Goal: Task Accomplishment & Management: Manage account settings

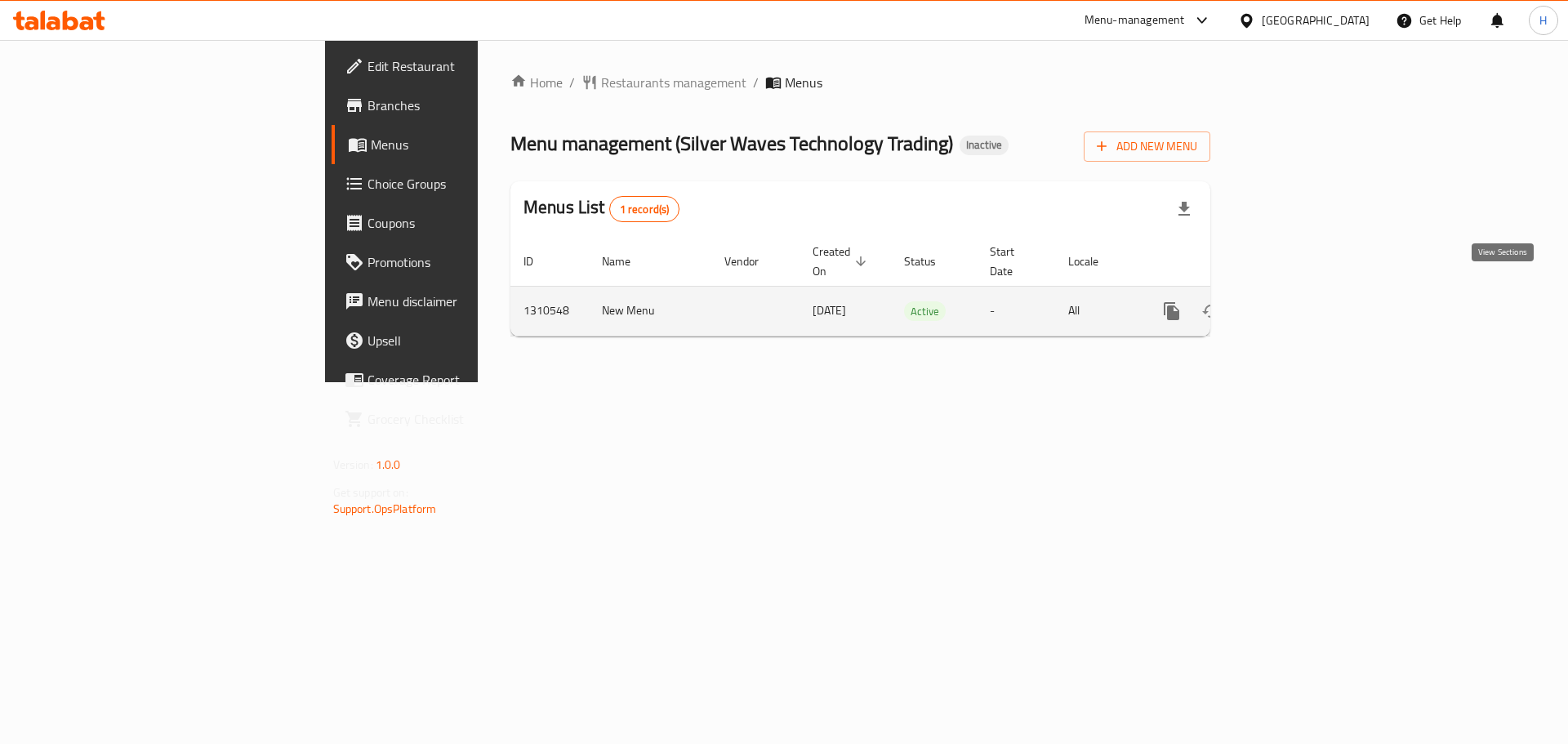
click at [1299, 302] on icon "enhanced table" at bounding box center [1289, 311] width 19 height 19
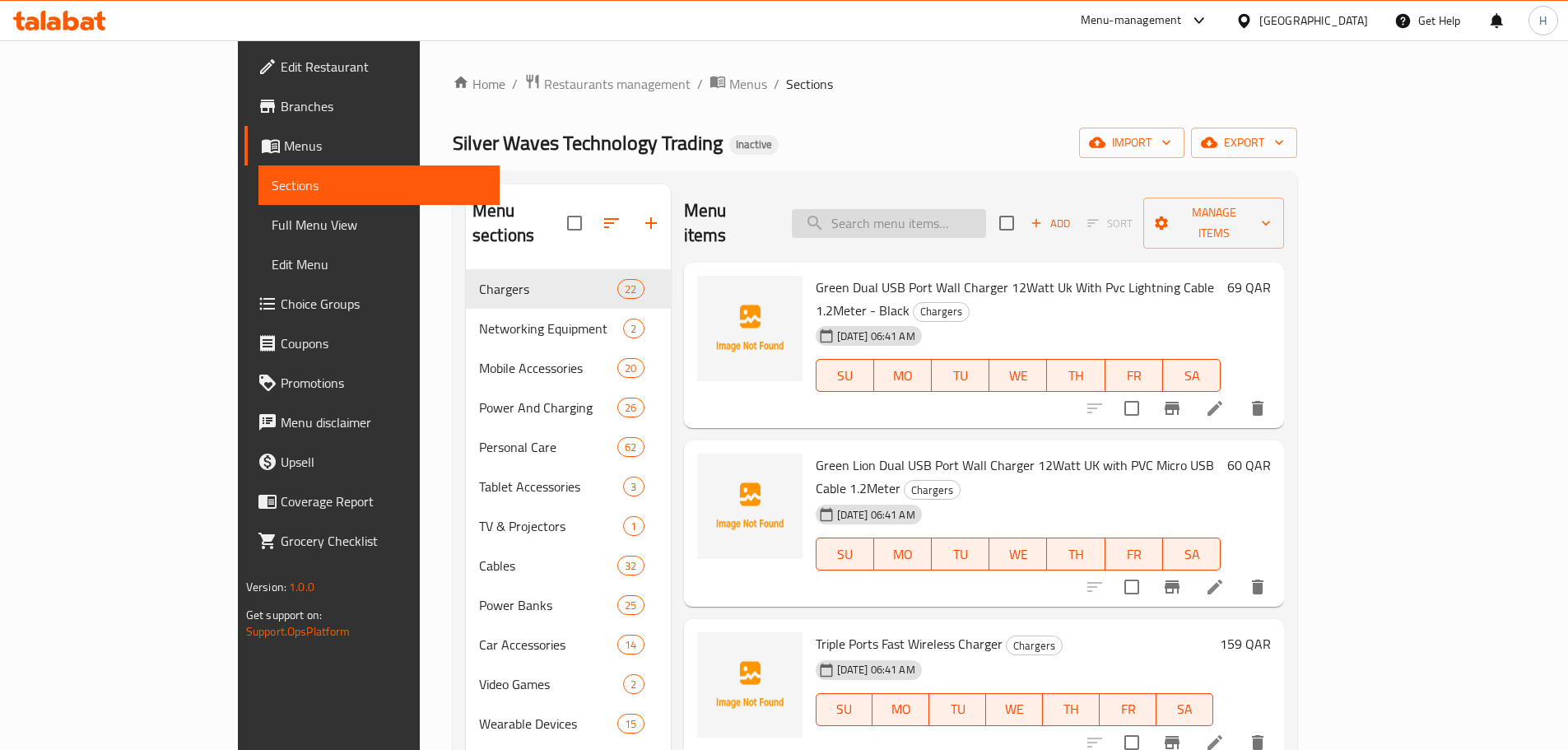
click at [920, 223] on input "search" at bounding box center [888, 222] width 194 height 29
paste input "Silver Waves Technolo"
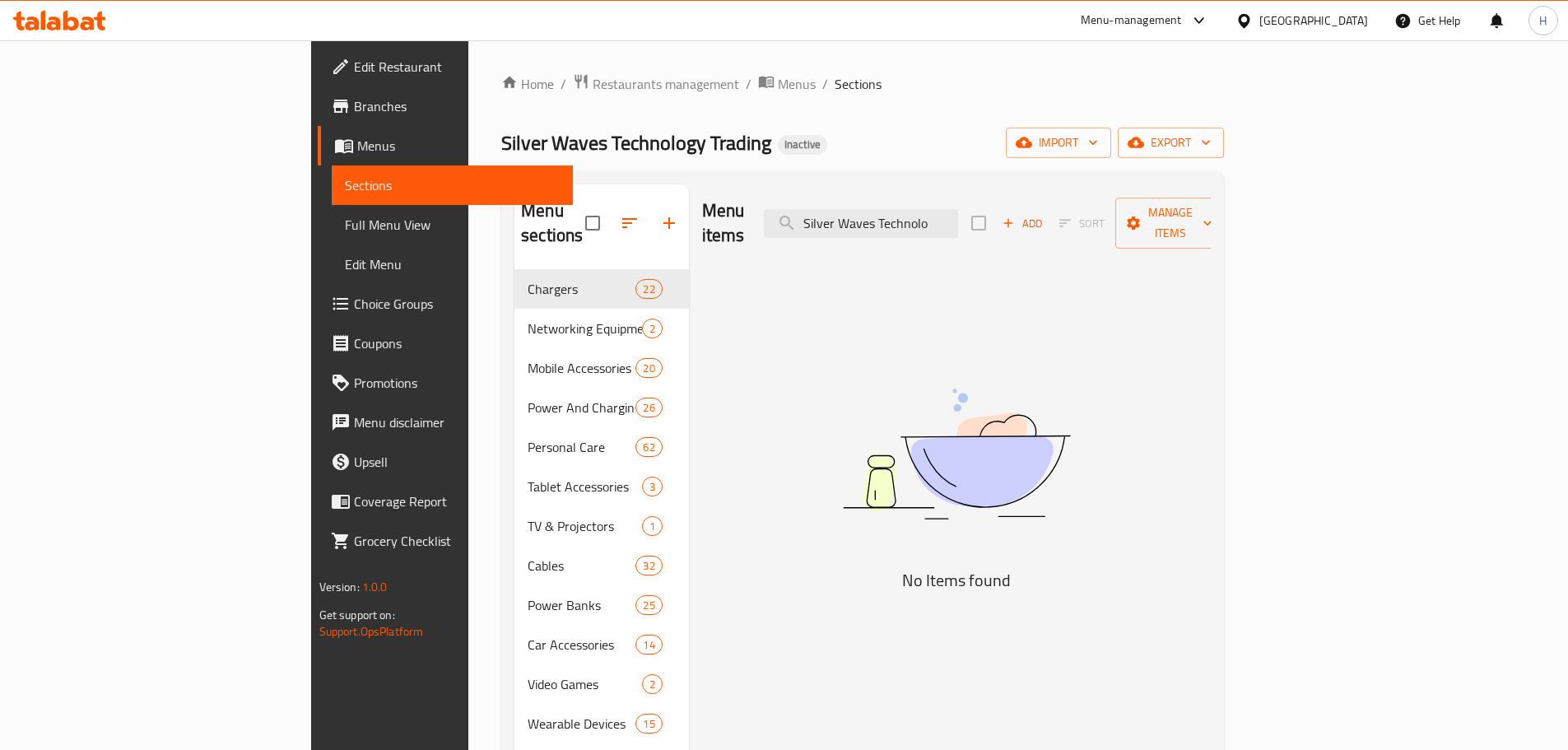
type input "Silver Waves Technolo"
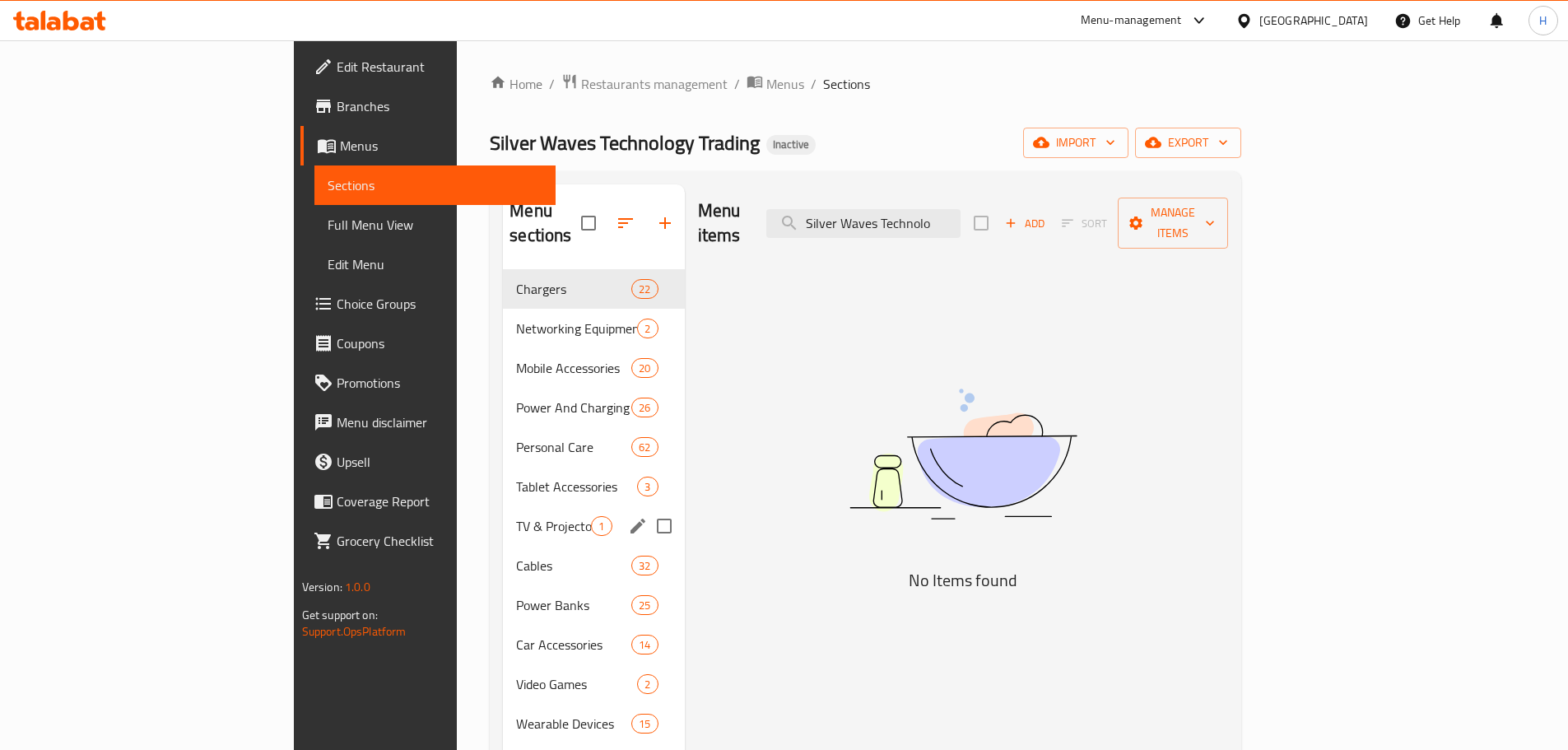
scroll to position [247, 0]
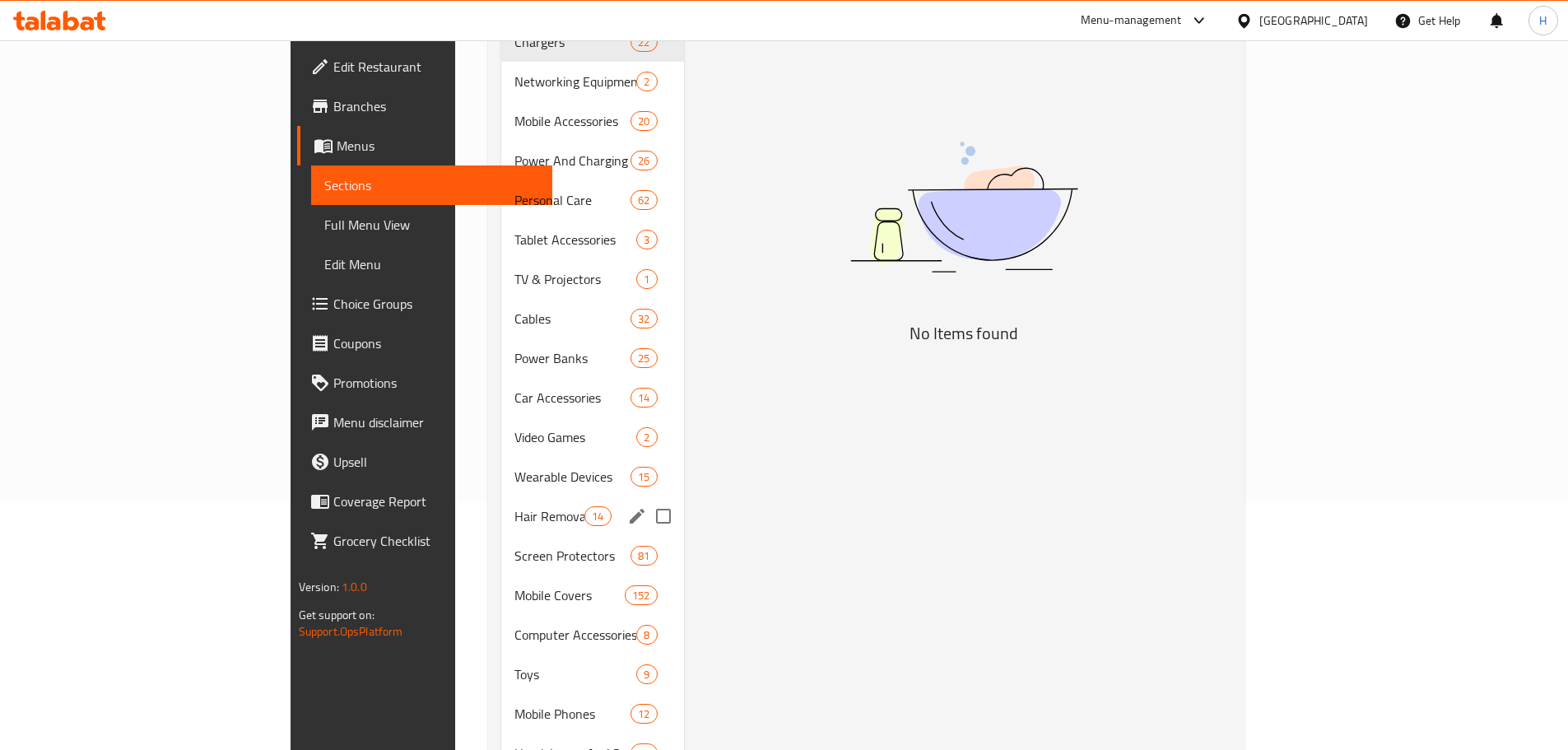
click at [630, 509] on icon "edit" at bounding box center [637, 516] width 15 height 15
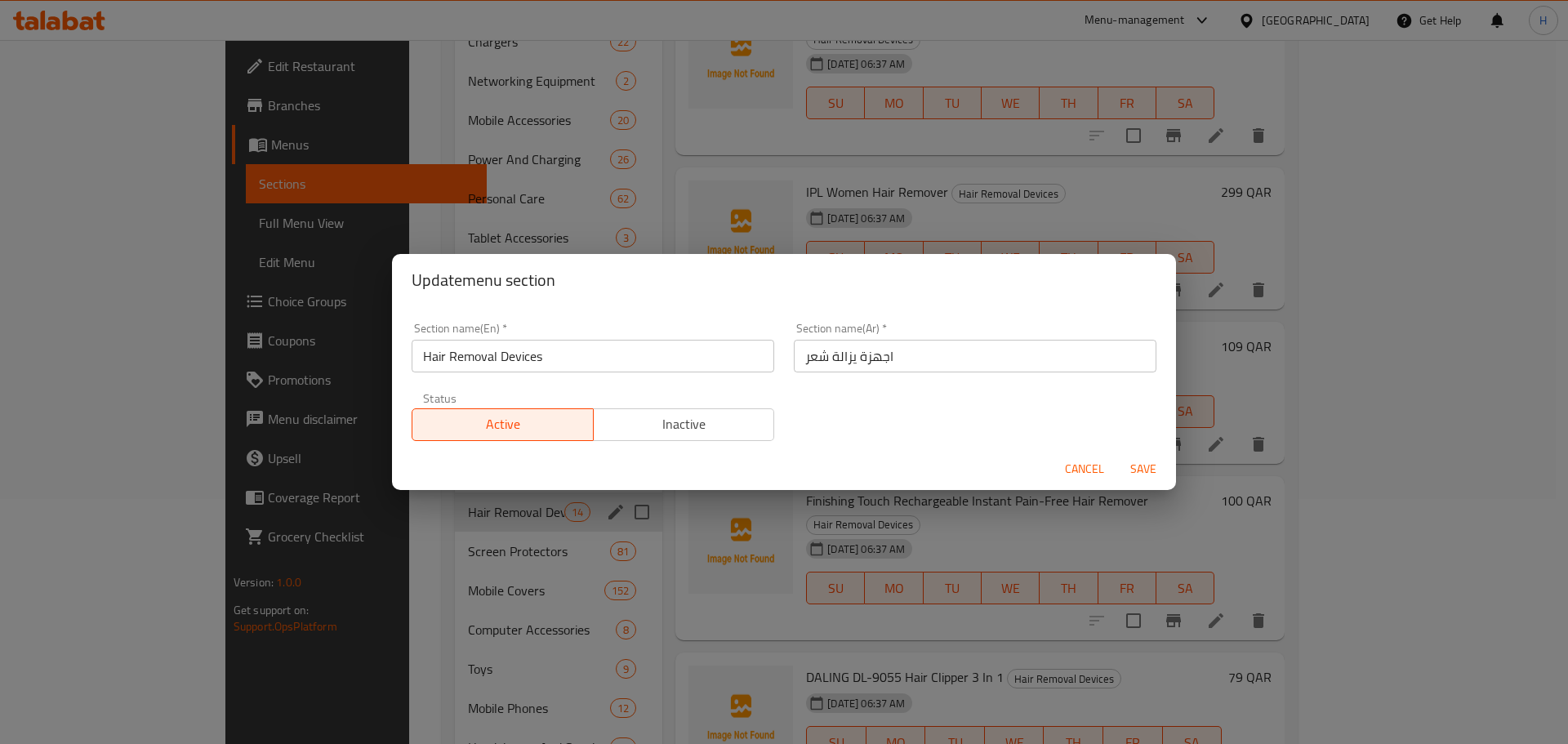
click at [869, 357] on input "اجهزة يزالة شعر" at bounding box center [975, 356] width 363 height 33
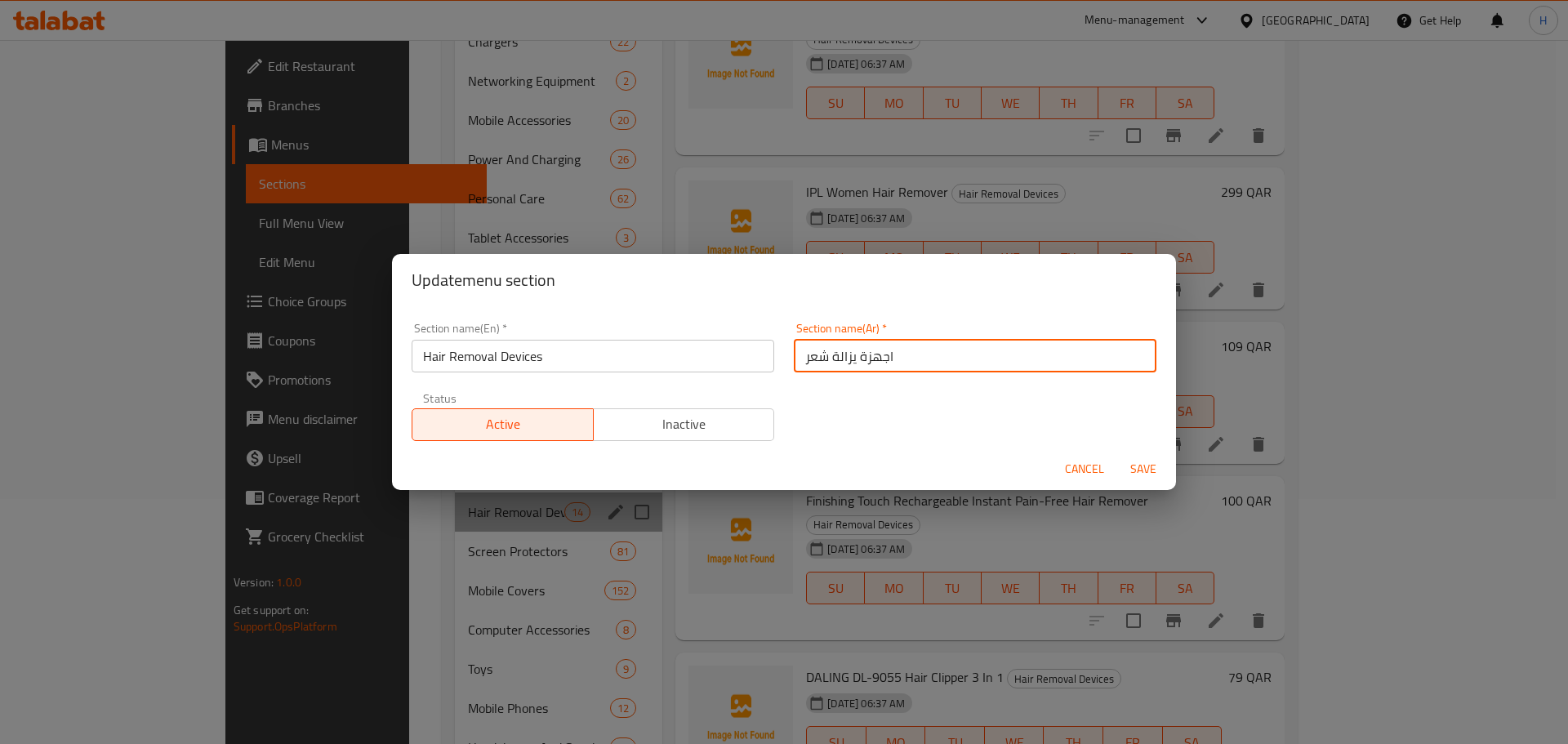
click at [869, 357] on input "اجهزة يزالة شعر" at bounding box center [975, 356] width 363 height 33
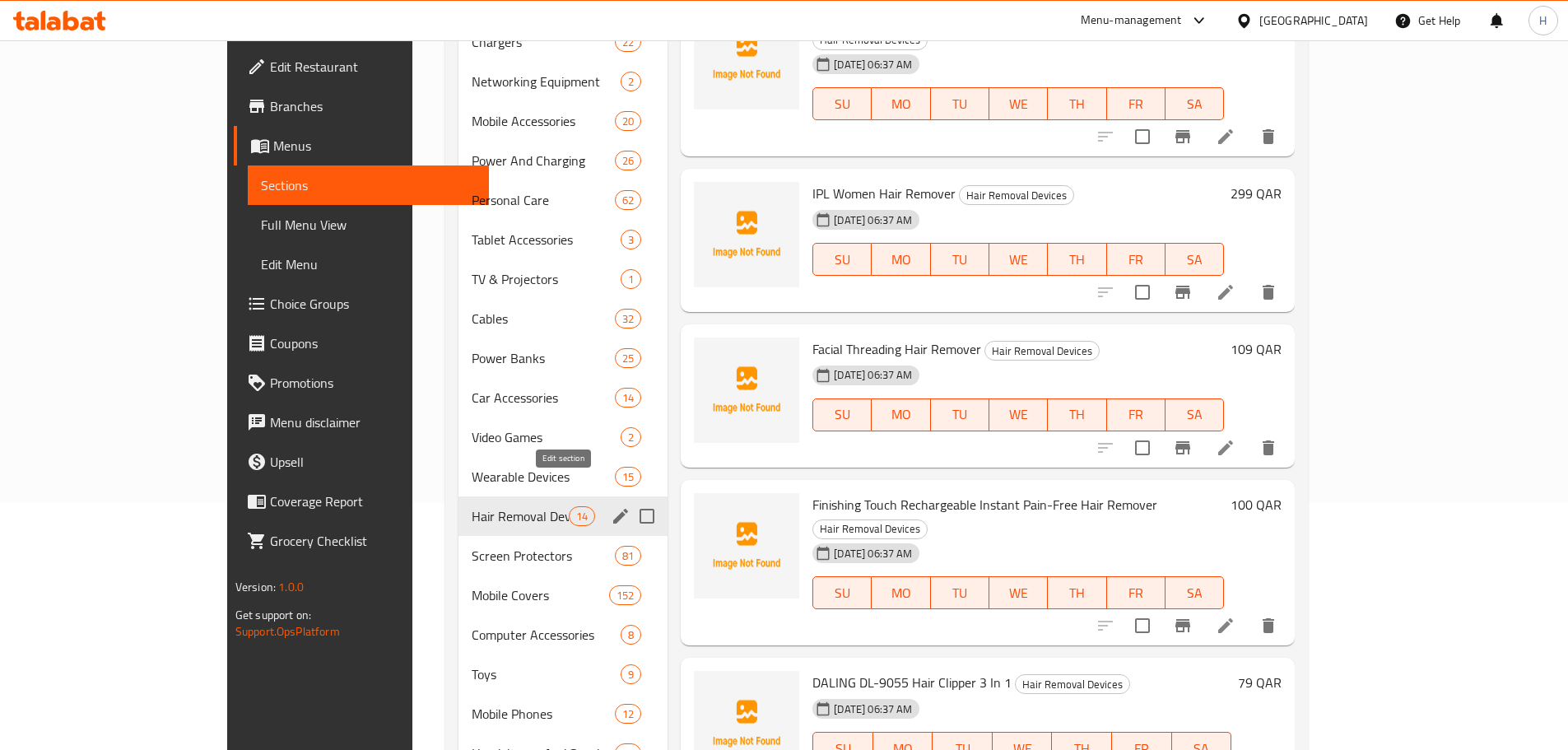
click at [613, 509] on icon "edit" at bounding box center [620, 516] width 15 height 15
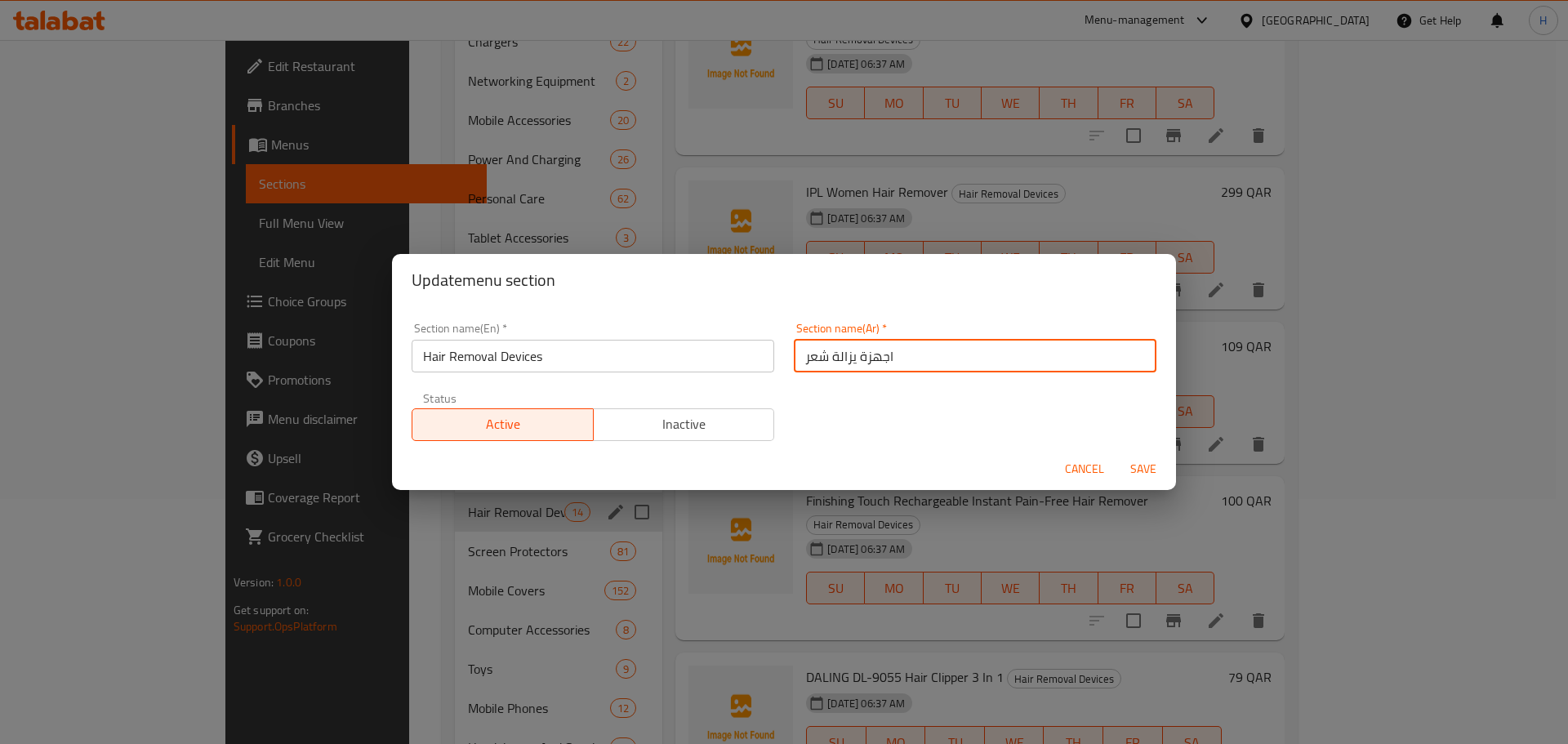
click at [848, 358] on input "اجهزة يزالة شعر" at bounding box center [975, 356] width 363 height 33
click at [848, 357] on input "اجهزة يزالة شعر" at bounding box center [975, 356] width 363 height 33
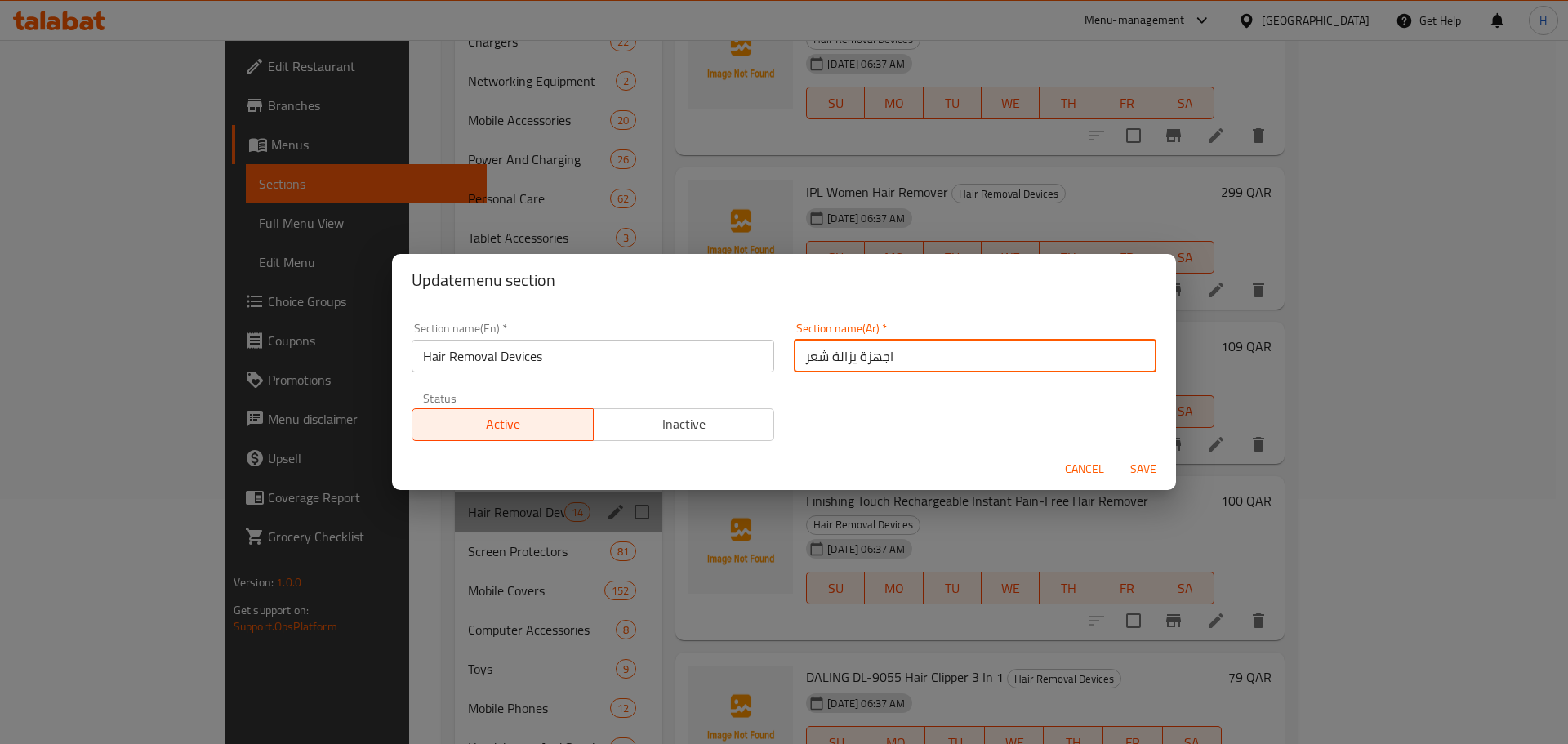
click at [847, 360] on input "اجهزة يزالة شعر" at bounding box center [975, 356] width 363 height 33
type input "اجهزة إزالة شعر"
click at [1117, 454] on button "Save" at bounding box center [1143, 469] width 52 height 30
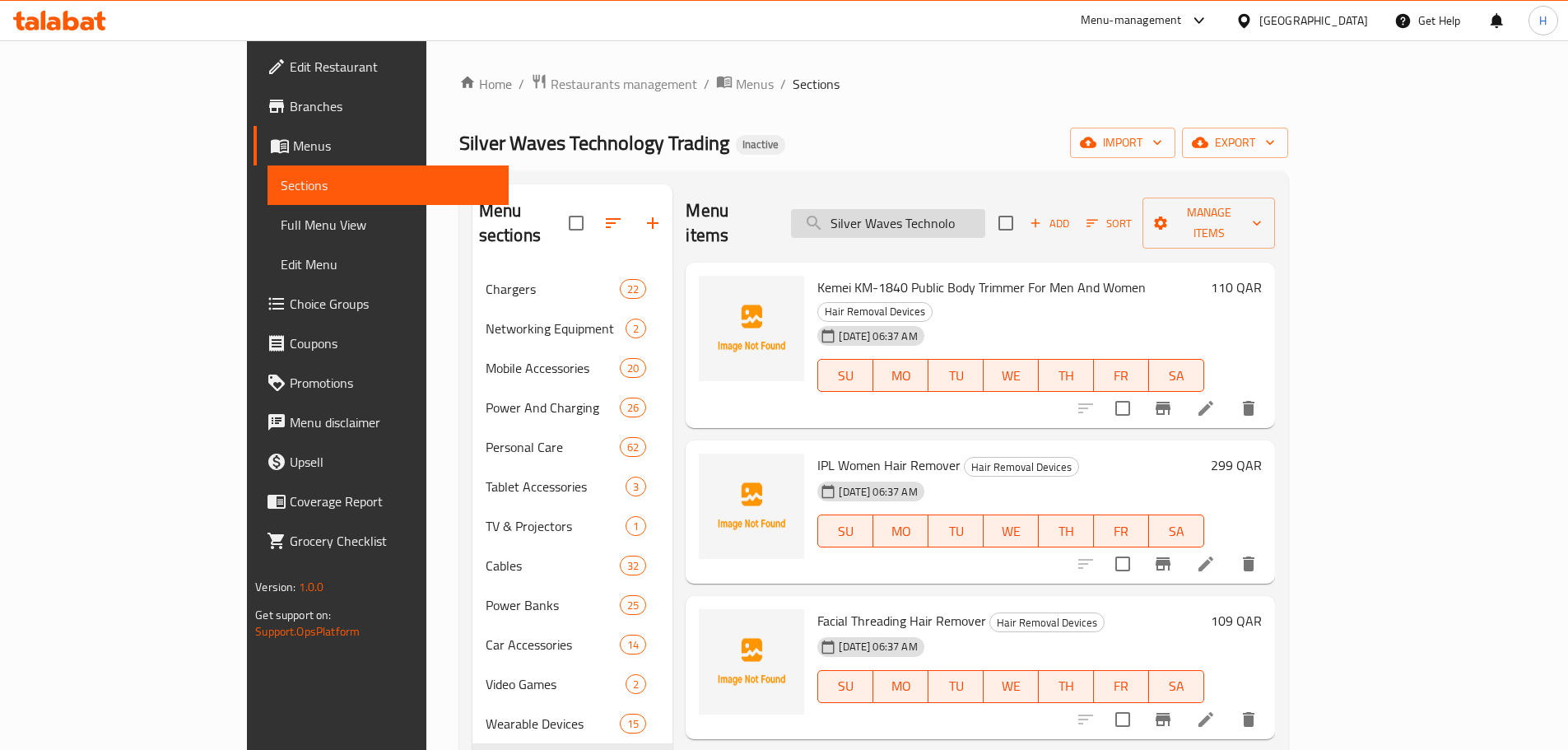
click at [930, 209] on input "Silver Waves Technolo" at bounding box center [887, 222] width 194 height 29
paste input "شبكة كرات للأطفال من جونبون تحتوي على 50 كر"
click at [930, 209] on input "Silver Waves Technolo" at bounding box center [887, 222] width 194 height 29
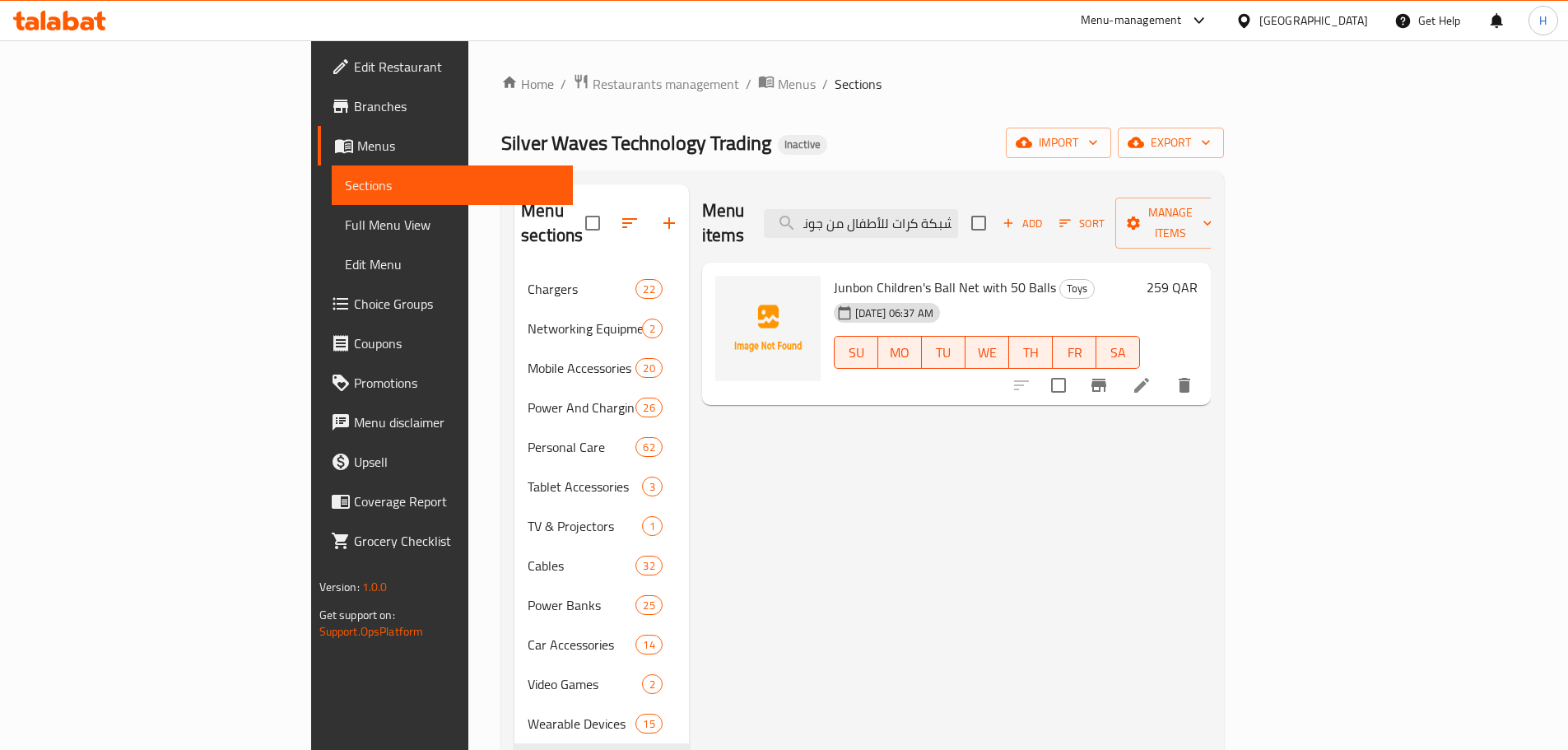
type input "شبكة كرات للأطفال من جونبون تحتوي على 50 كر"
click at [1149, 377] on icon at bounding box center [1141, 385] width 15 height 15
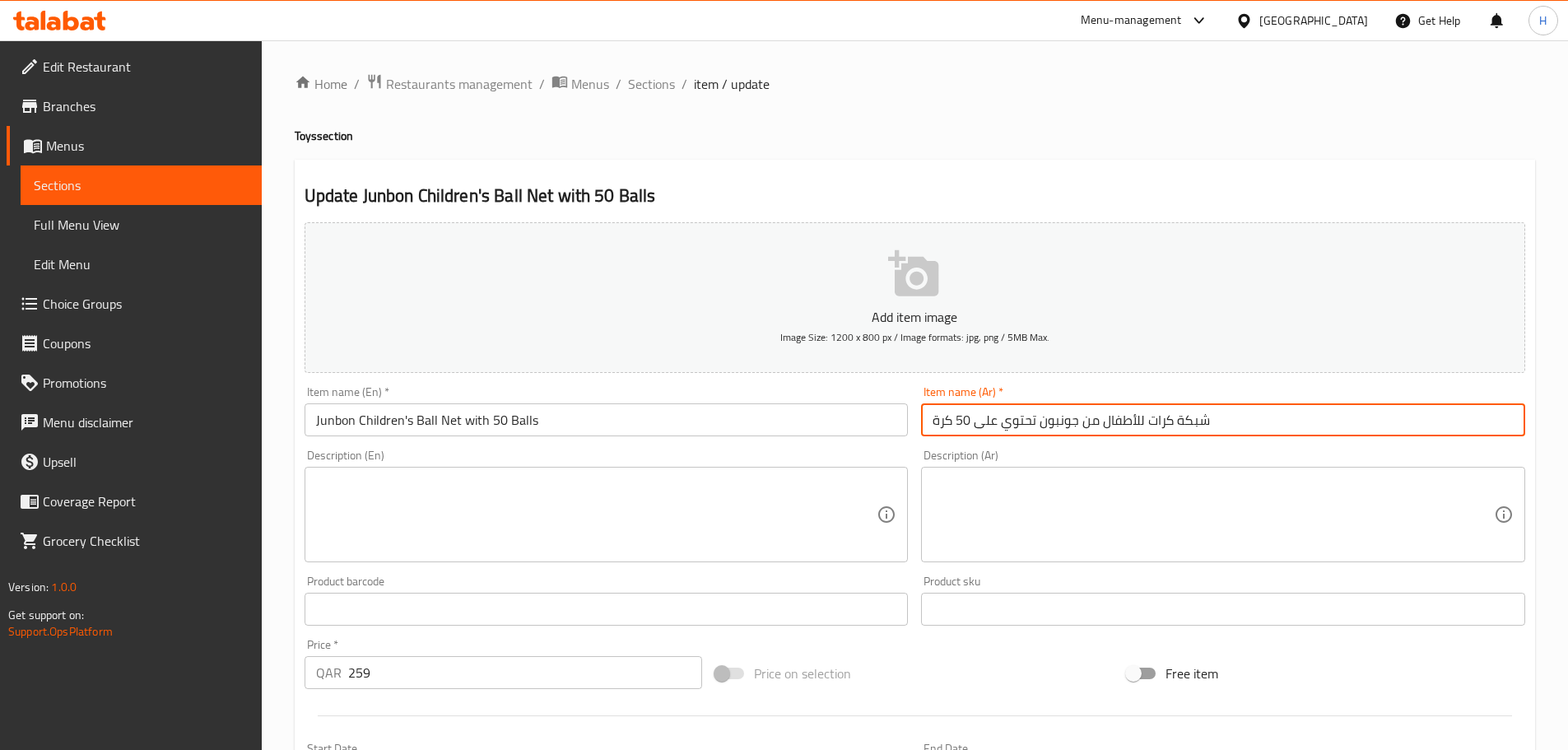
click at [1052, 429] on input "شبكة كرات للأطفال من جونبون تحتوي على 50 كرة" at bounding box center [1222, 420] width 604 height 33
drag, startPoint x: 1052, startPoint y: 429, endPoint x: 1073, endPoint y: 431, distance: 21.1
click at [1073, 431] on input "شبكة كرات للأطفال من جونبون تحتوي على 50 كرة" at bounding box center [1222, 420] width 604 height 33
type input "شبكة كرات للأطفال من [PERSON_NAME] تحتوي على 50 كرة"
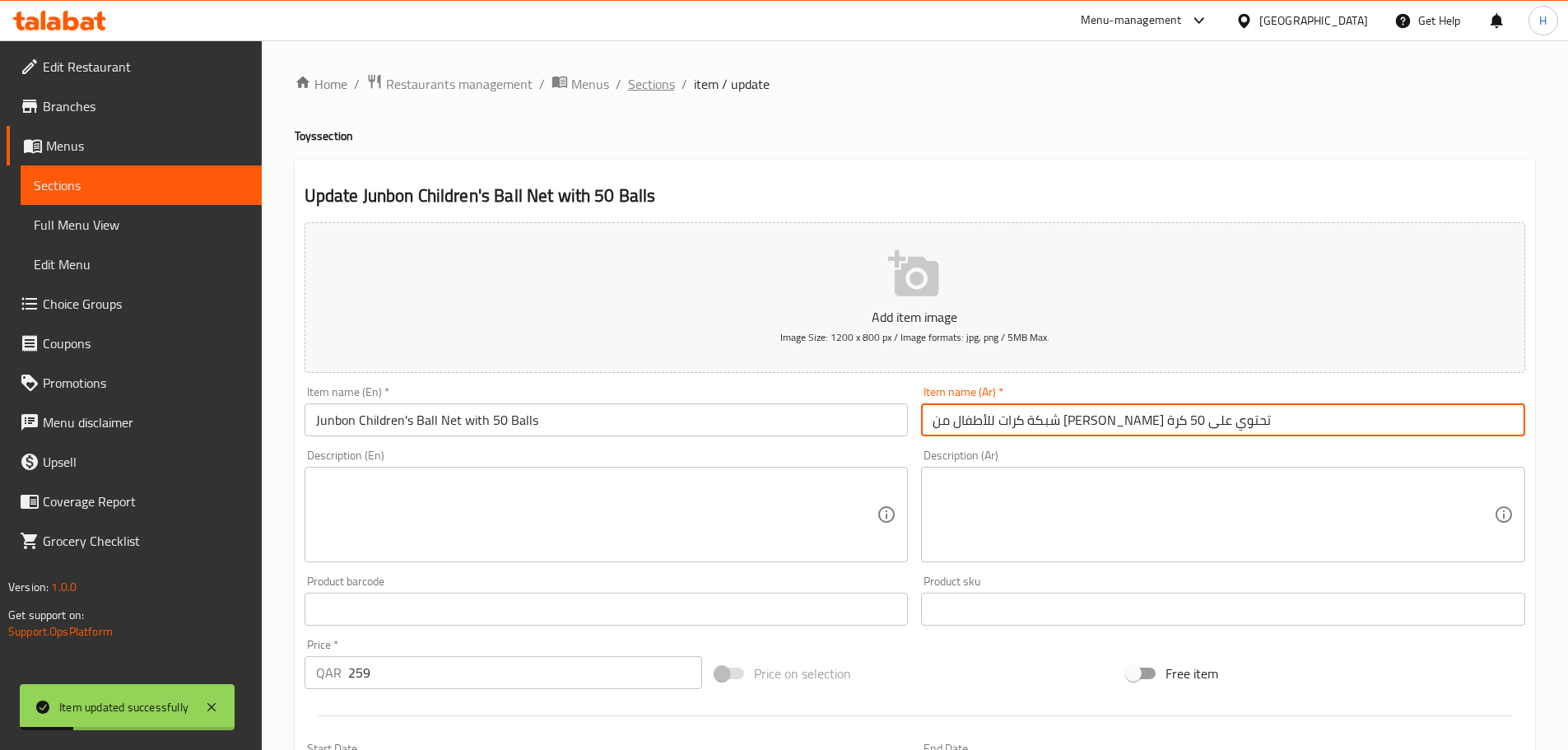
click at [662, 94] on span "Sections" at bounding box center [651, 83] width 47 height 19
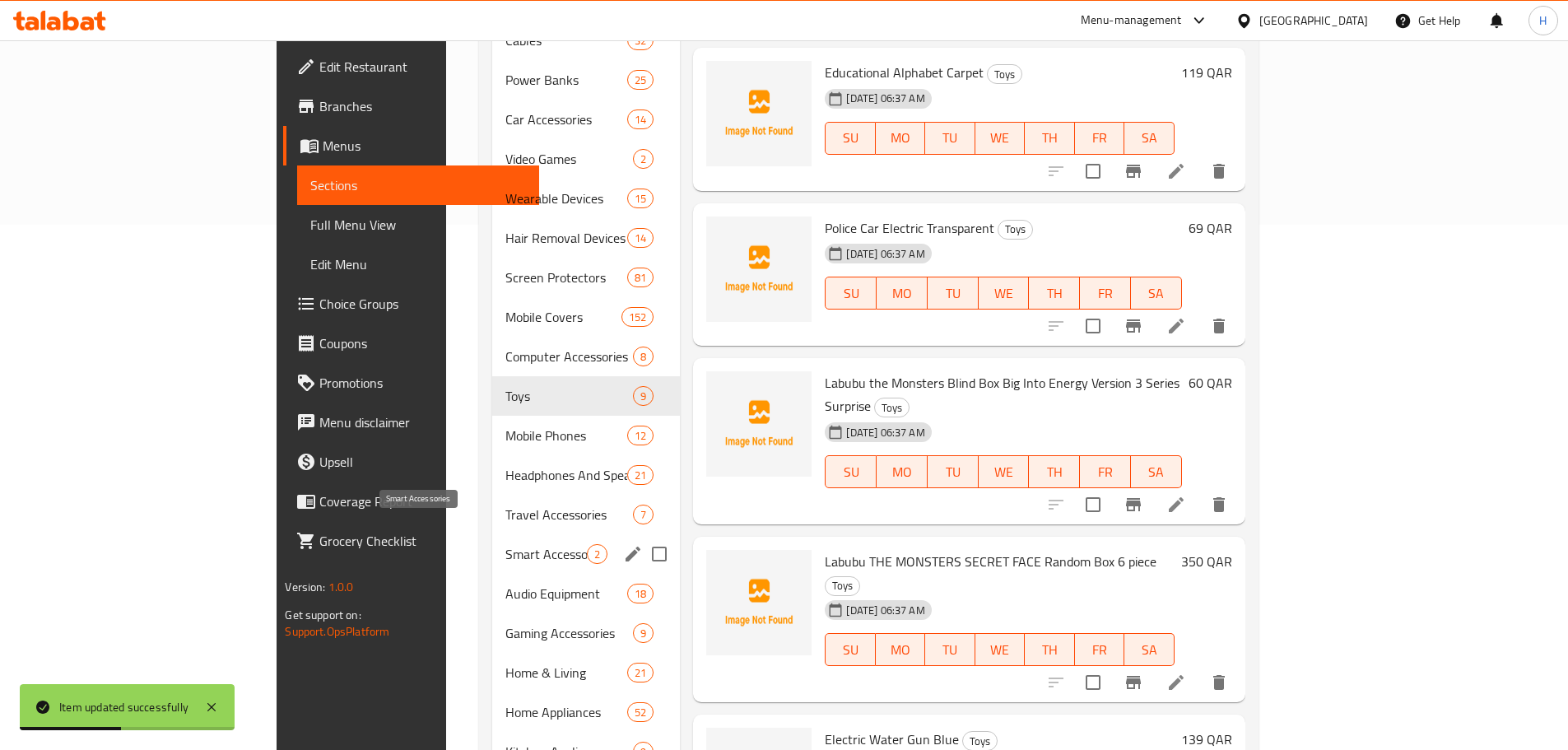
scroll to position [575, 0]
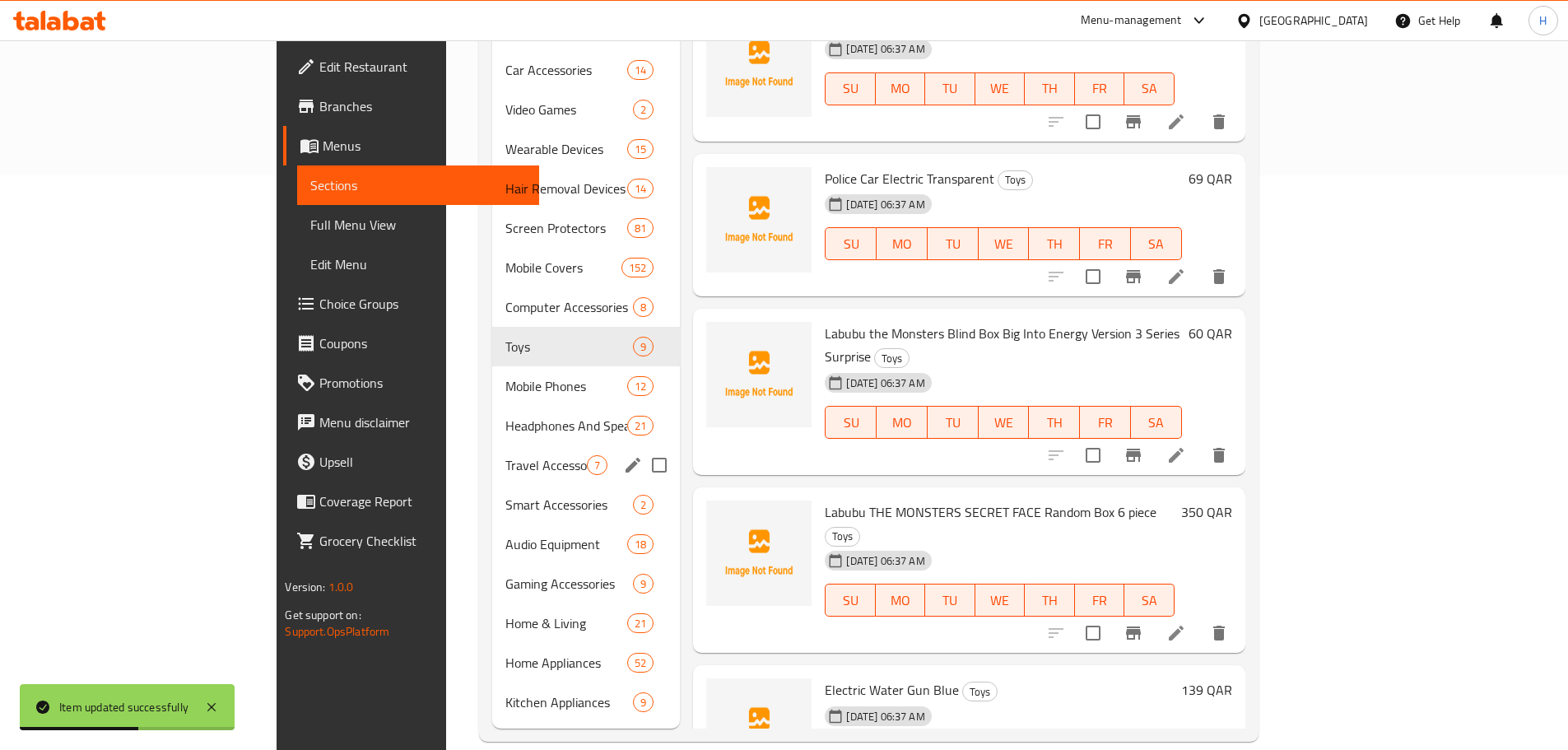
click at [505, 455] on span "Travel Accessories" at bounding box center [546, 464] width 83 height 19
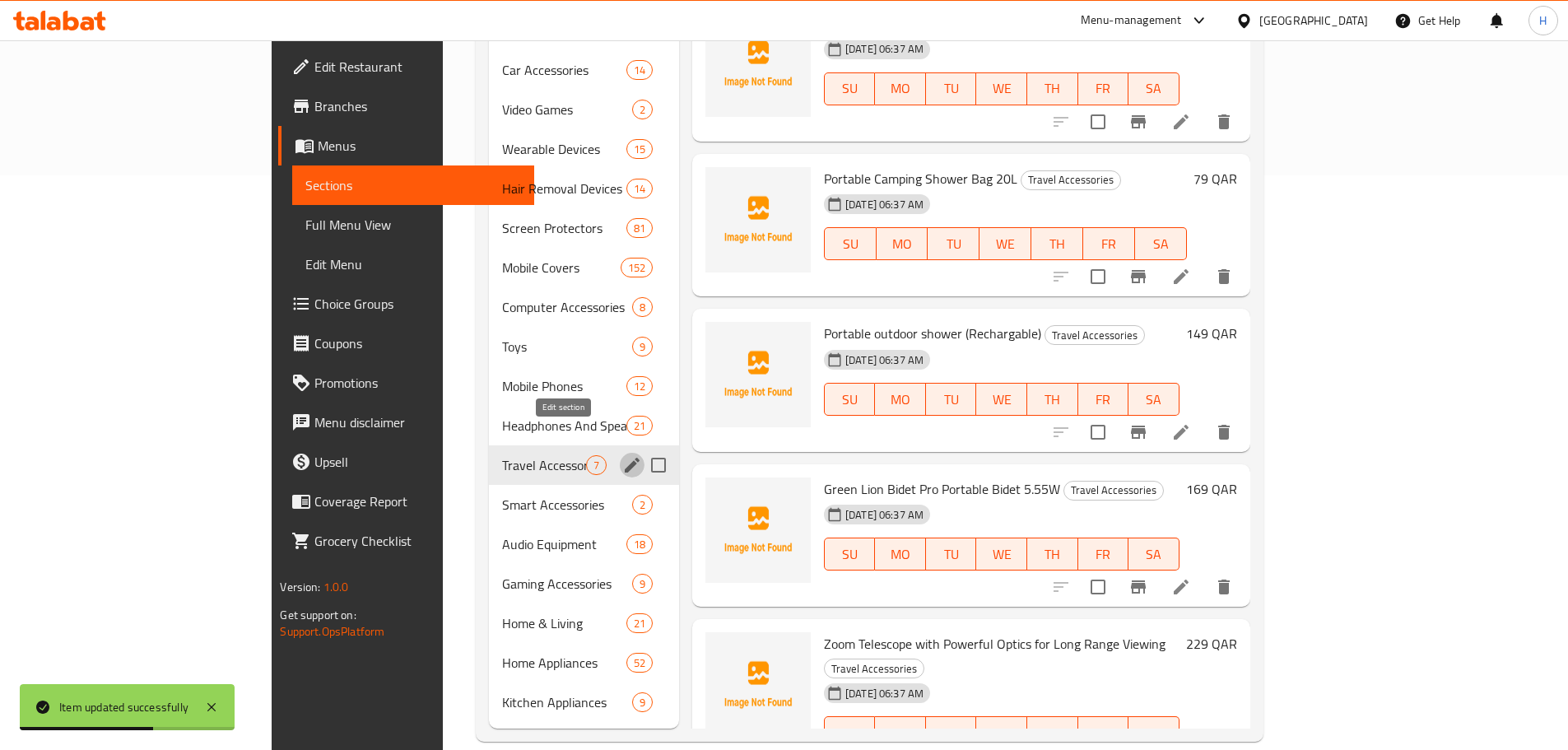
click at [622, 455] on icon "edit" at bounding box center [631, 464] width 19 height 19
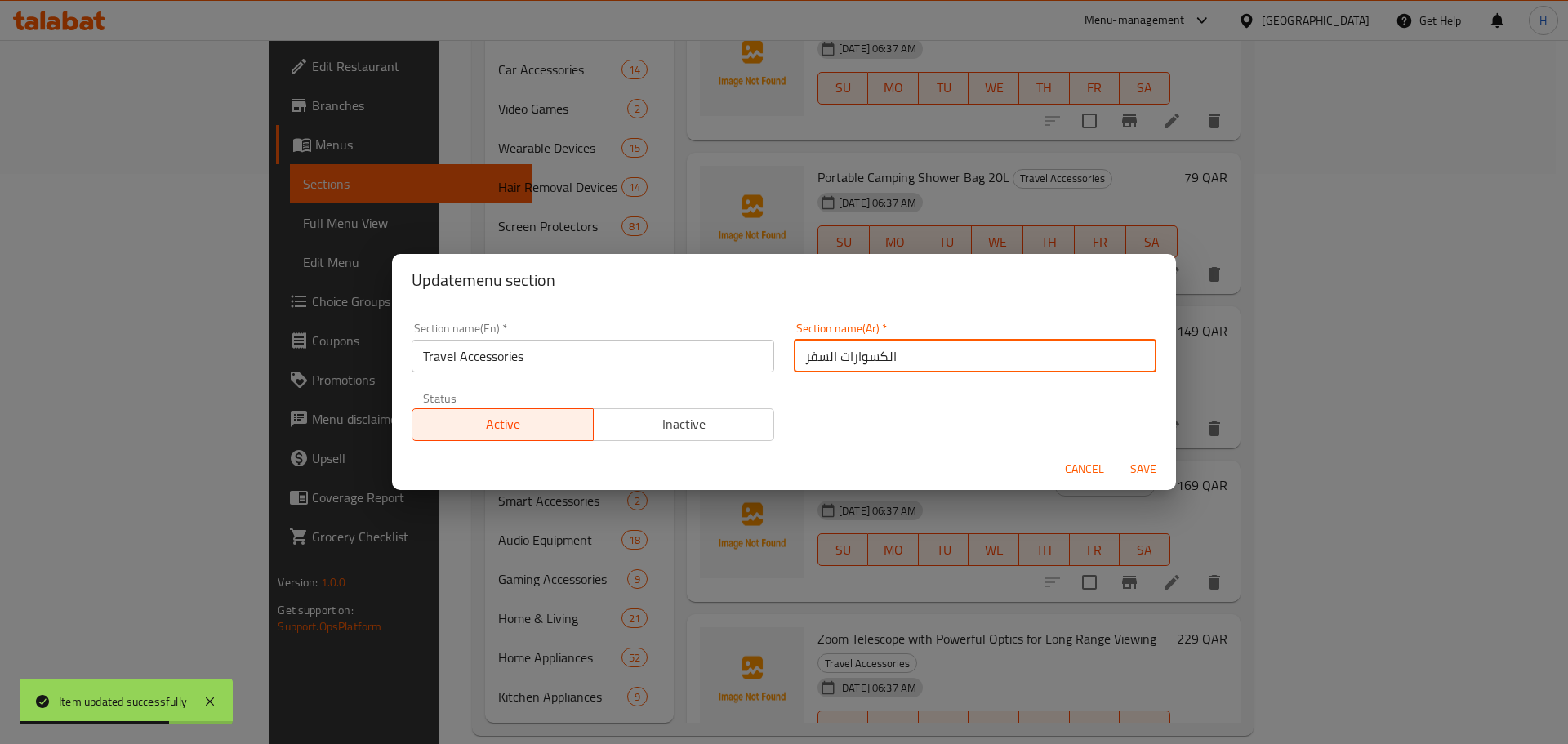
click at [929, 364] on input "الكسوارات السفر" at bounding box center [975, 356] width 363 height 33
paste input "لكسوارات السف"
click at [929, 364] on input "لكسوارات السف" at bounding box center [975, 356] width 363 height 33
click at [832, 362] on input "لكسوارات السف" at bounding box center [975, 356] width 363 height 33
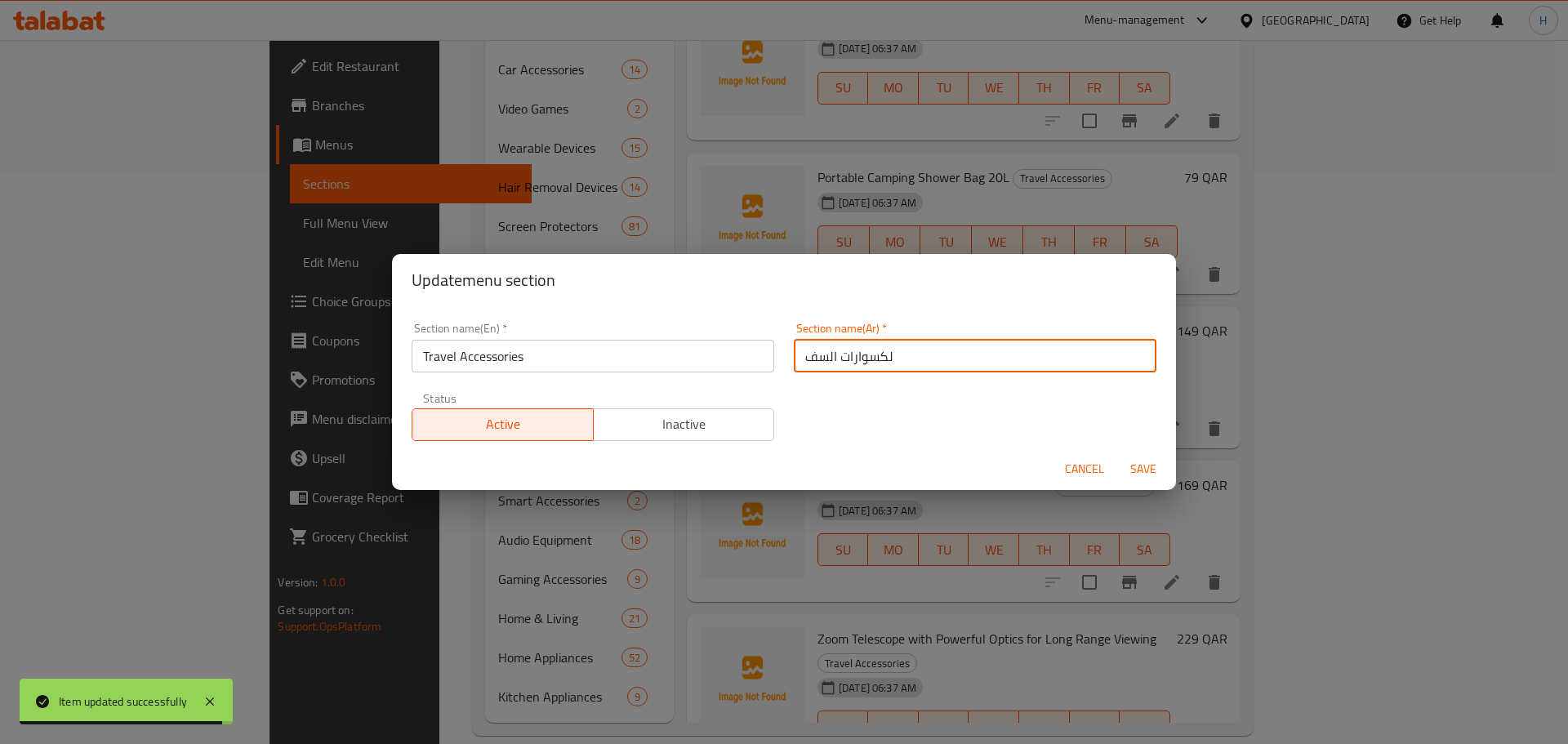
click at [832, 362] on input "لكسوارات السف" at bounding box center [975, 356] width 363 height 33
type input "‘"
type input "U"
type input "‘"
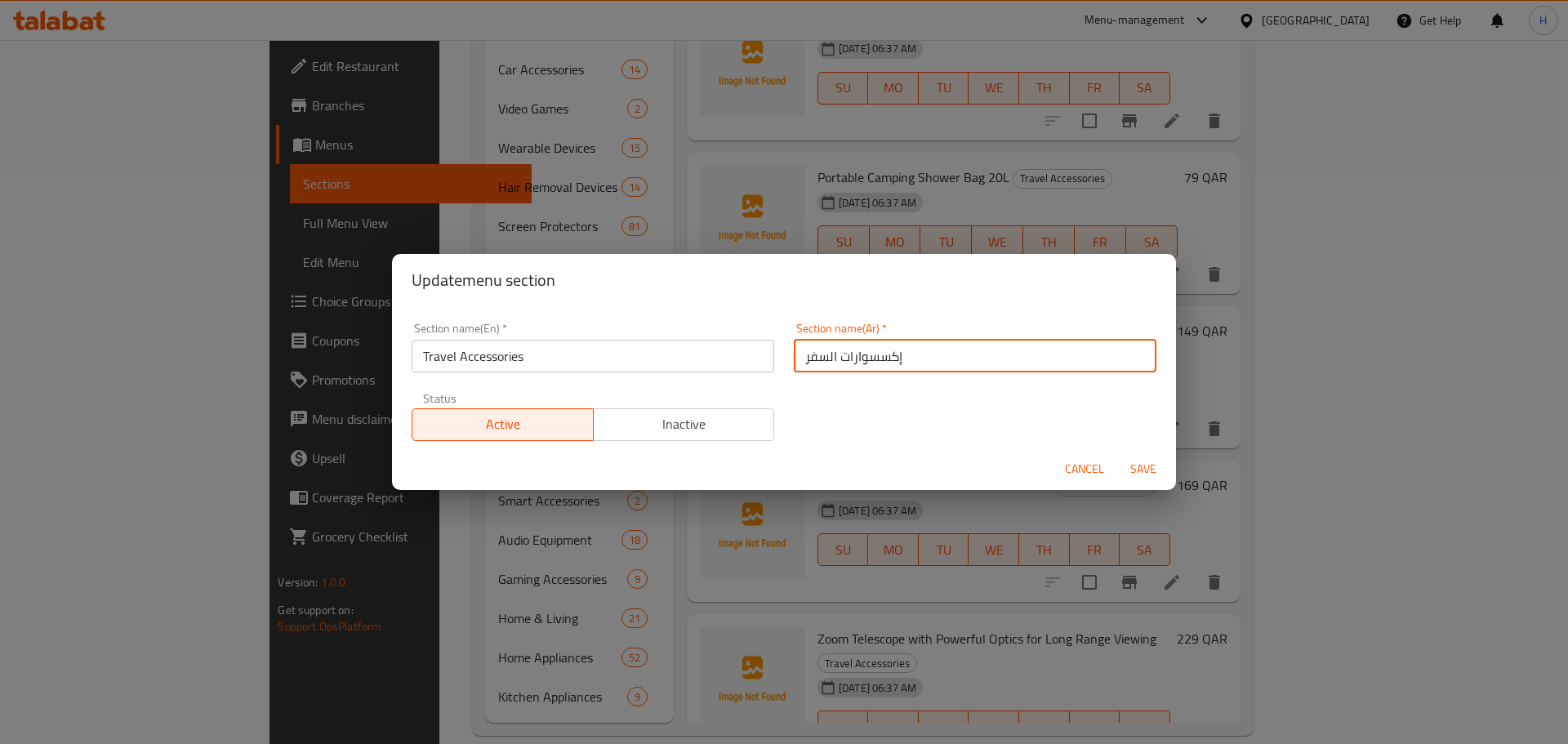
type input "إكسسوارات السفر"
click at [1117, 454] on button "Save" at bounding box center [1143, 469] width 52 height 30
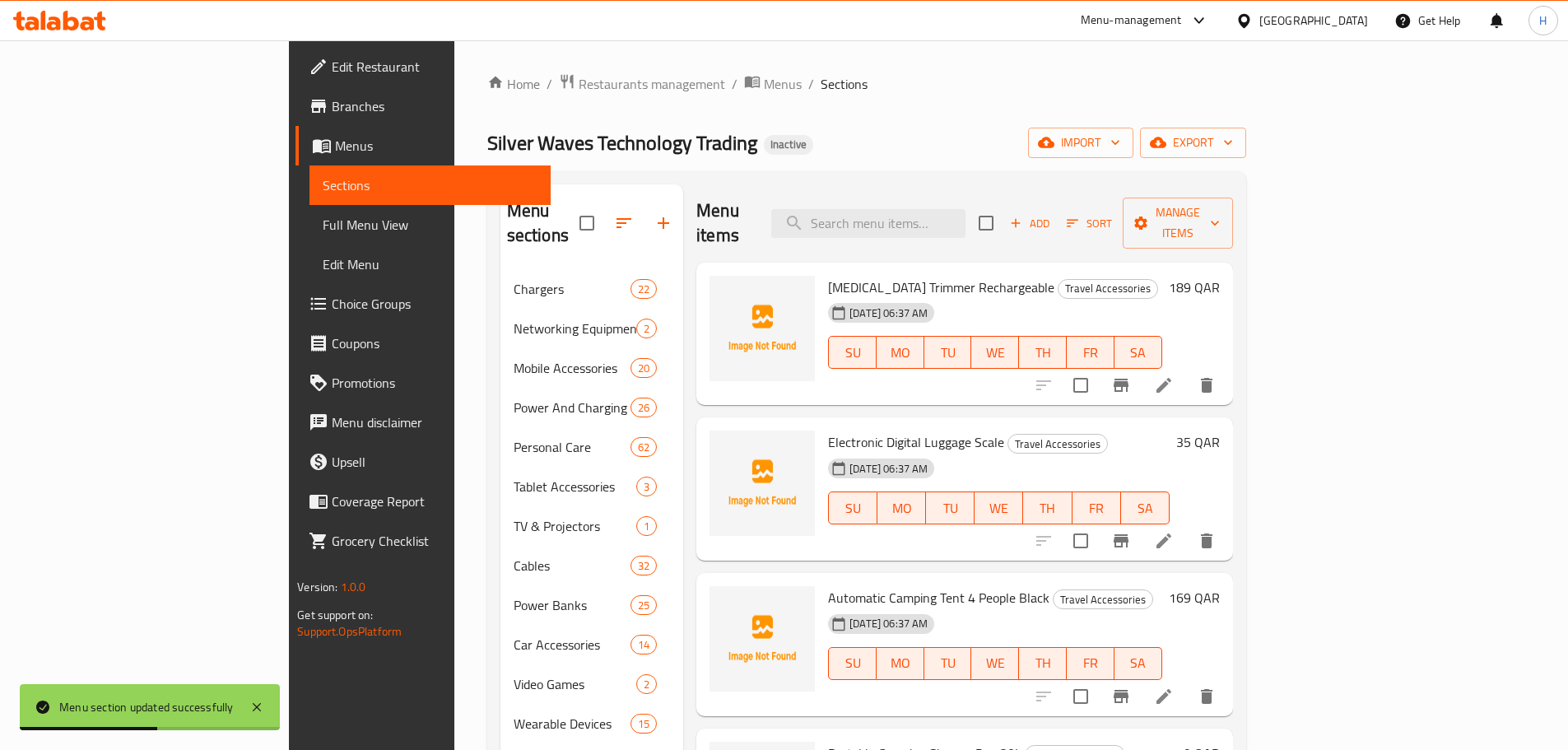
click at [950, 225] on div "Menu items Add Sort Manage items" at bounding box center [964, 223] width 537 height 78
click at [950, 222] on input "search" at bounding box center [868, 222] width 194 height 29
paste input "لابتوب"
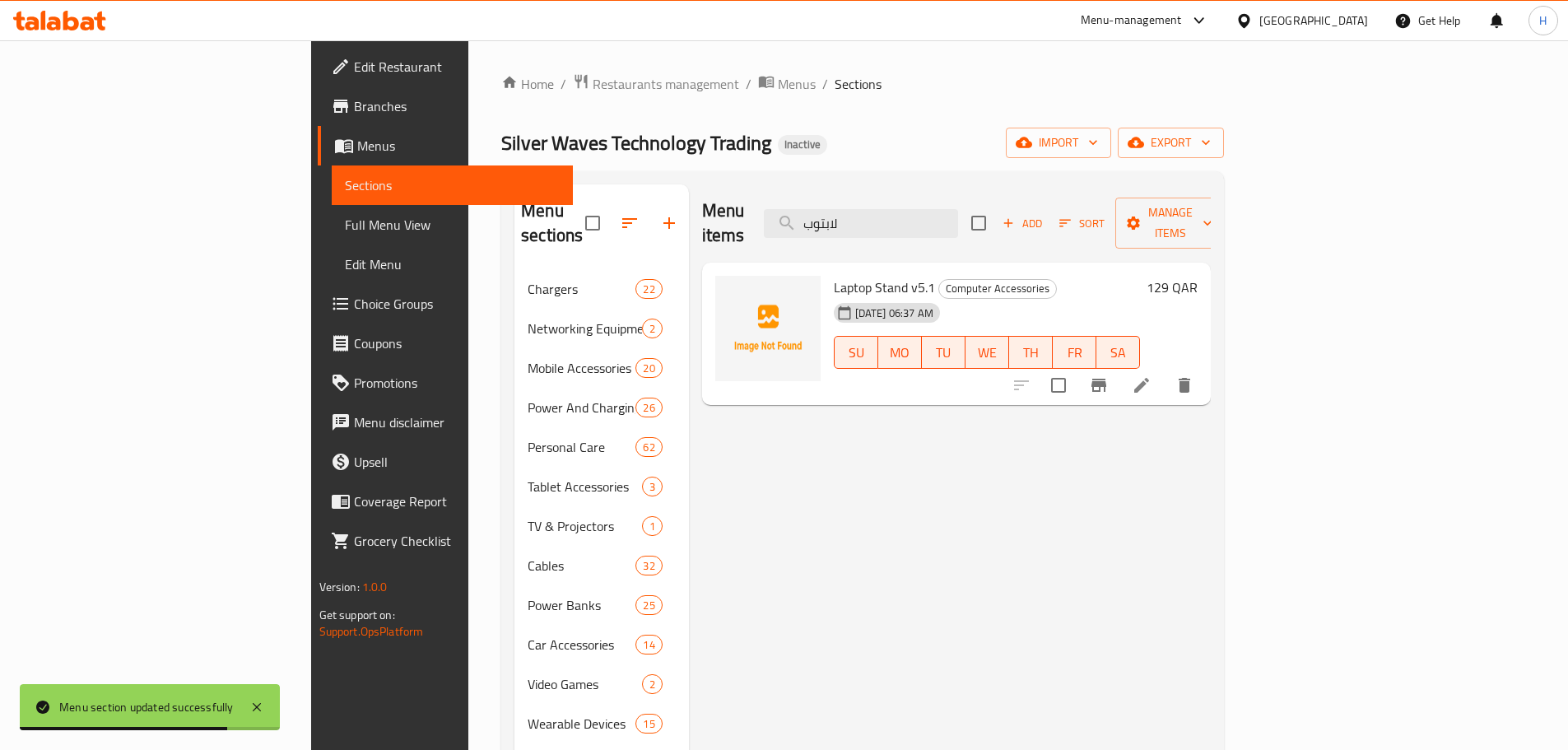
type input "لابتوب"
click at [1152, 375] on icon at bounding box center [1141, 385] width 19 height 19
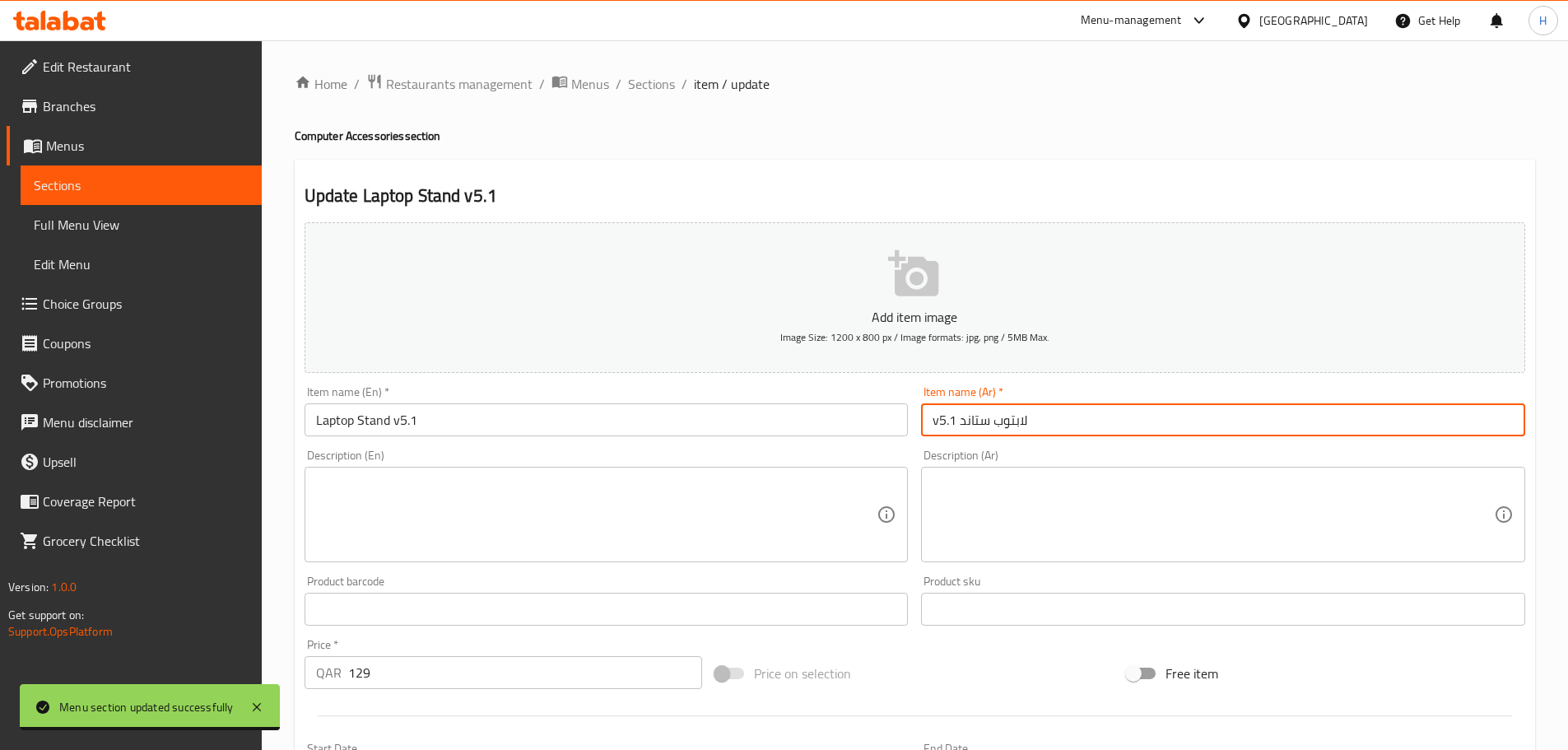
click at [1010, 424] on input "v5.1 لابتوب ستاند" at bounding box center [1222, 420] width 604 height 33
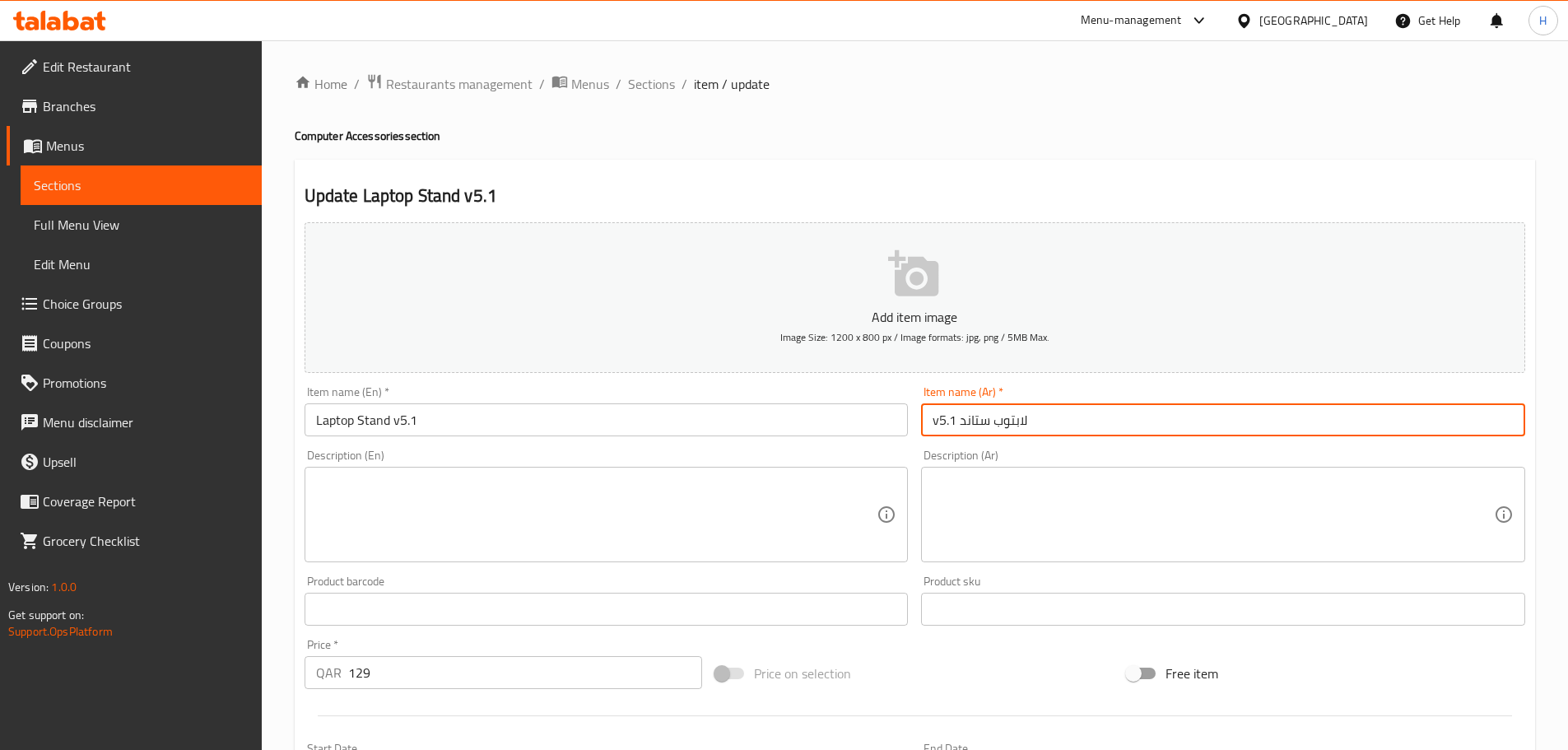
click at [1014, 423] on input "v5.1 لابتوب ستاند" at bounding box center [1222, 420] width 604 height 33
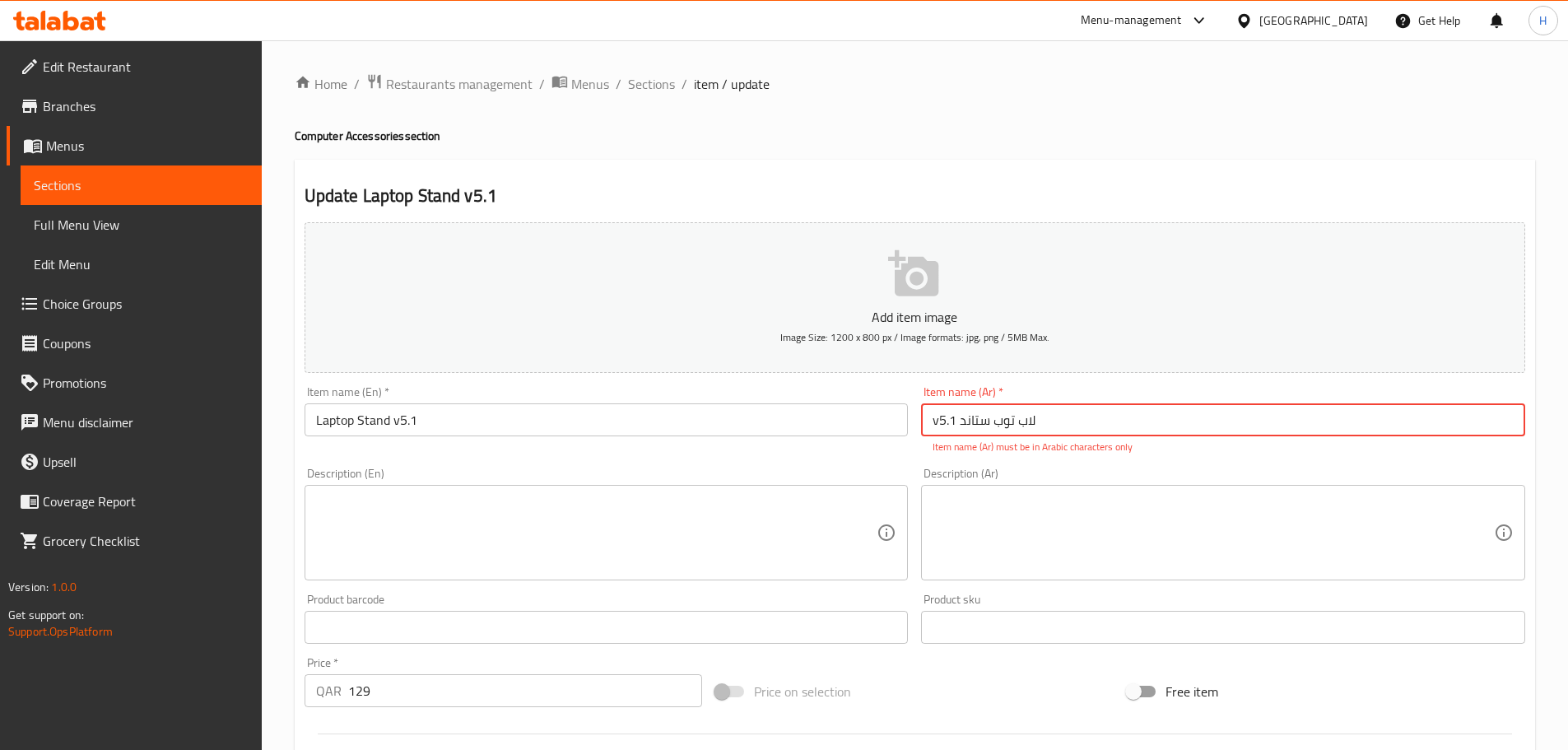
click at [933, 428] on input "v5.1 لاب توب ستاند" at bounding box center [1222, 420] width 604 height 33
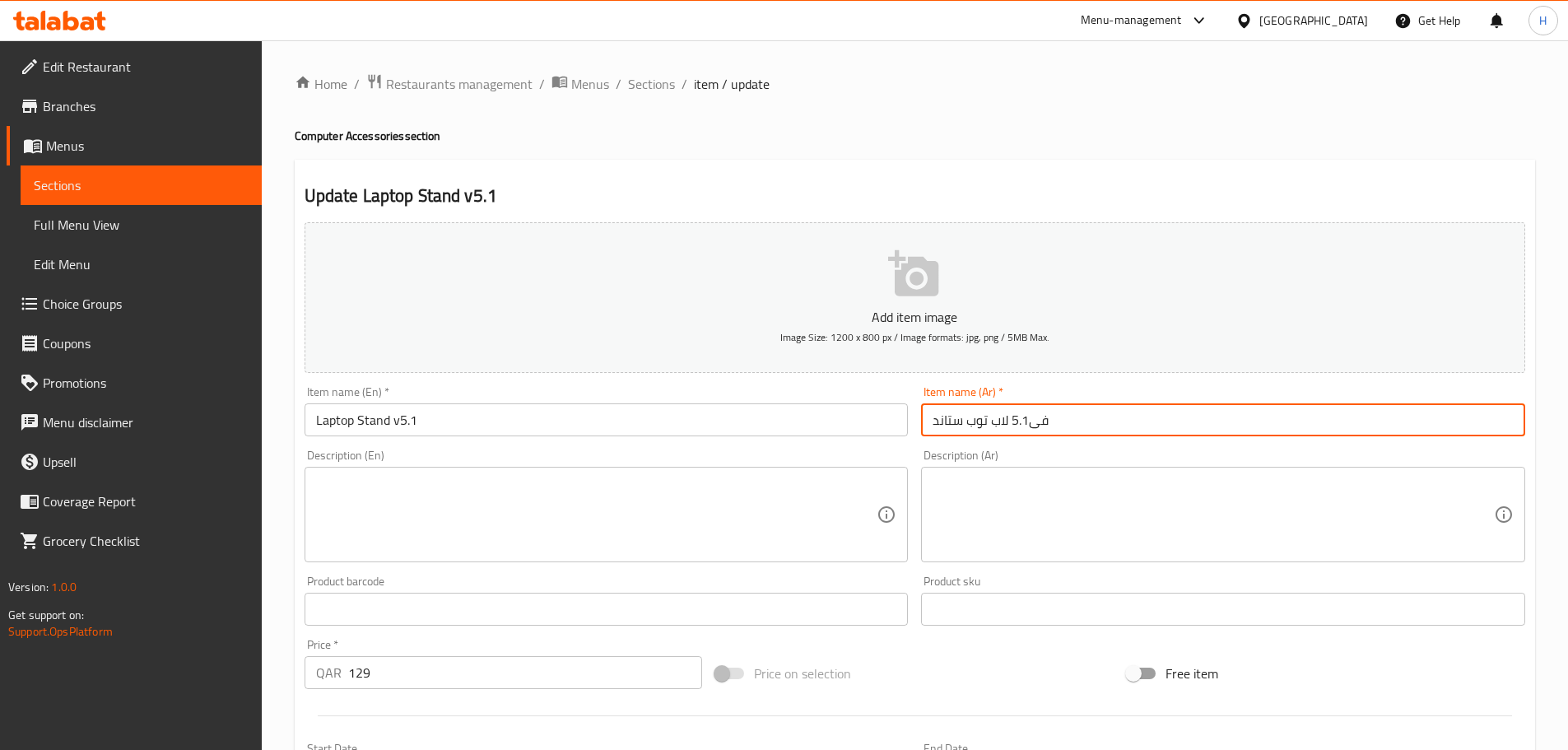
type input "فى5.1 لاب توب ستاند"
drag, startPoint x: 656, startPoint y: 88, endPoint x: 603, endPoint y: 15, distance: 90.2
click at [656, 88] on span "Sections" at bounding box center [651, 83] width 47 height 19
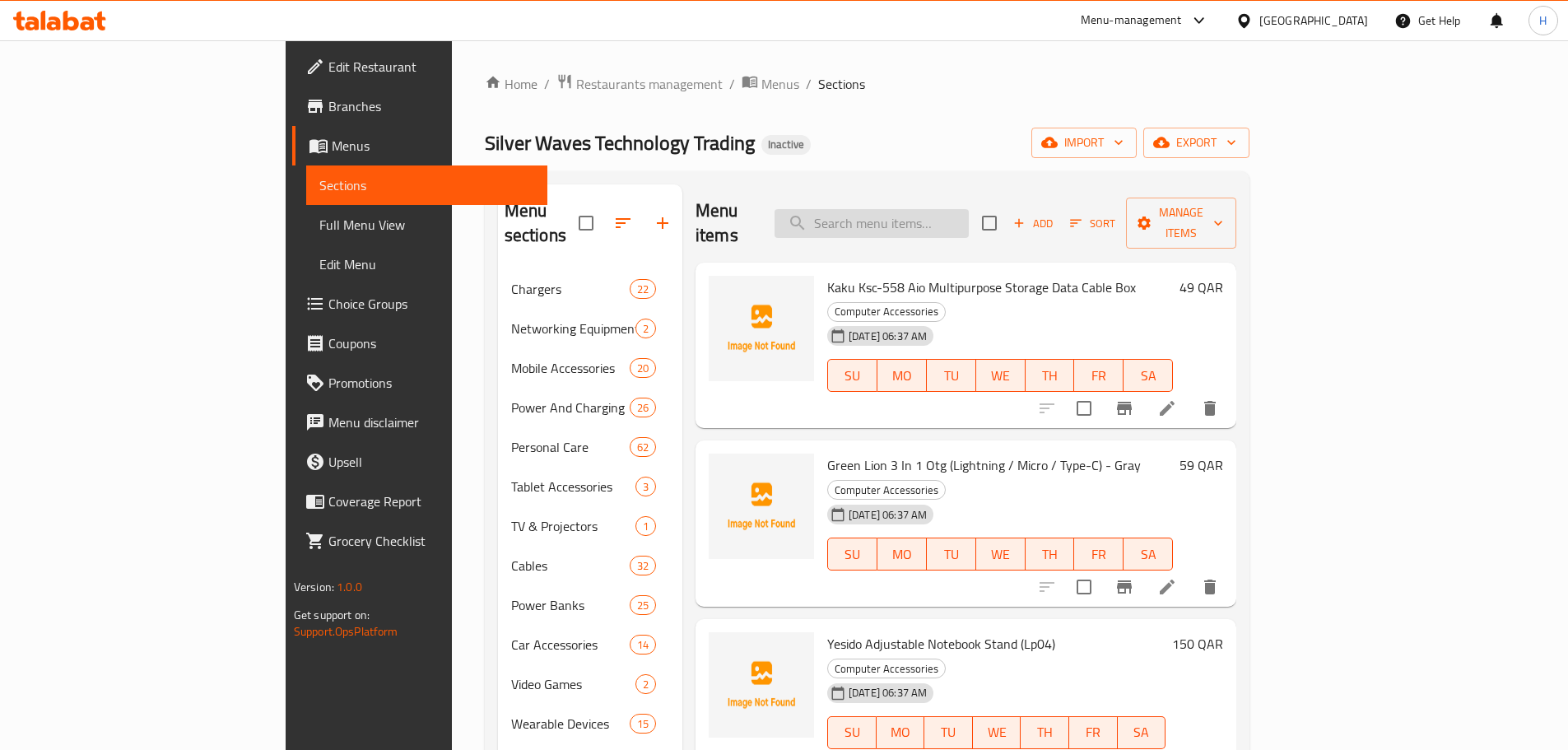
paste input "إيربادز"
click at [969, 211] on input "search" at bounding box center [871, 222] width 194 height 29
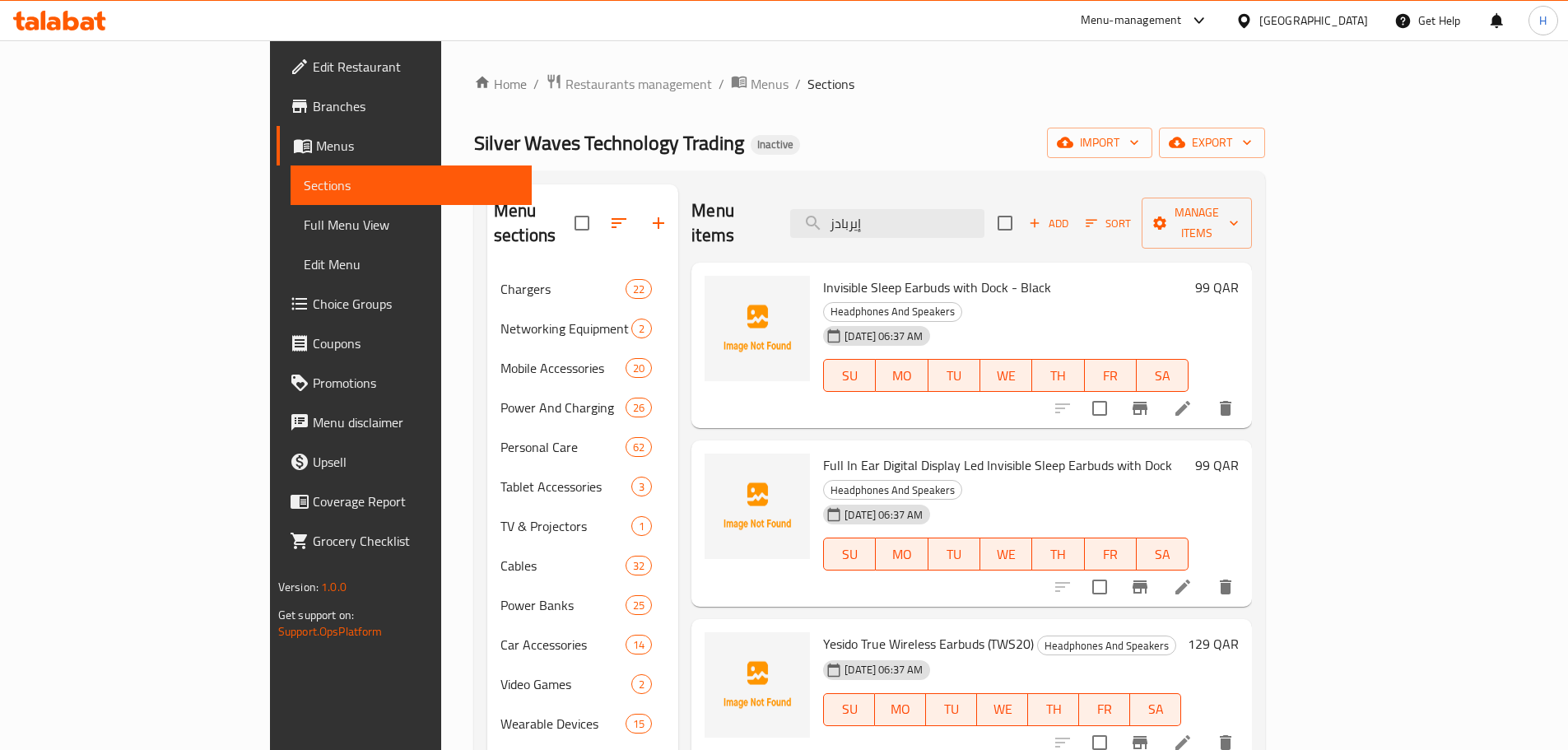
type input "إيربادز"
click at [1205, 393] on li at bounding box center [1183, 408] width 46 height 30
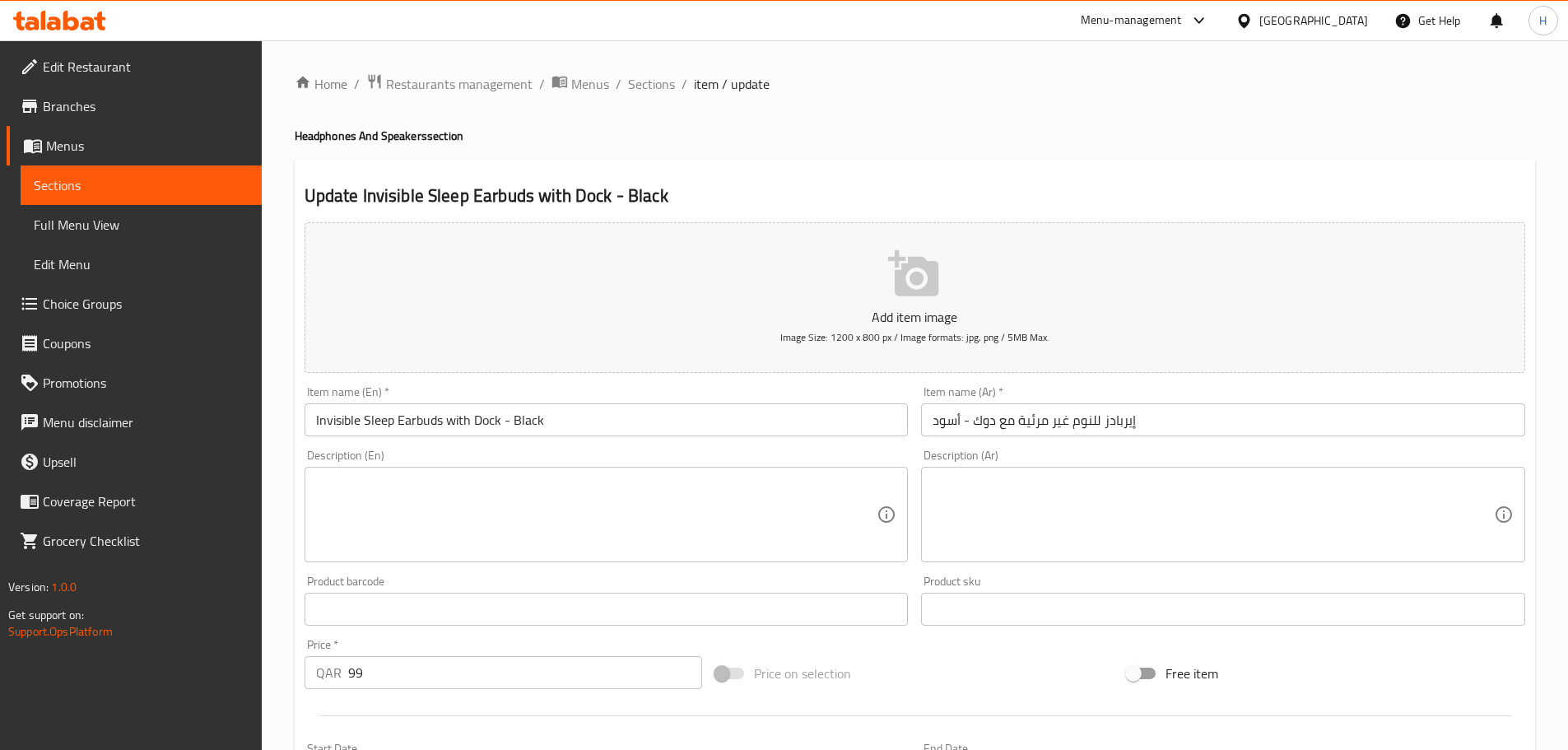
click at [1114, 428] on input "إيربادز للنوم غير مرئية مع دوك - أسود" at bounding box center [1222, 420] width 604 height 33
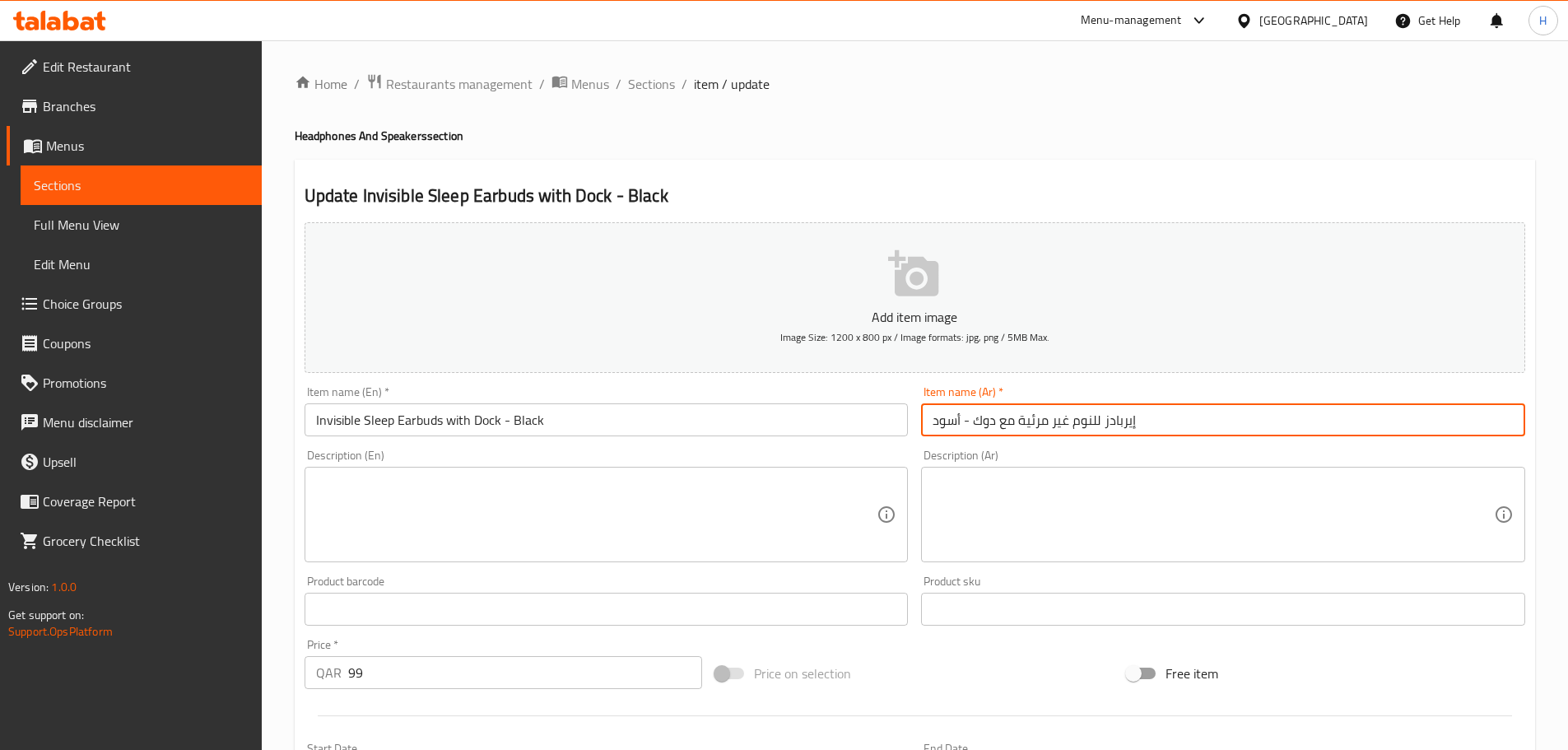
click at [1114, 428] on input "إيربادز للنوم غير مرئية مع دوك - أسود" at bounding box center [1222, 420] width 604 height 33
click at [653, 59] on div "Home / Restaurants management / Menus / Sections / item / update Headphones And…" at bounding box center [914, 601] width 1307 height 1123
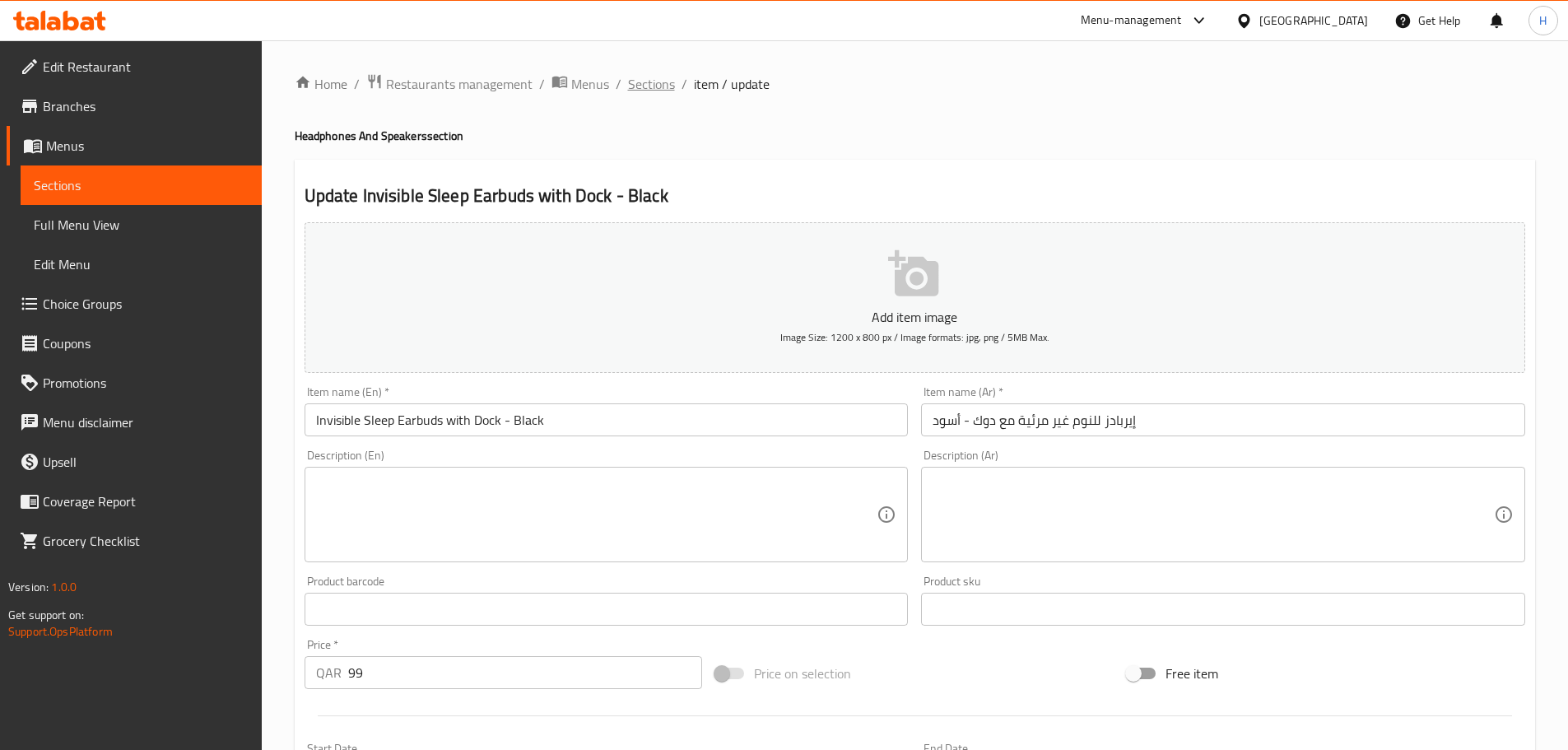
click at [655, 79] on span "Sections" at bounding box center [651, 83] width 47 height 19
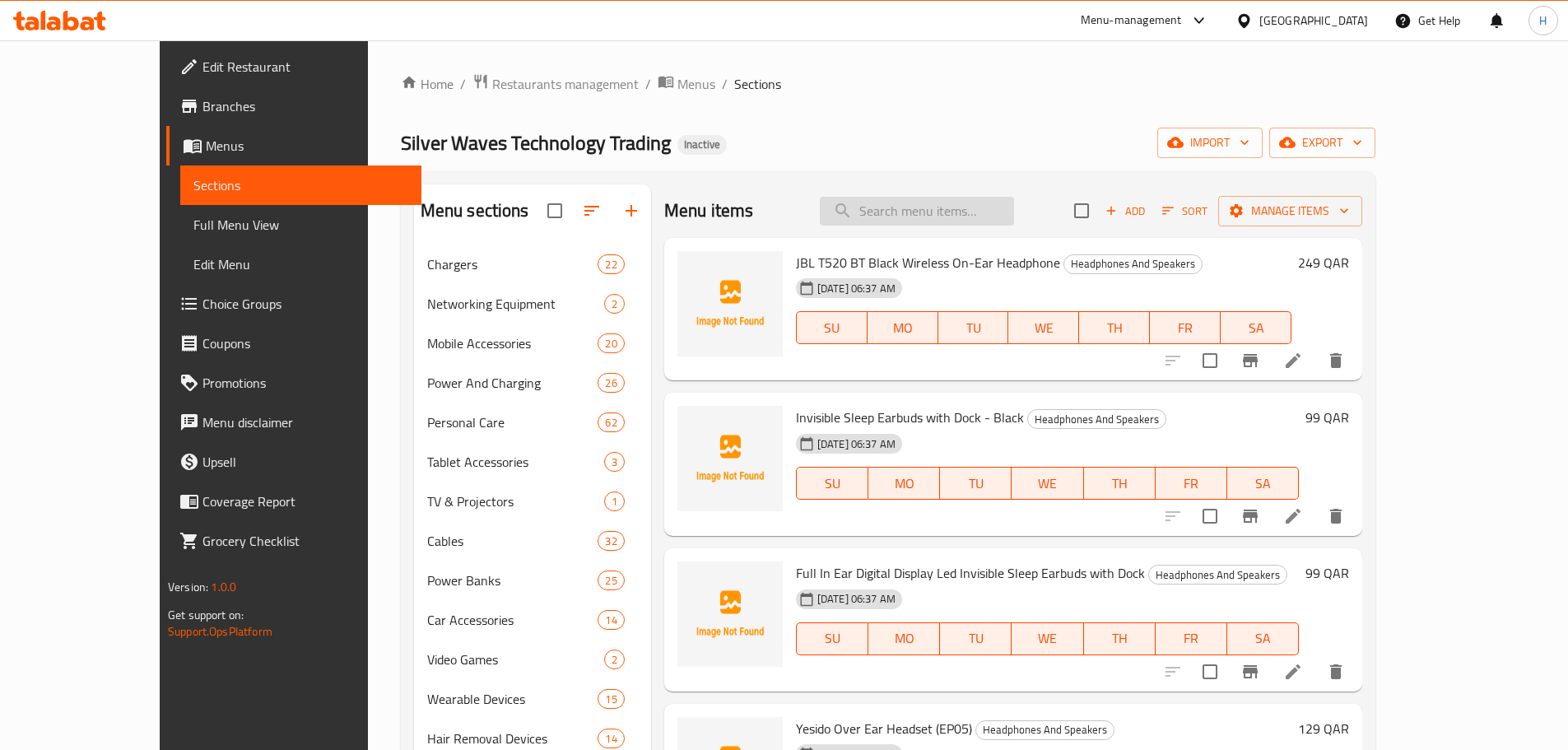
click at [967, 202] on input "search" at bounding box center [916, 210] width 194 height 29
paste input "Belkin Boostcharge Lightning To USB-A Cable 1Meter"
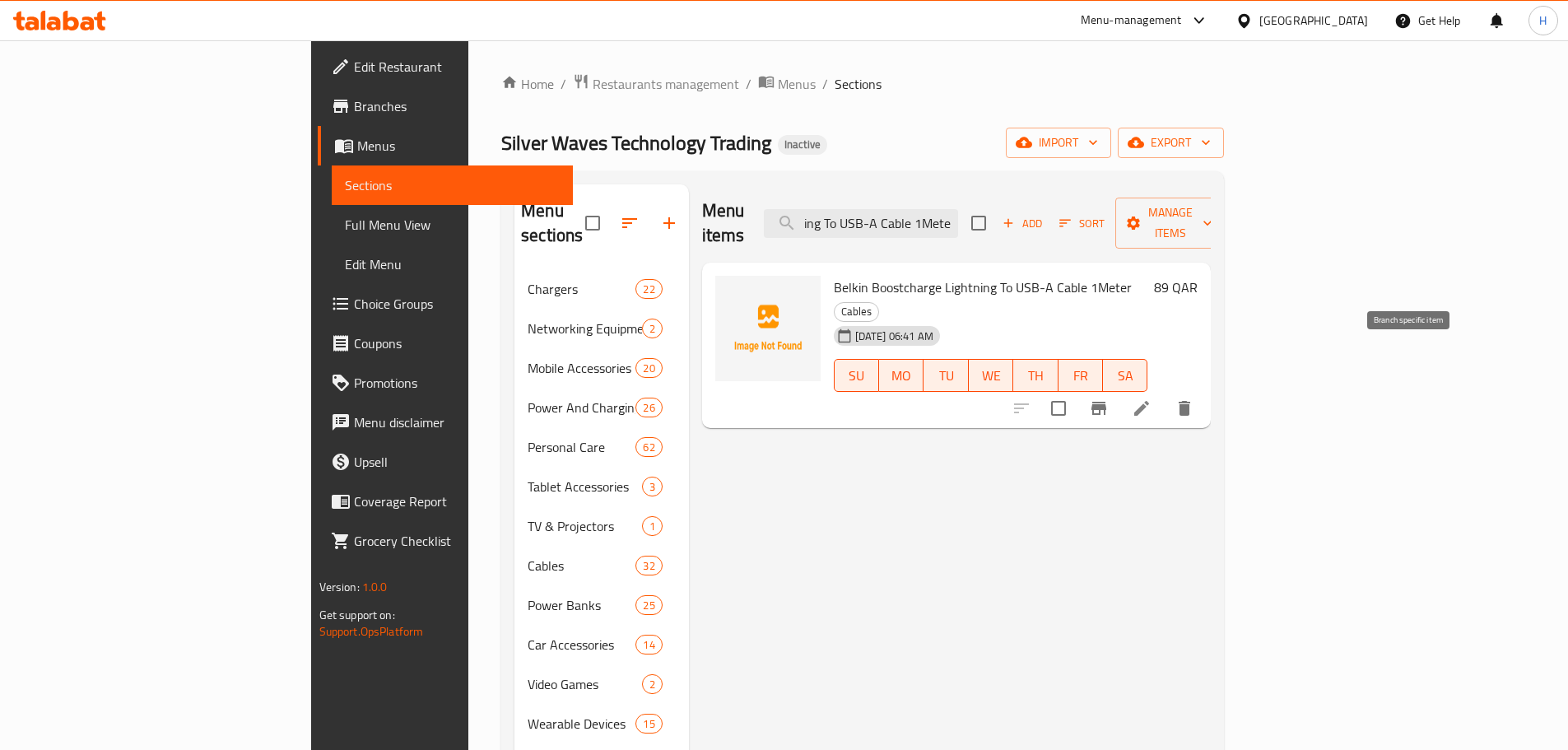
type input "Belkin Boostcharge Lightning To USB-A Cable 1Meter"
click at [1152, 399] on icon at bounding box center [1141, 408] width 19 height 19
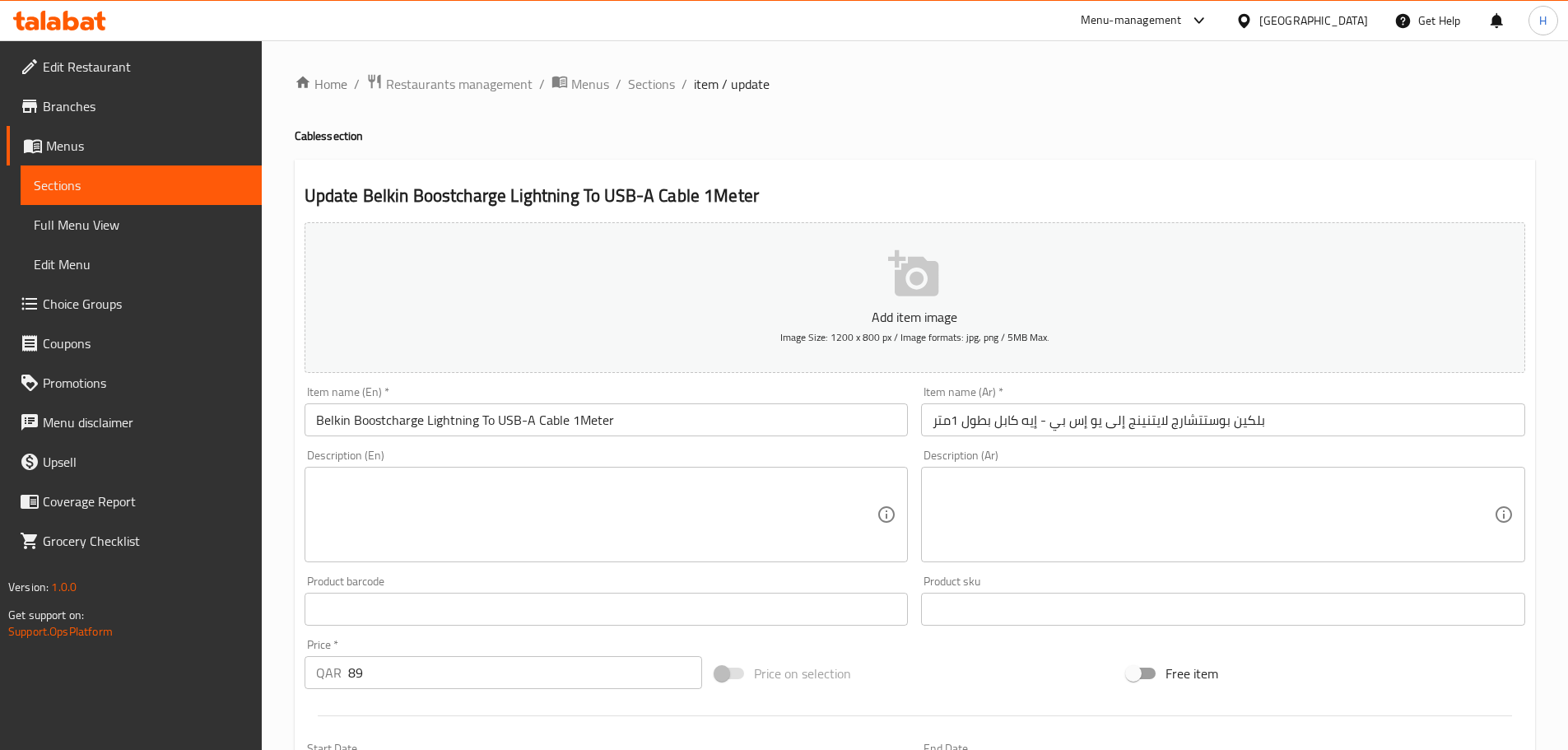
click at [387, 424] on input "Belkin Boostcharge Lightning To USB-A Cable 1Meter" at bounding box center [606, 420] width 604 height 33
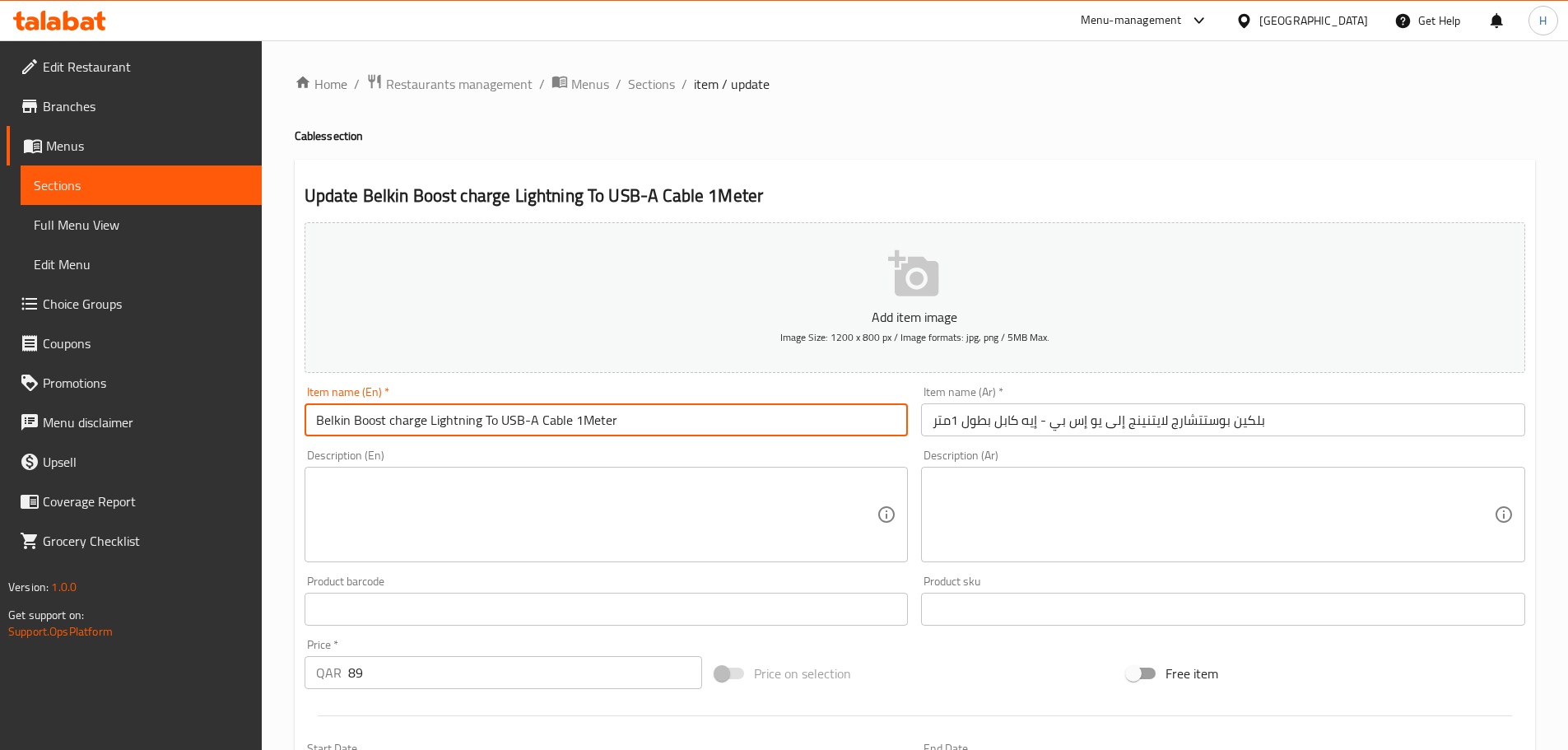
type input "Belkin Boost charge Lightning To USB-A Cable 1Meter"
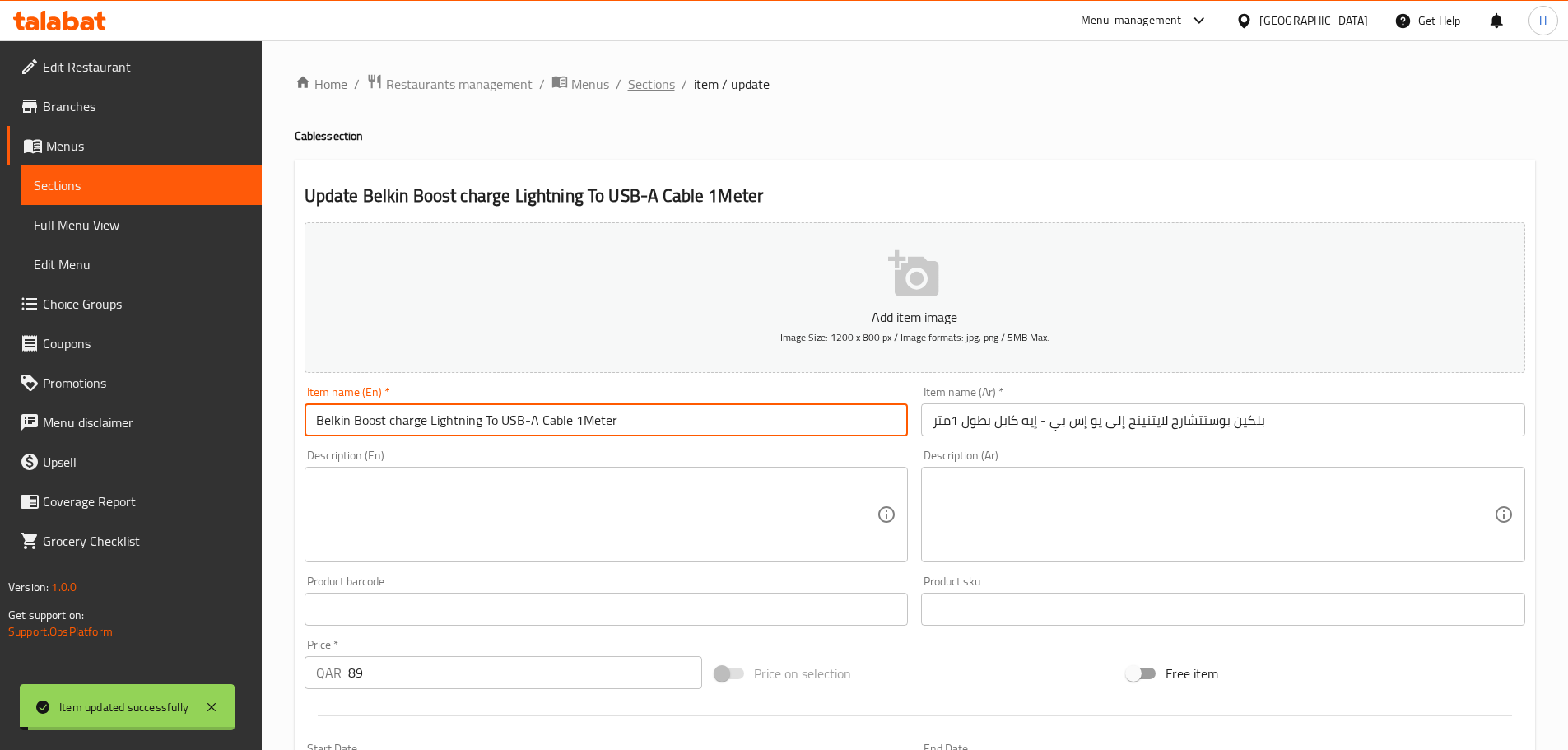
click at [630, 83] on span "Sections" at bounding box center [651, 83] width 47 height 19
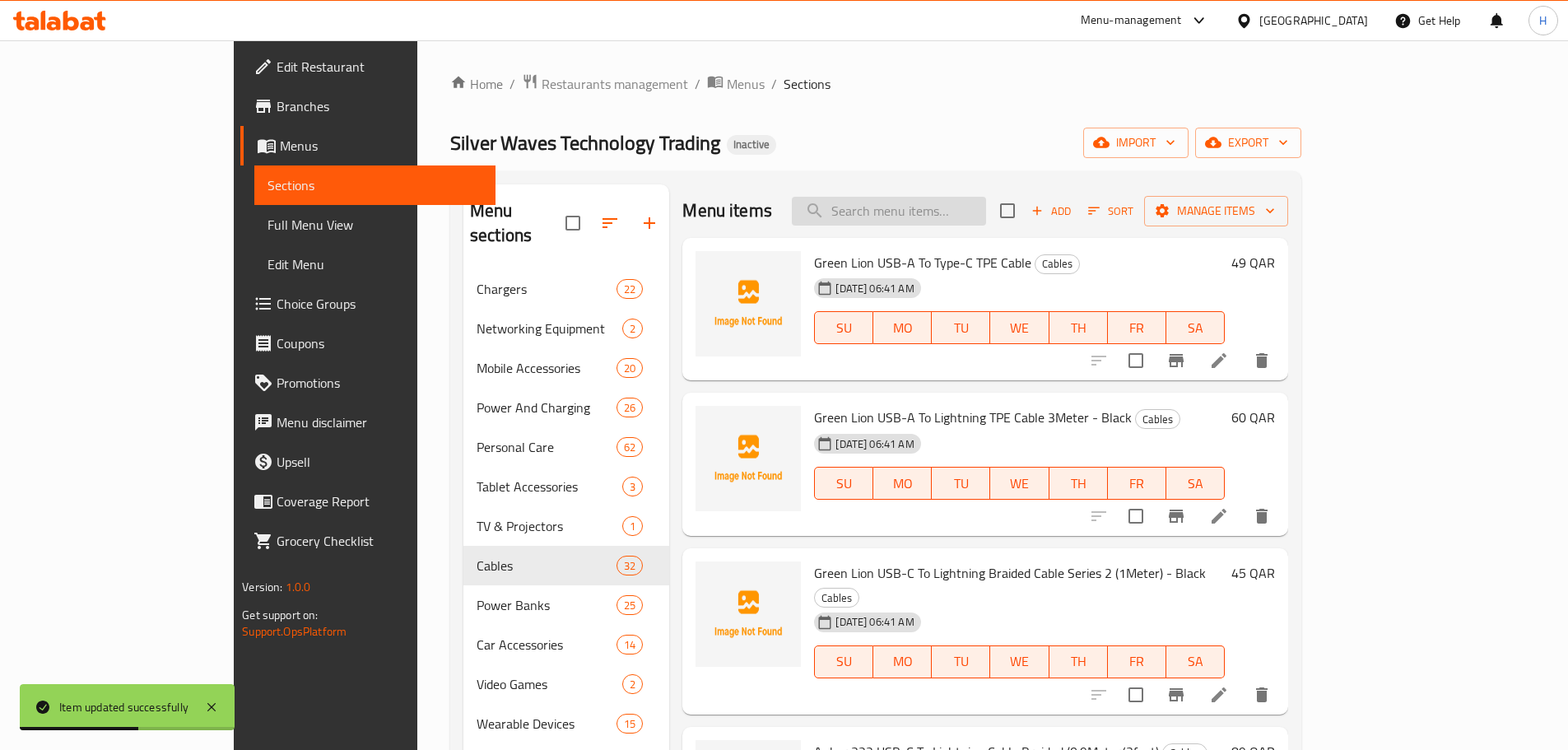
click at [933, 216] on input "search" at bounding box center [888, 210] width 194 height 29
type input "f"
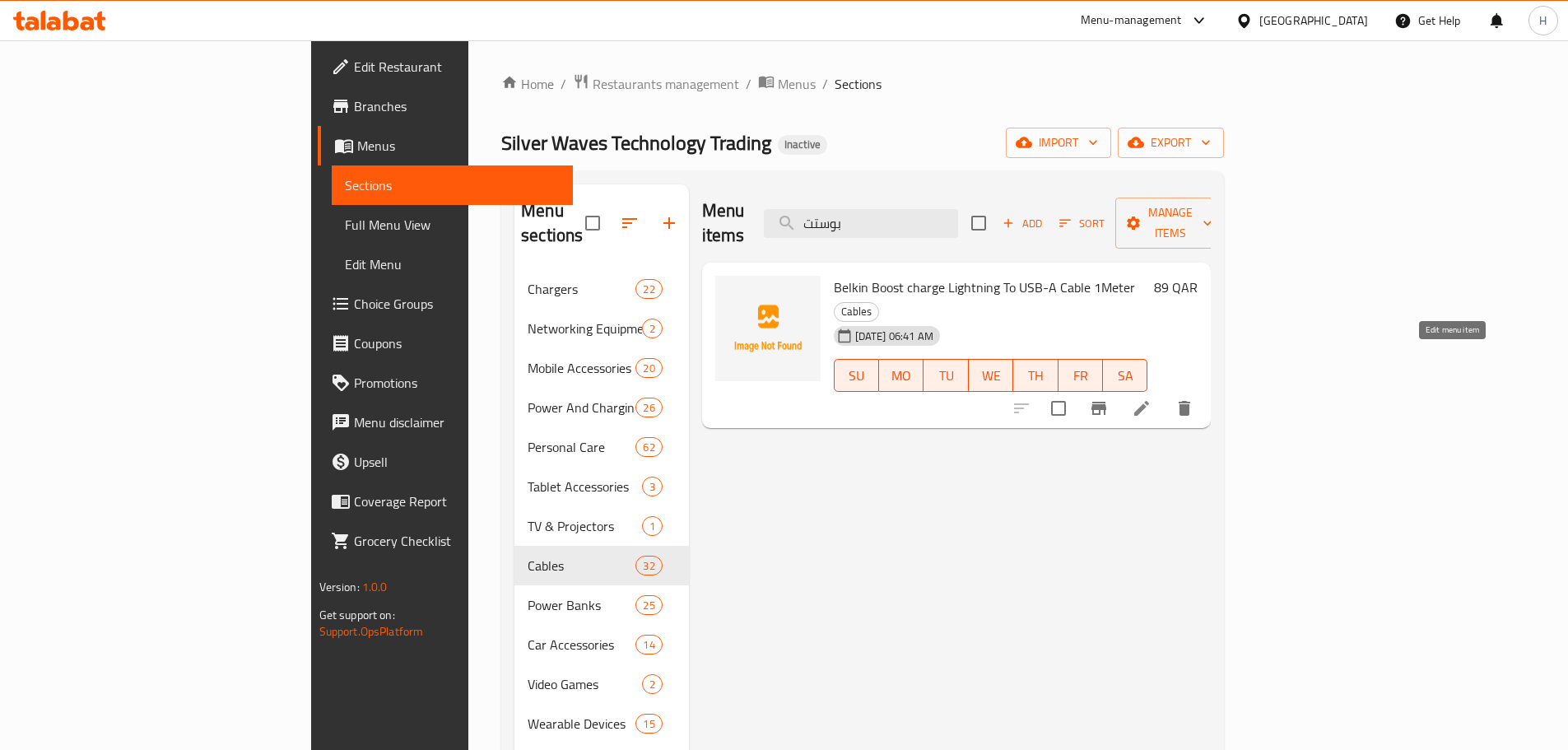
type input "بوستت"
click at [1152, 399] on icon at bounding box center [1141, 408] width 19 height 19
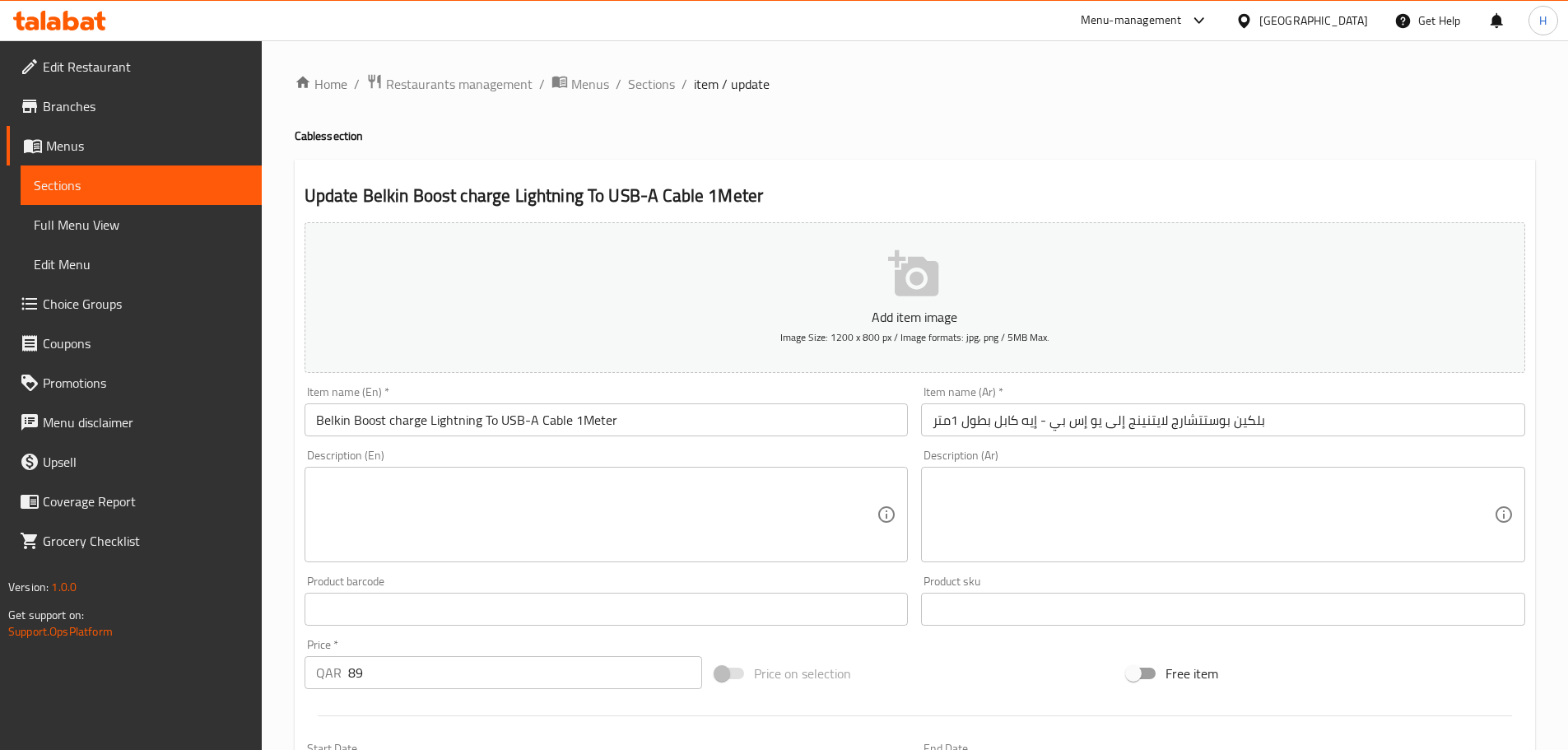
click at [1047, 436] on input "بلكين بوستتشارج لايتنينج إلى يو إس بي - إيه كابل بطول 1متر" at bounding box center [1222, 420] width 604 height 33
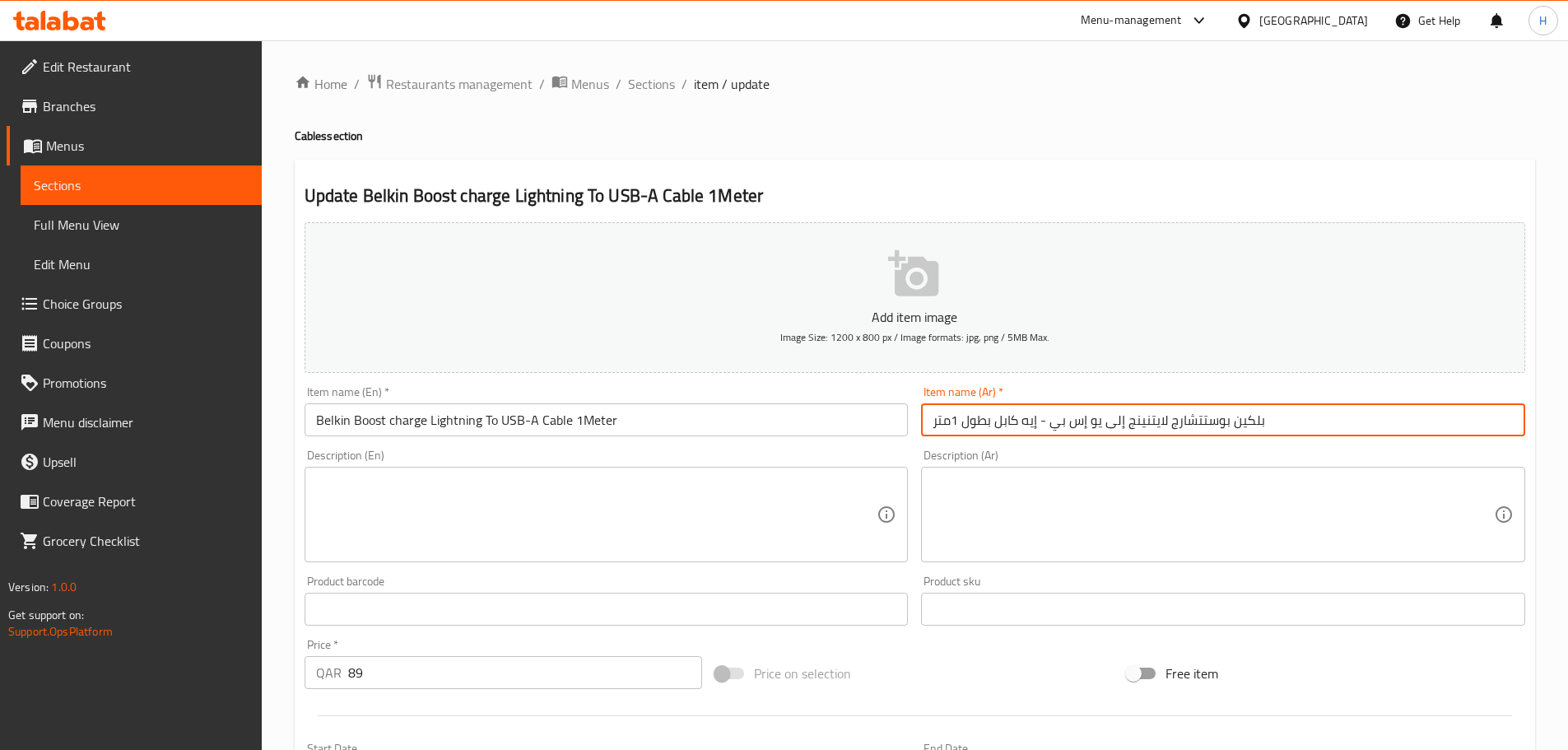
click at [1047, 436] on input "بلكين بوستتشارج لايتنينج إلى يو إس بي - إيه كابل بطول 1متر" at bounding box center [1222, 420] width 604 height 33
paste input "ه كی"
click at [1208, 431] on input "بلكين بوستتشارج لايتنينج إلى يو إس بي - إيه كابل بطول 1متر" at bounding box center [1222, 420] width 604 height 33
click at [1199, 425] on input "بلكين بوستتشارج لايتنينج إلى يو إس بي - إيه كابل بطول 1متر" at bounding box center [1222, 420] width 604 height 33
type input "[PERSON_NAME] تشارج لايتنينج إلى يو إس بي - إيه كابل بطول 1متر"
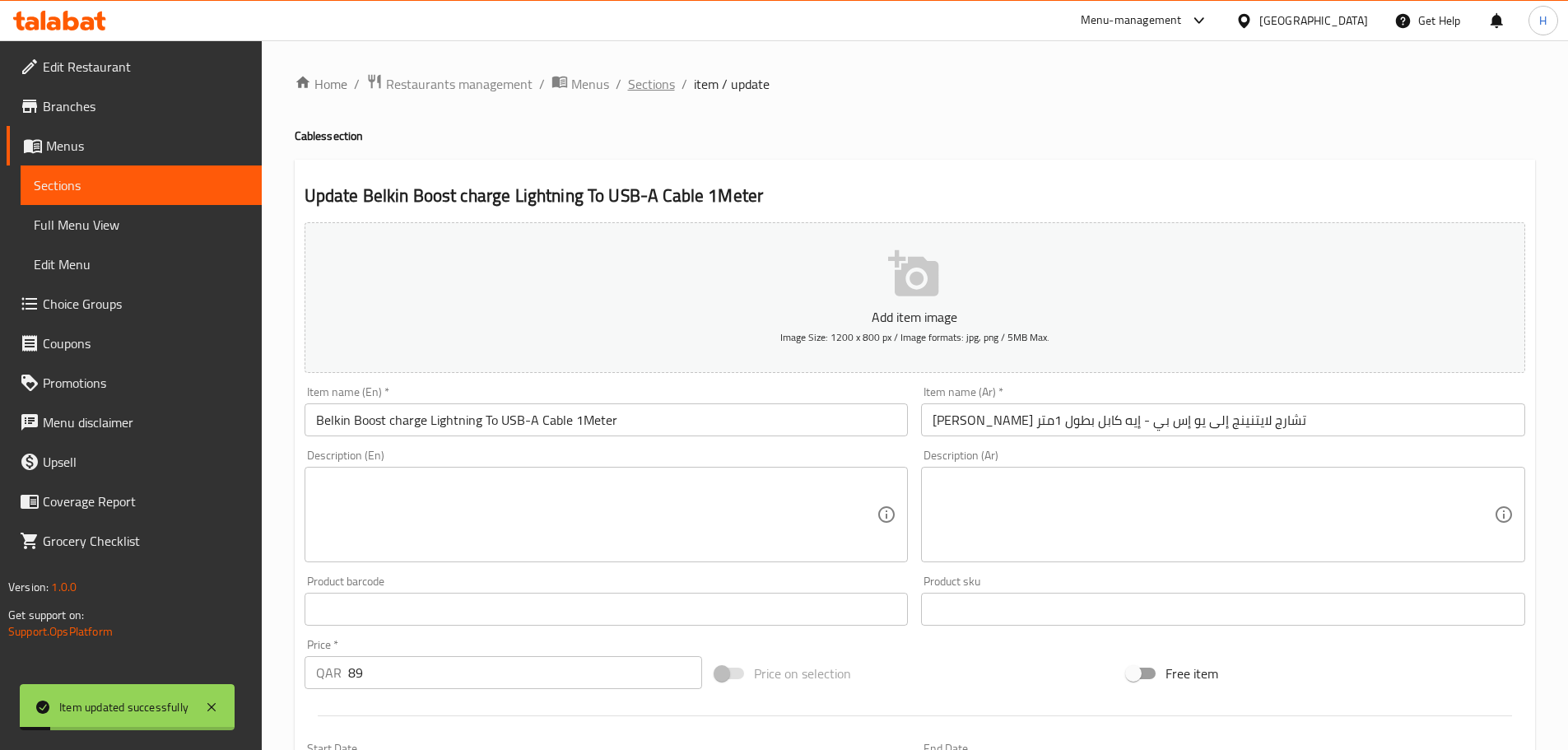
click at [647, 83] on span "Sections" at bounding box center [651, 83] width 47 height 19
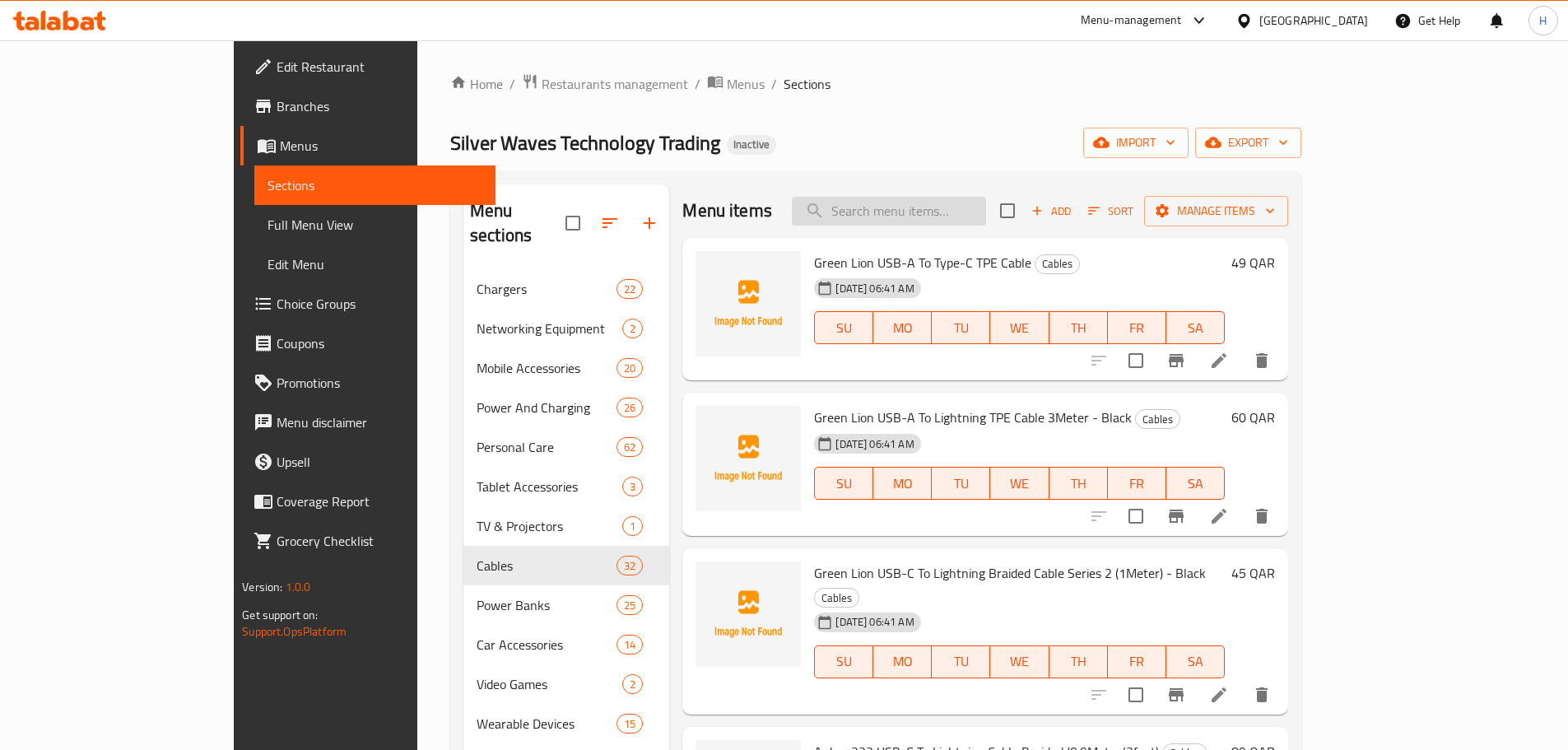
click at [926, 207] on input "search" at bounding box center [888, 210] width 194 height 29
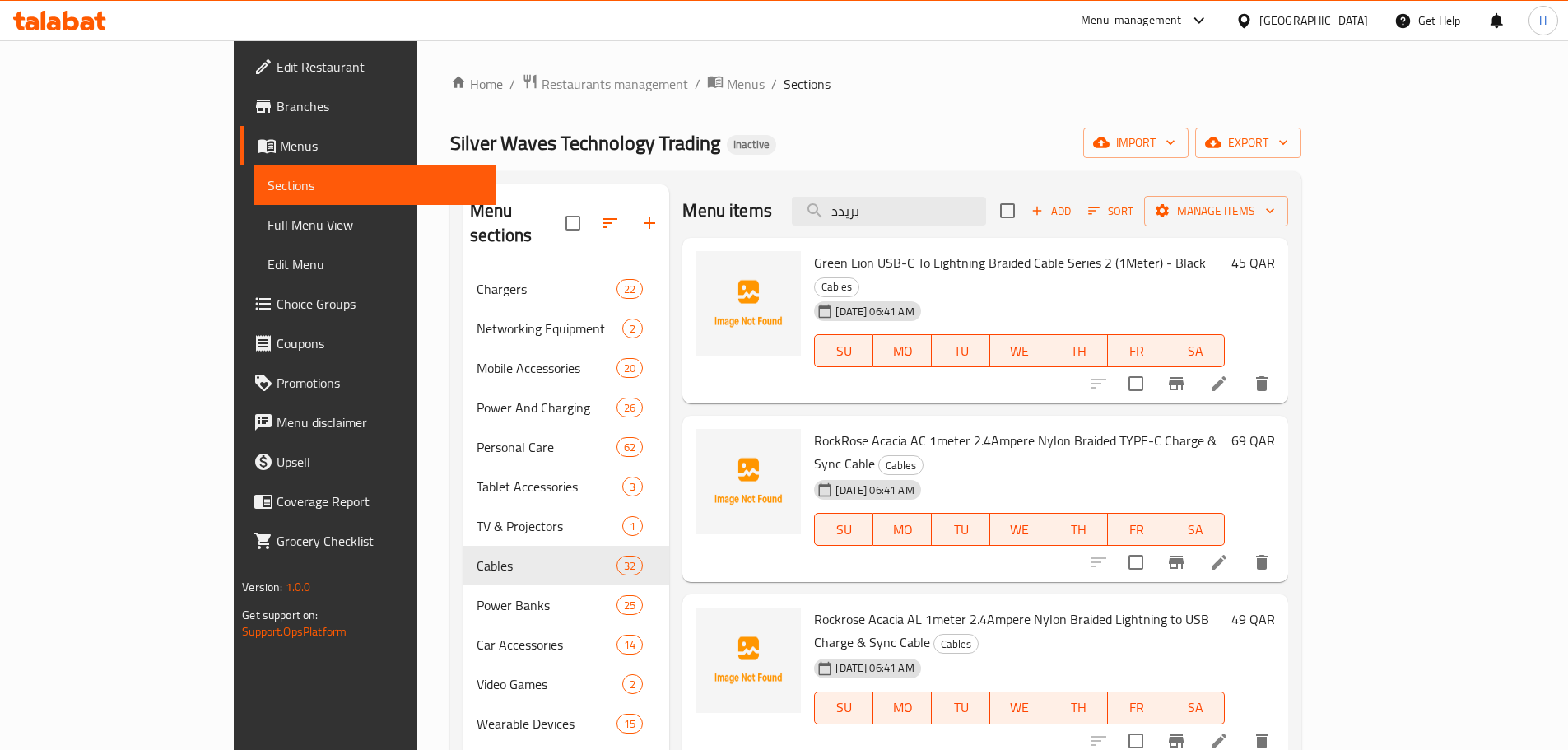
type input "بريدد"
click at [1229, 374] on icon at bounding box center [1218, 383] width 19 height 19
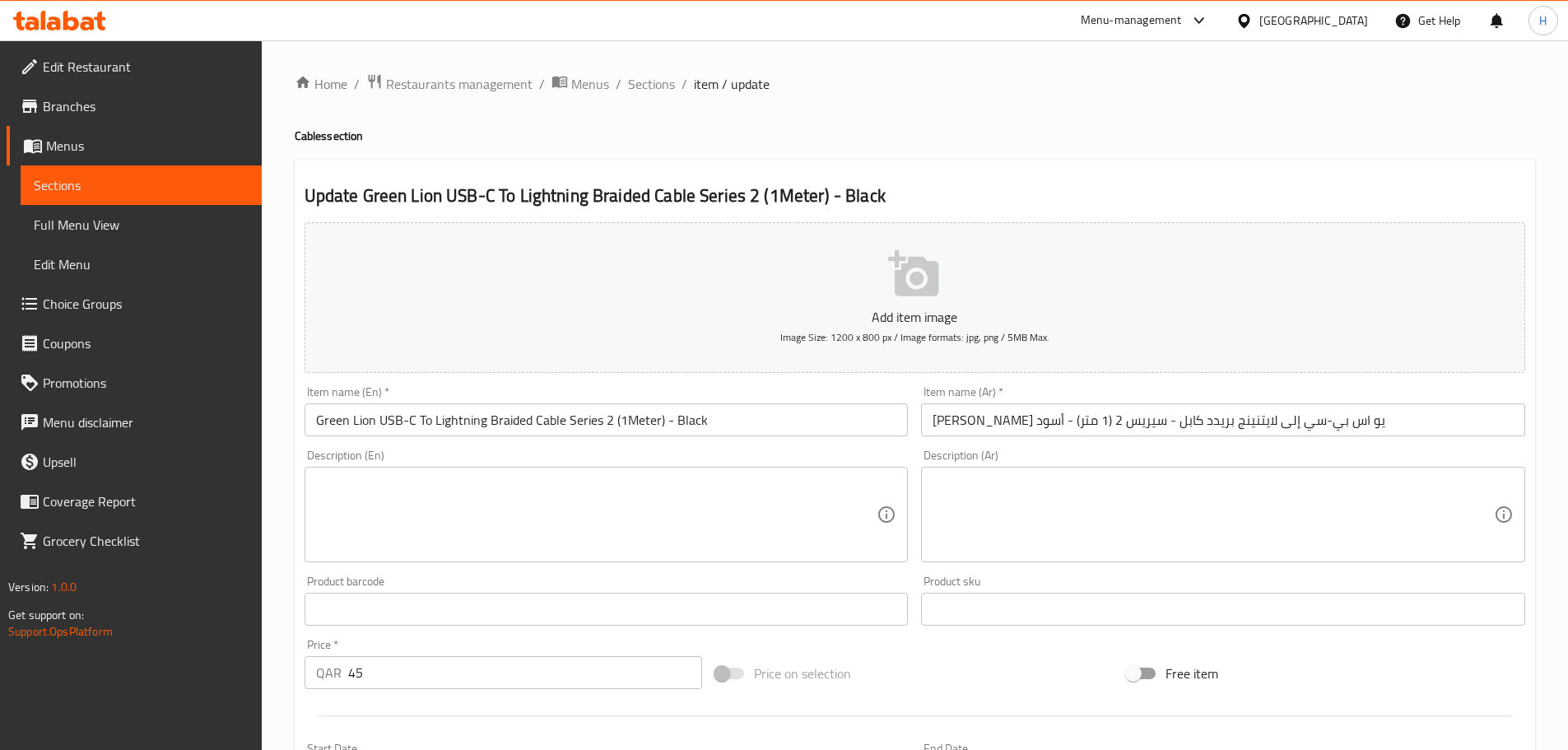
click at [1115, 416] on input "[PERSON_NAME] يو اس بي-سي إلى لايتنينج بريدد كابل - سيريس 2 (1 متر) - أسود" at bounding box center [1222, 420] width 604 height 33
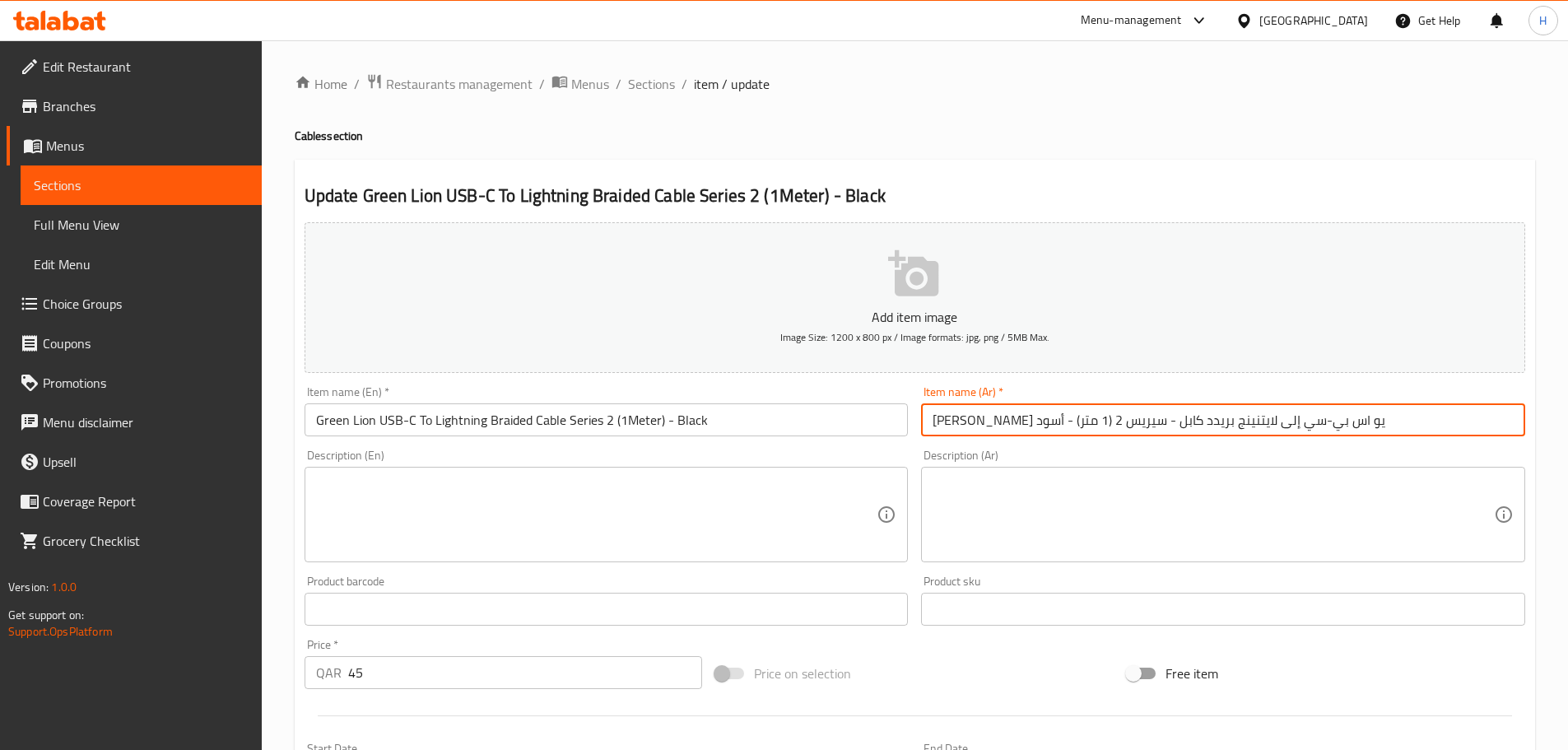
click at [1123, 415] on input "[PERSON_NAME] يو اس بي-سي إلى لايتنينج بريدد كابل - سيريس 2 (1 متر) - أسود" at bounding box center [1222, 420] width 604 height 33
click at [1081, 424] on input "[PERSON_NAME] اس بي-سي إلى لايتنينج كابل - سيريس 2 (1 متر) - أسود" at bounding box center [1222, 420] width 604 height 33
type input "[PERSON_NAME] اس بي-سي إلى لايتنينج كابل مضفر - سيريس 2 (1 متر) - أسود"
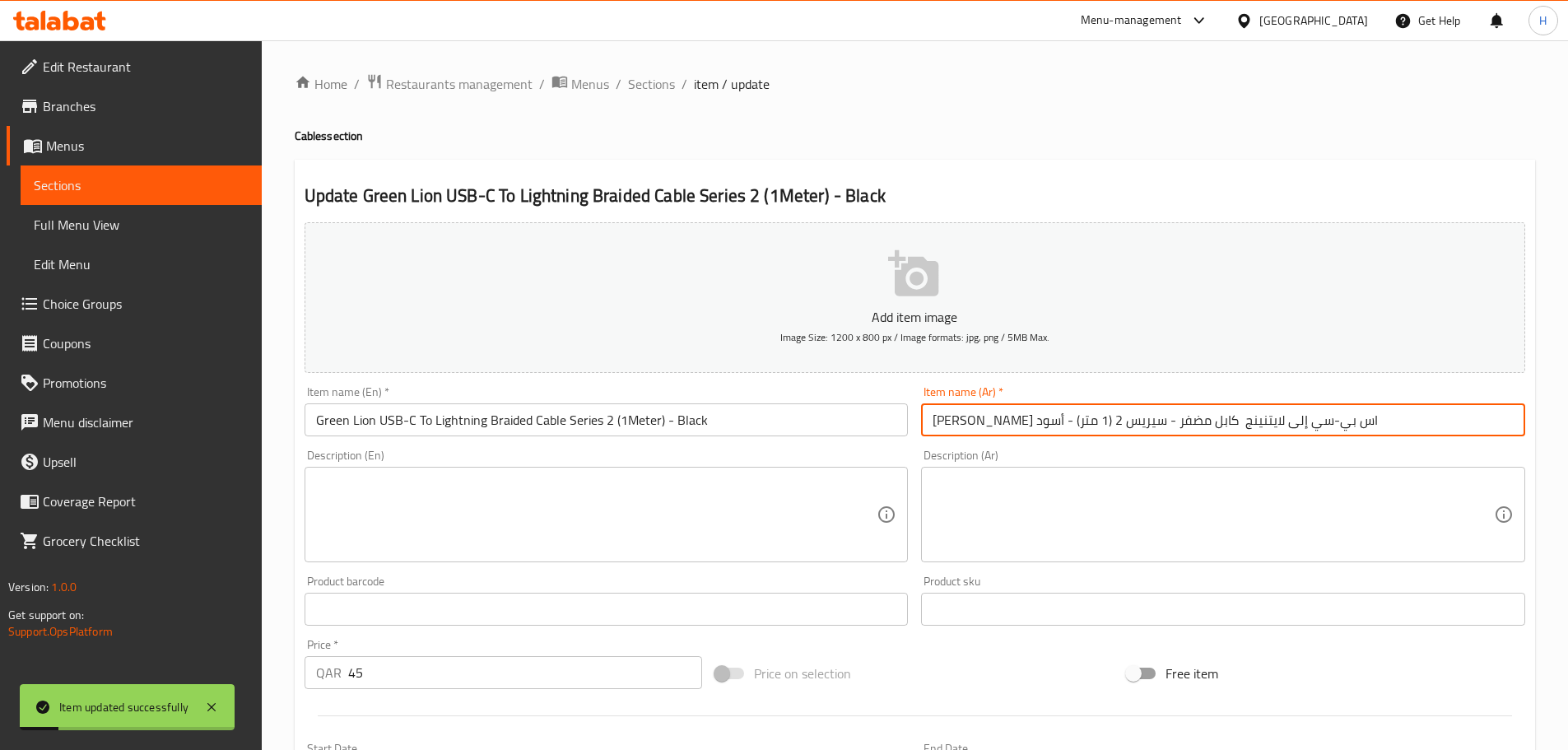
click at [959, 426] on input "[PERSON_NAME] اس بي-سي إلى لايتنينج كابل مضفر - سيريس 2 (1 متر) - أسود" at bounding box center [1222, 420] width 604 height 33
click at [686, 421] on input "Green Lion USB-C To Lightning Braided Cable Series 2 (1Meter) - Black" at bounding box center [606, 420] width 604 height 33
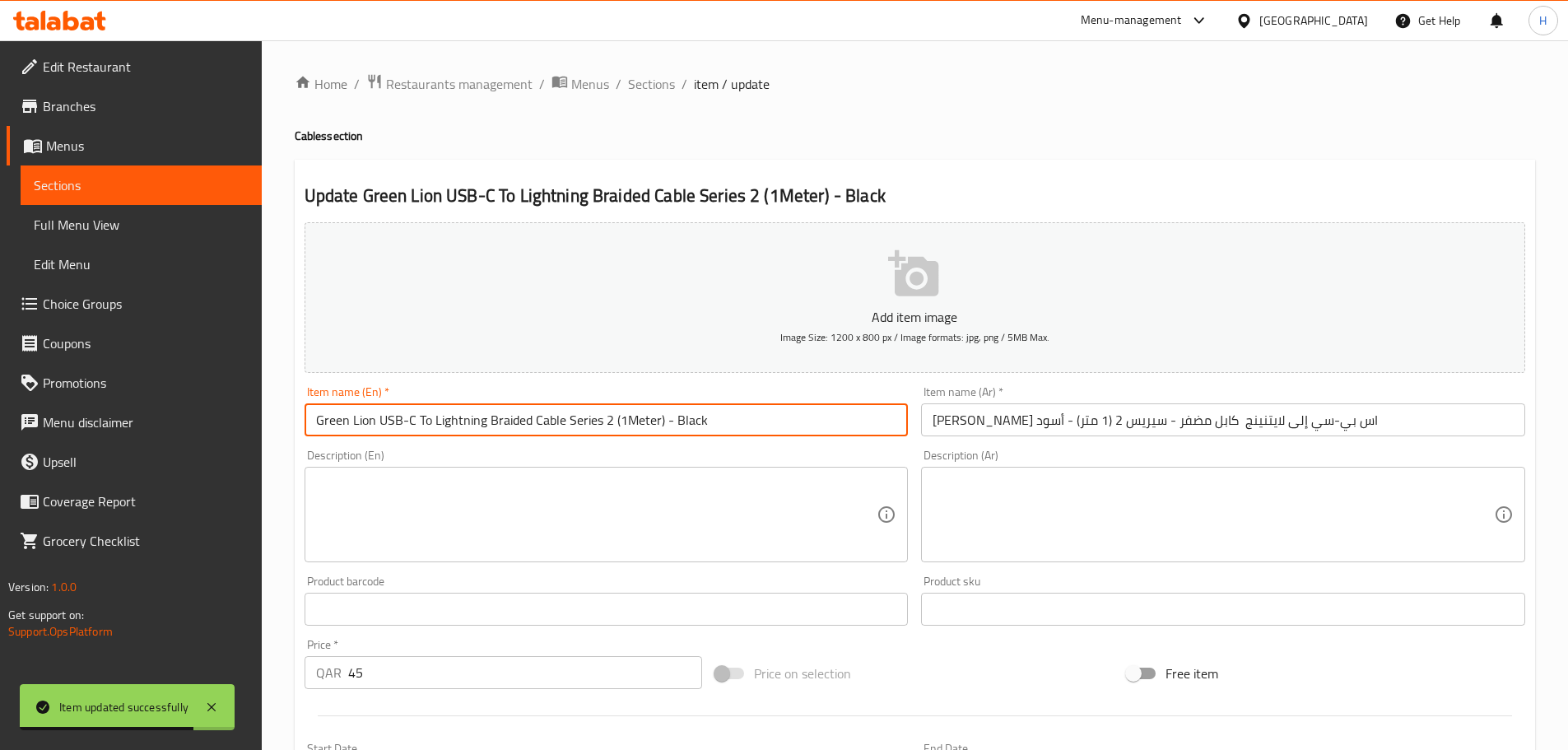
click at [686, 421] on input "Green Lion USB-C To Lightning Braided Cable Series 2 (1Meter) - Black" at bounding box center [606, 420] width 604 height 33
click at [1090, 414] on input "[PERSON_NAME] اس بي-سي إلى لايتنينج كابل مضفر - سيريس 2 (1 متر) - أسود" at bounding box center [1222, 420] width 604 height 33
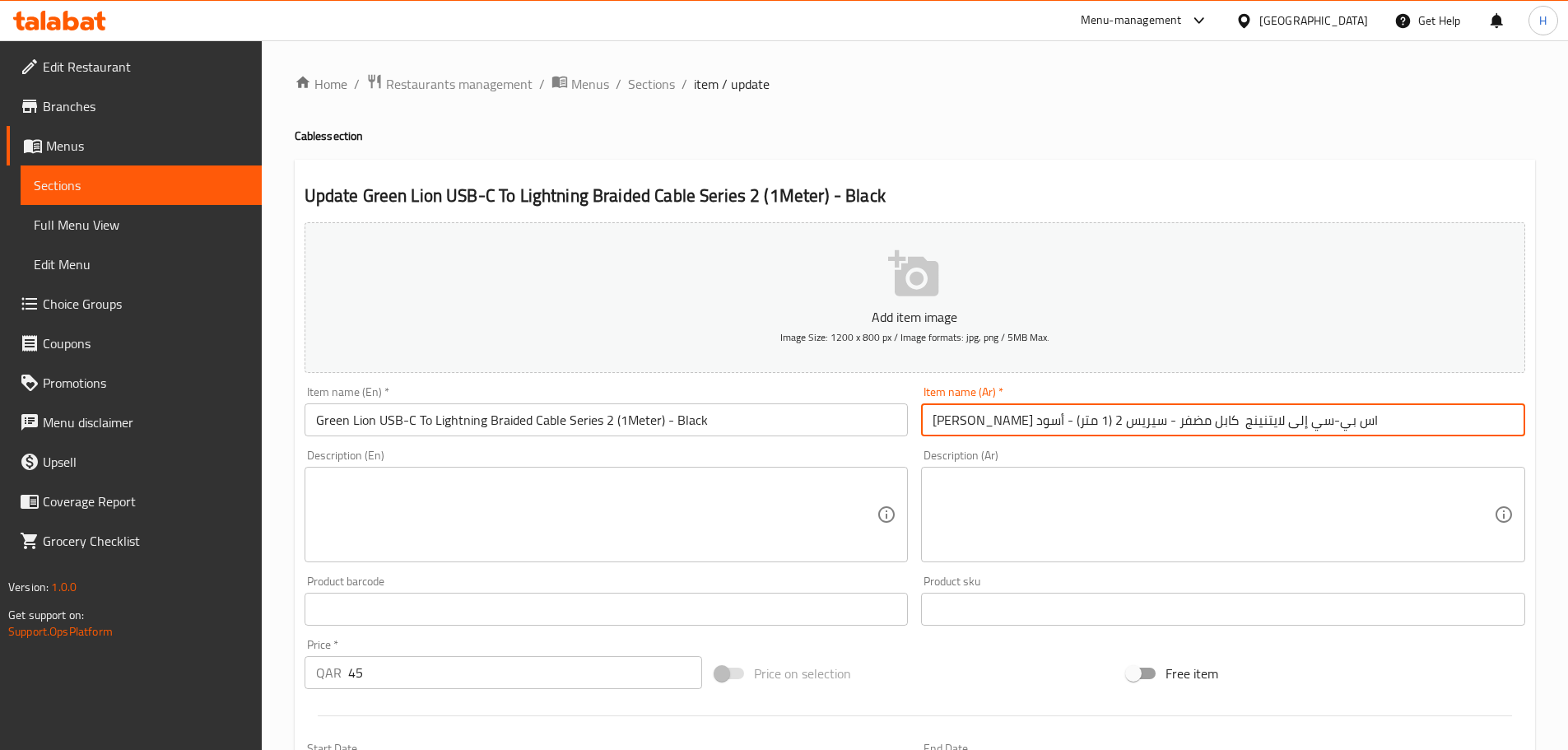
drag, startPoint x: 1104, startPoint y: 414, endPoint x: 983, endPoint y: 342, distance: 140.8
click at [1124, 420] on input "[PERSON_NAME] اس بي-سي إلى لايتنينج كابل مضفر - سيريس 2 (1 متر) - أسود" at bounding box center [1222, 420] width 604 height 33
click at [822, 427] on input "Green Lion USB-C To Lightning Braided Cable Series 2 (1Meter) - Black" at bounding box center [606, 420] width 604 height 33
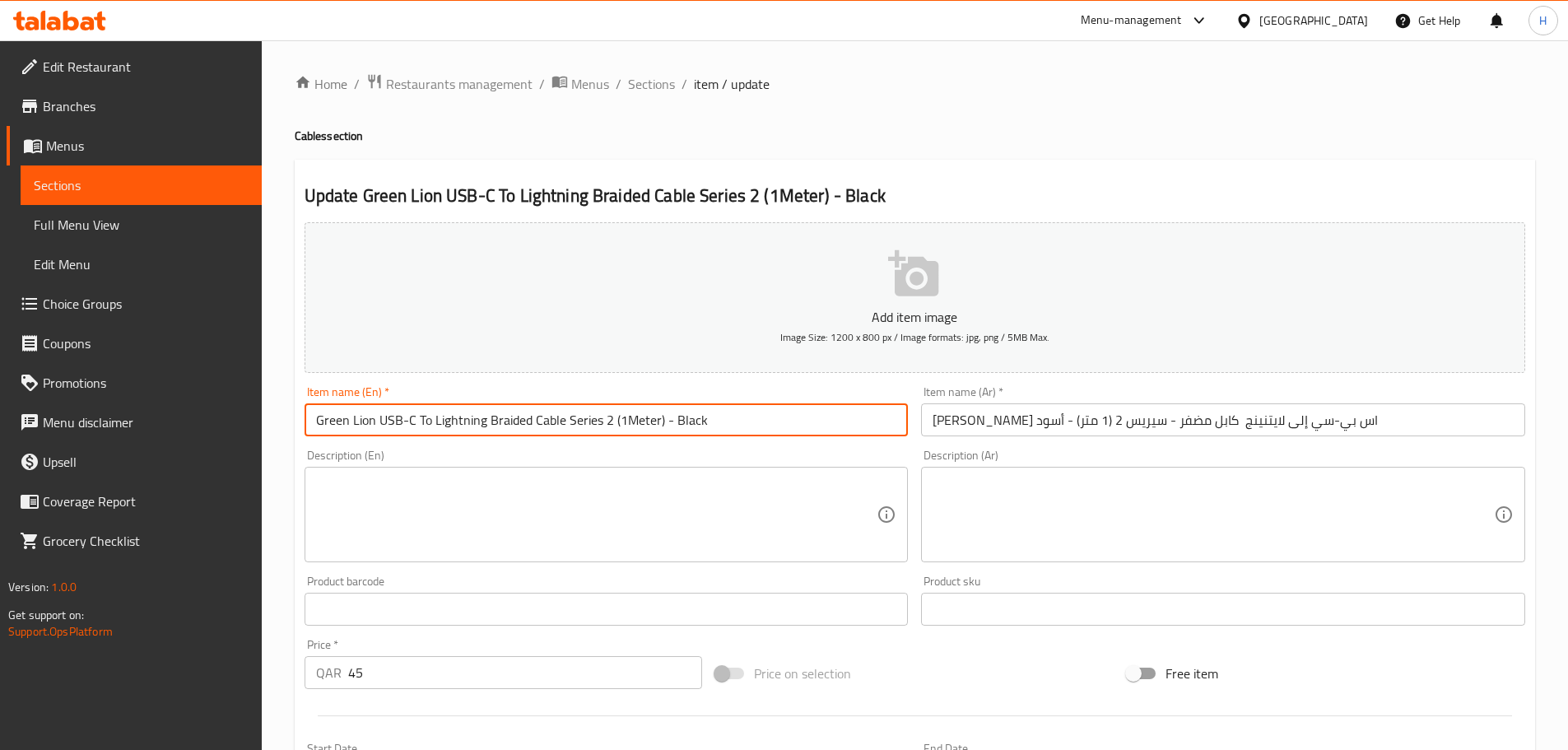
type input "Green Lion USB-C To Lightning Braided Cable Series 2 (1Meter) - Black."
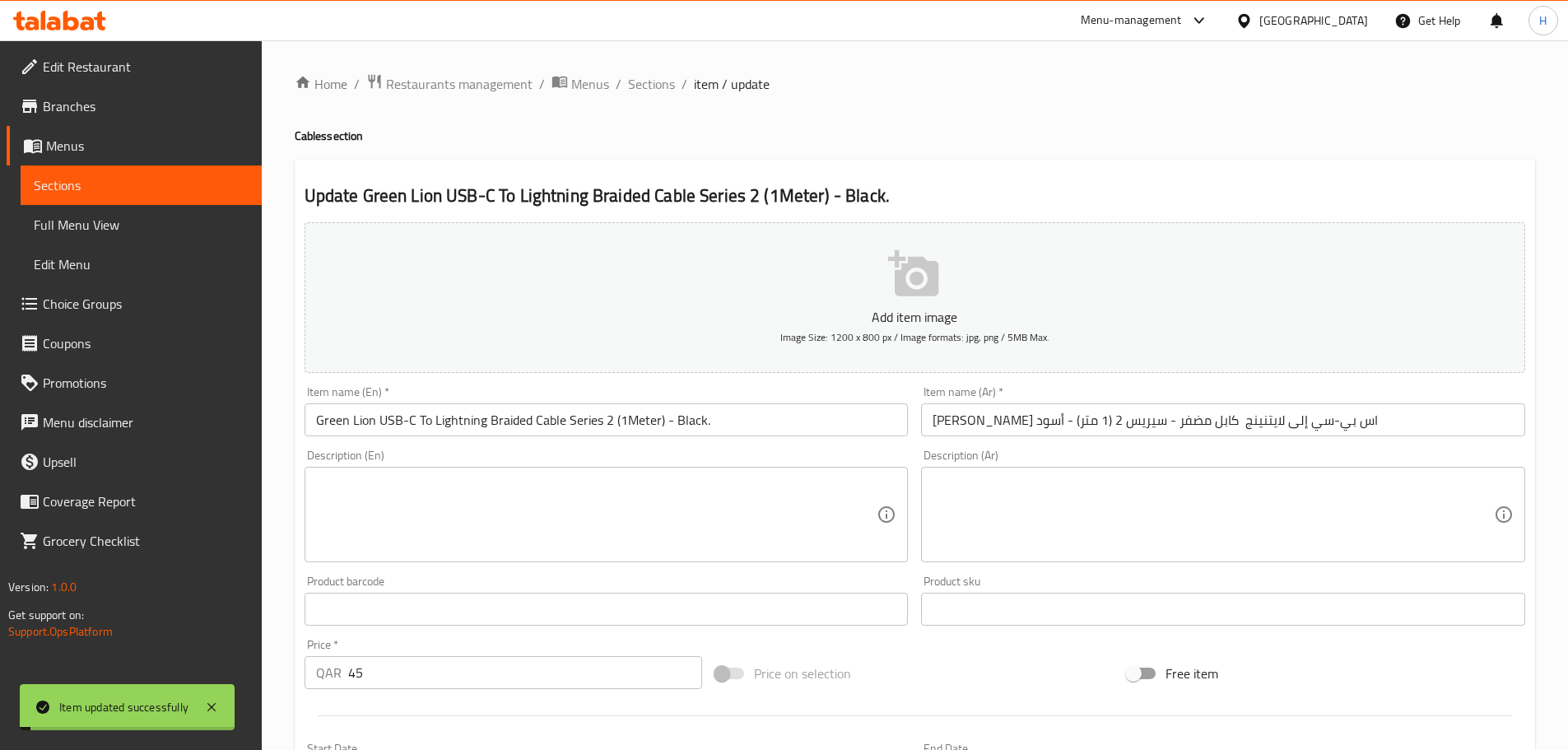
click at [661, 63] on div "Home / Restaurants management / Menus / Sections / item / update Cables section…" at bounding box center [914, 601] width 1307 height 1123
drag, startPoint x: 657, startPoint y: 81, endPoint x: 758, endPoint y: 159, distance: 127.6
click at [657, 82] on span "Sections" at bounding box center [651, 83] width 47 height 19
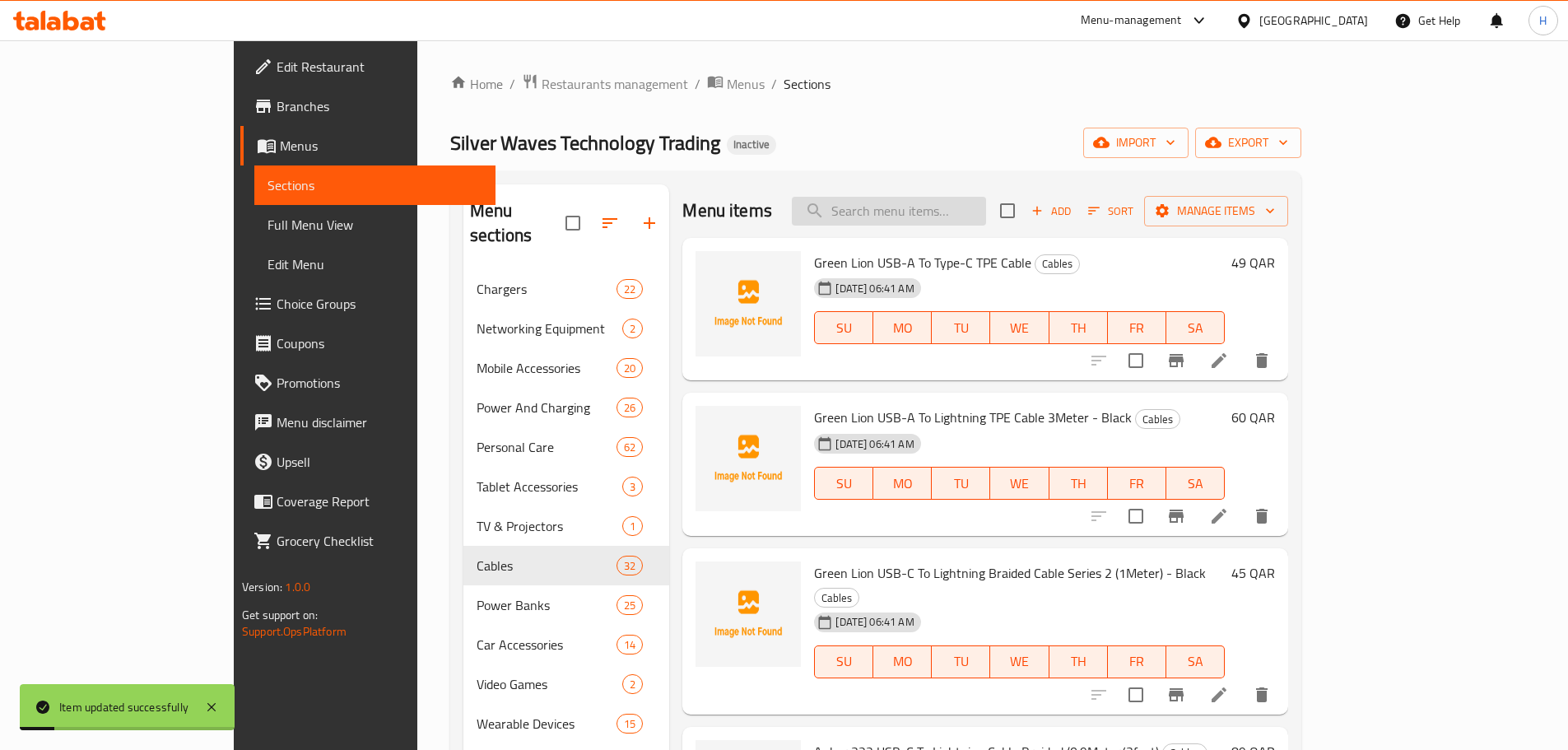
click at [956, 216] on input "search" at bounding box center [888, 210] width 194 height 29
type input "f"
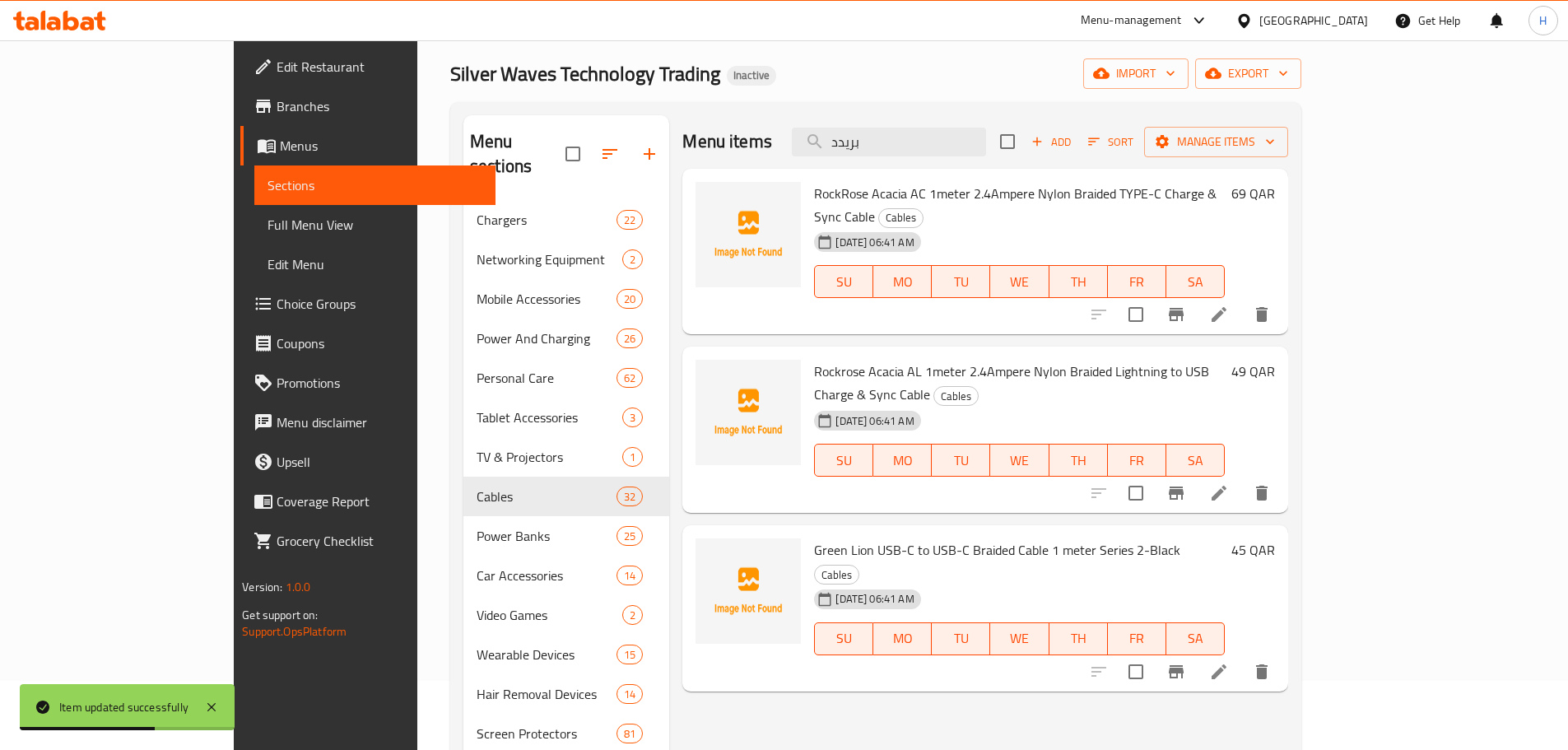
scroll to position [165, 0]
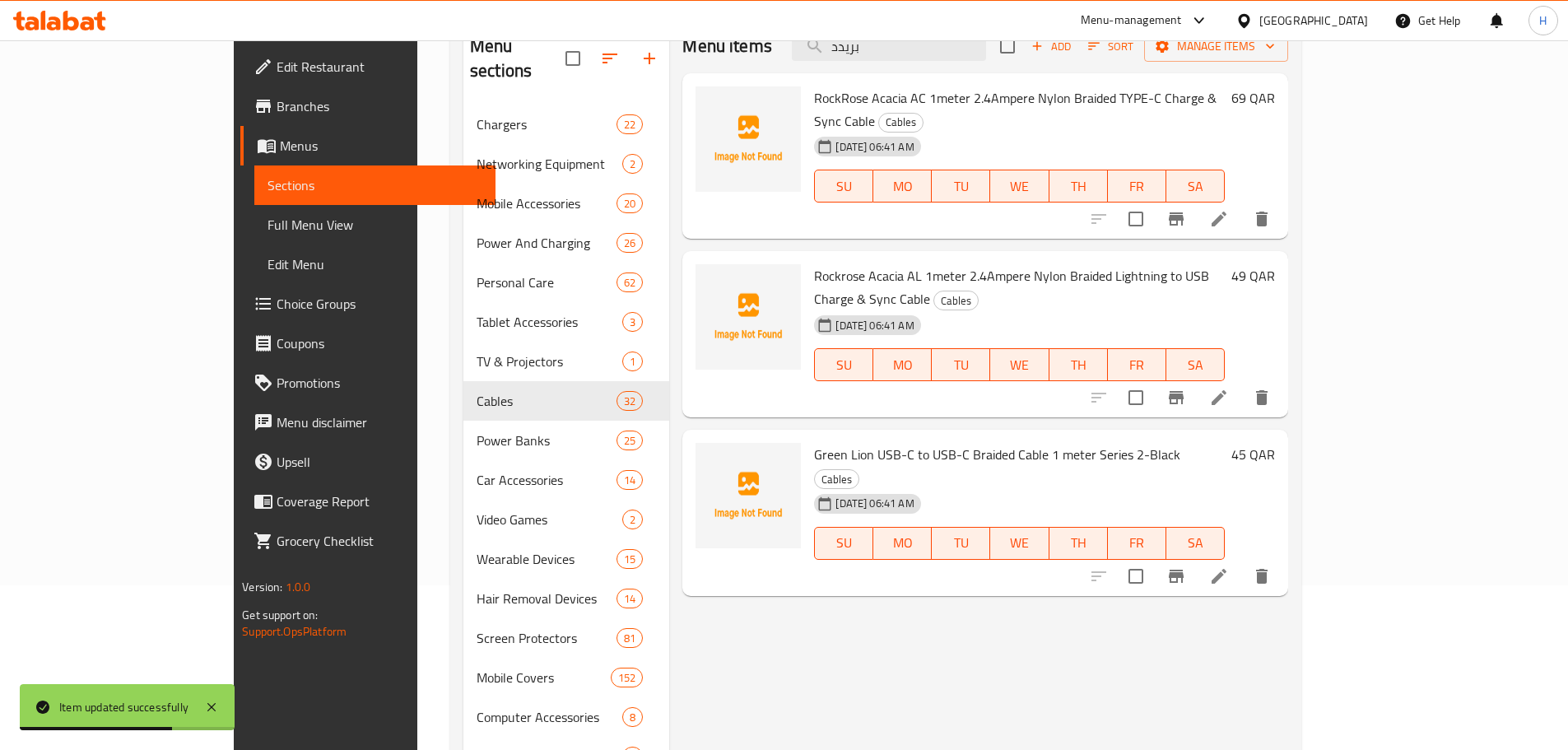
type input "بريدد"
click at [1242, 204] on li at bounding box center [1219, 219] width 46 height 30
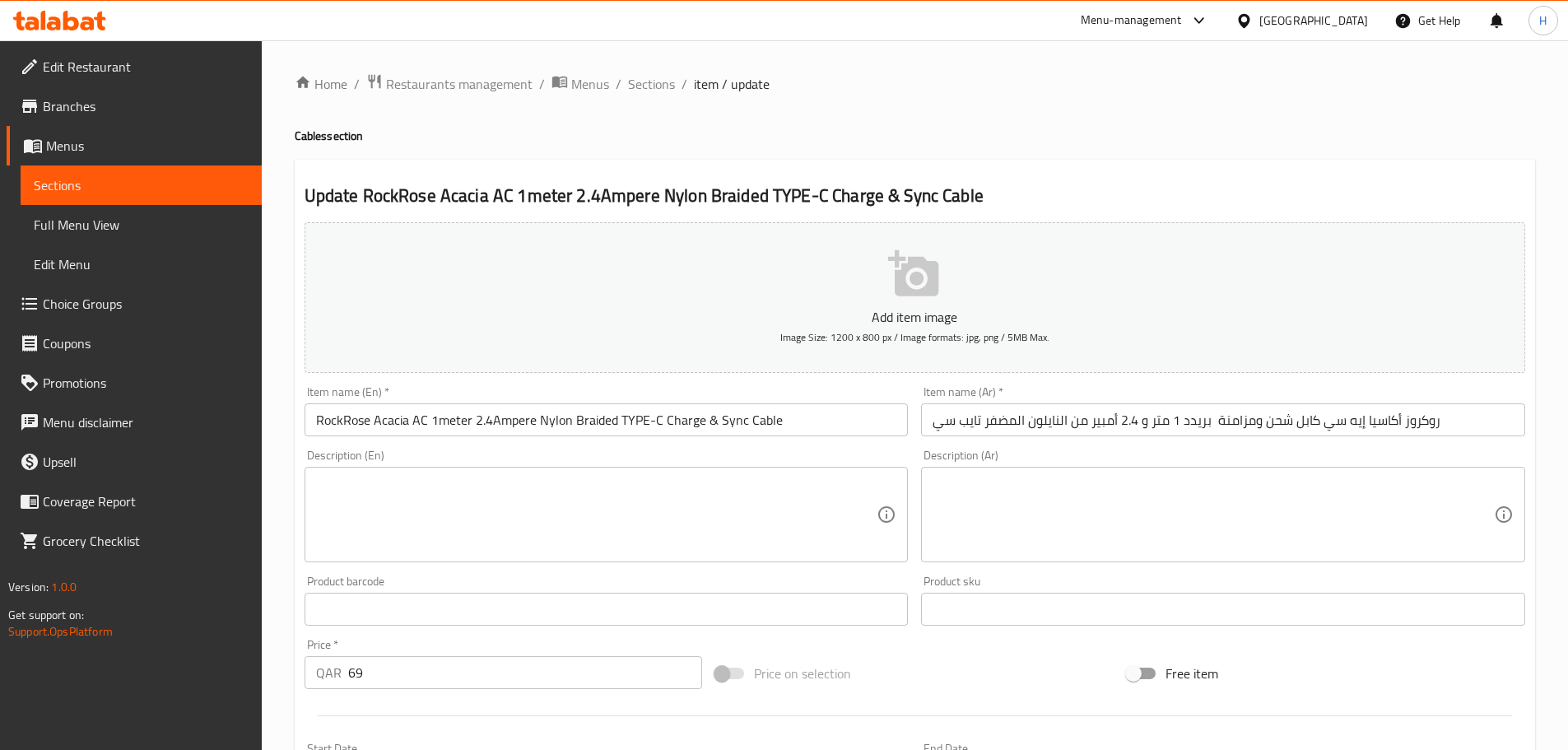
click at [1201, 421] on input "روكروز أكاسيا إيه سي كابل شحن ومزامنة بريدد 1 متر و 2.4 أمبير من النايلون المضف…" at bounding box center [1222, 420] width 604 height 33
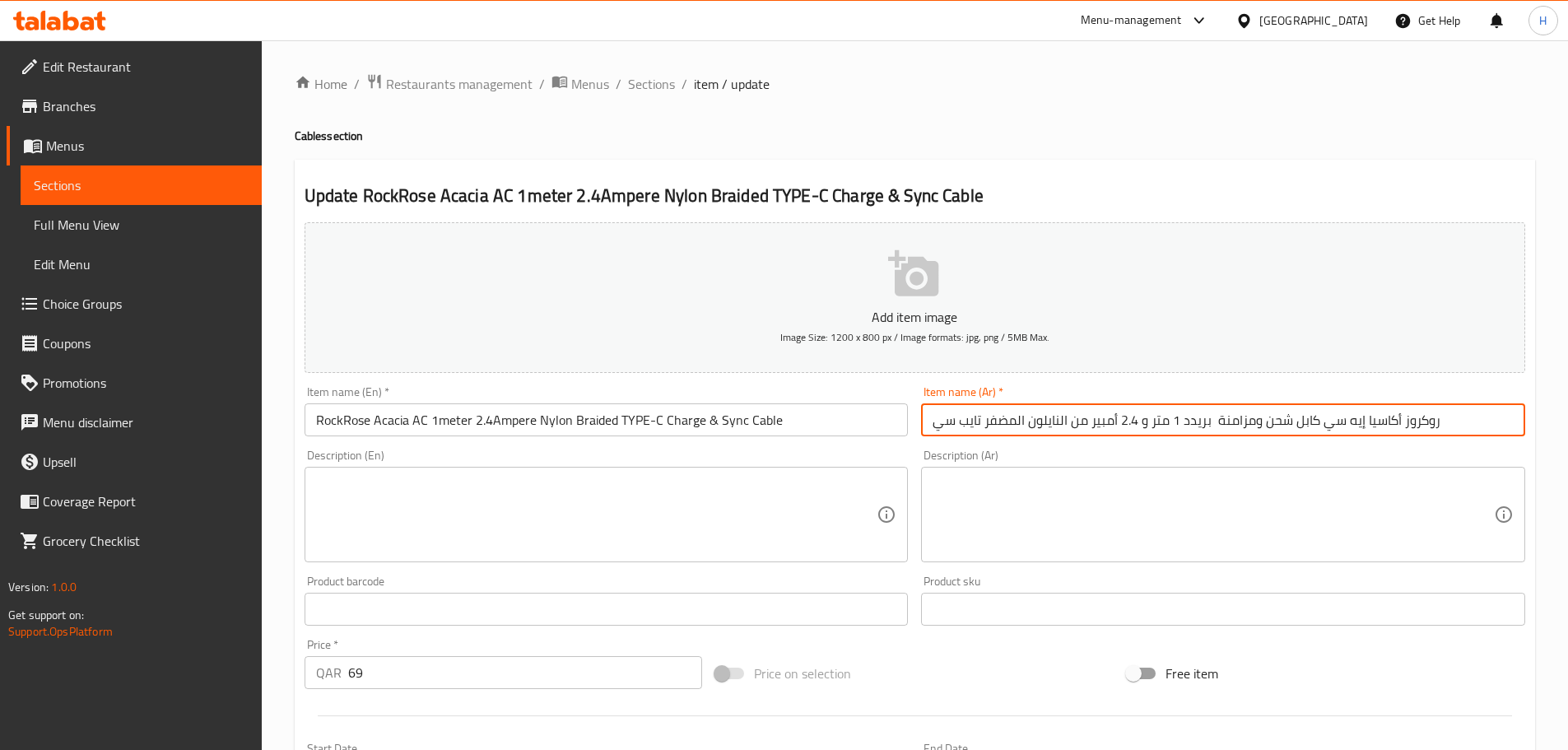
drag, startPoint x: 1224, startPoint y: 421, endPoint x: 1205, endPoint y: 420, distance: 19.0
click at [1205, 420] on input "روكروز أكاسيا إيه سي كابل شحن ومزامنة بريدد 1 متر و 2.4 أمبير من النايلون المضف…" at bounding box center [1222, 420] width 604 height 33
type input "روكروز أكاسيا إيه سي كابل شحن ومزامنة 1 متر و 2.4 أمبير من النايلون المضفر تايب…"
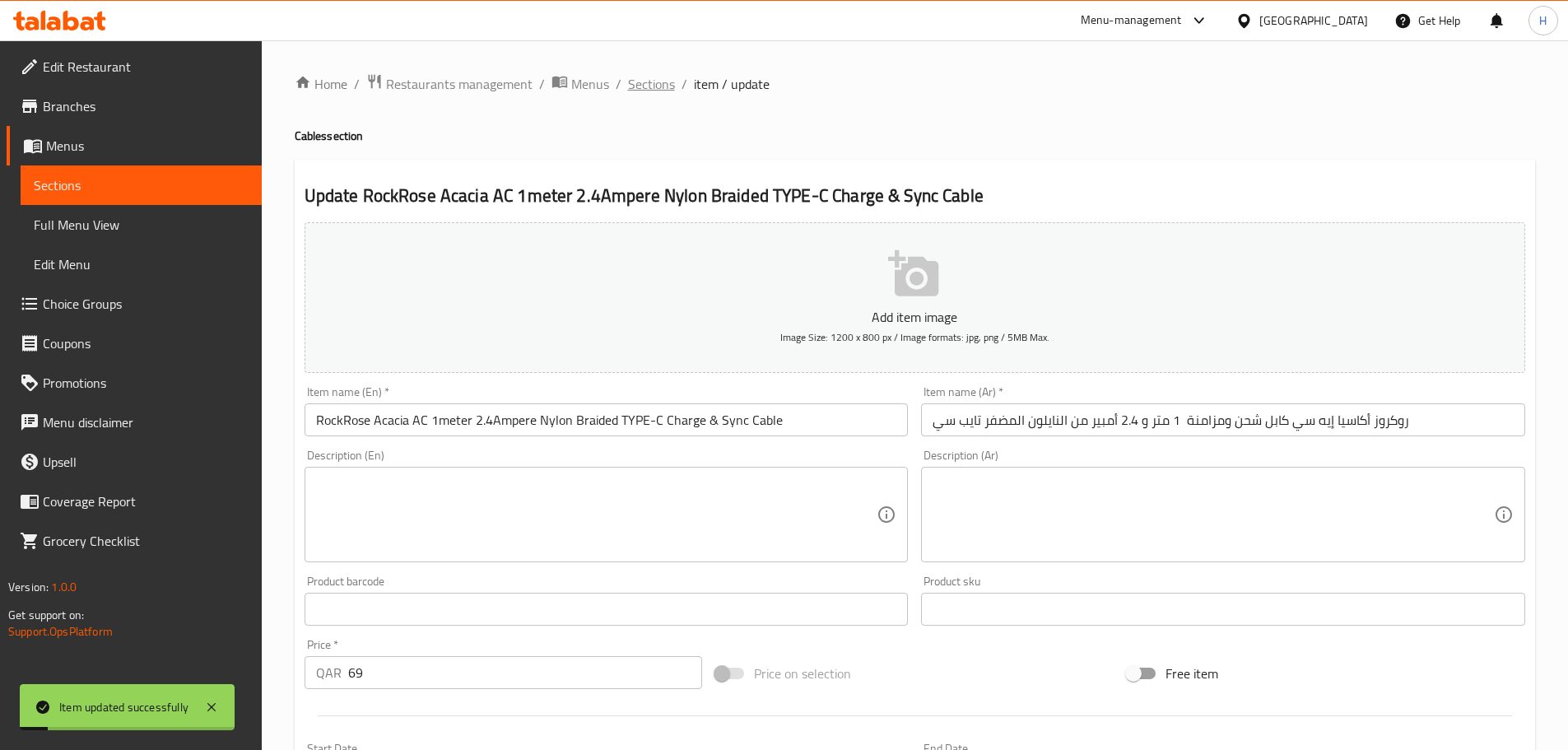
click at [630, 81] on span "Sections" at bounding box center [651, 83] width 47 height 19
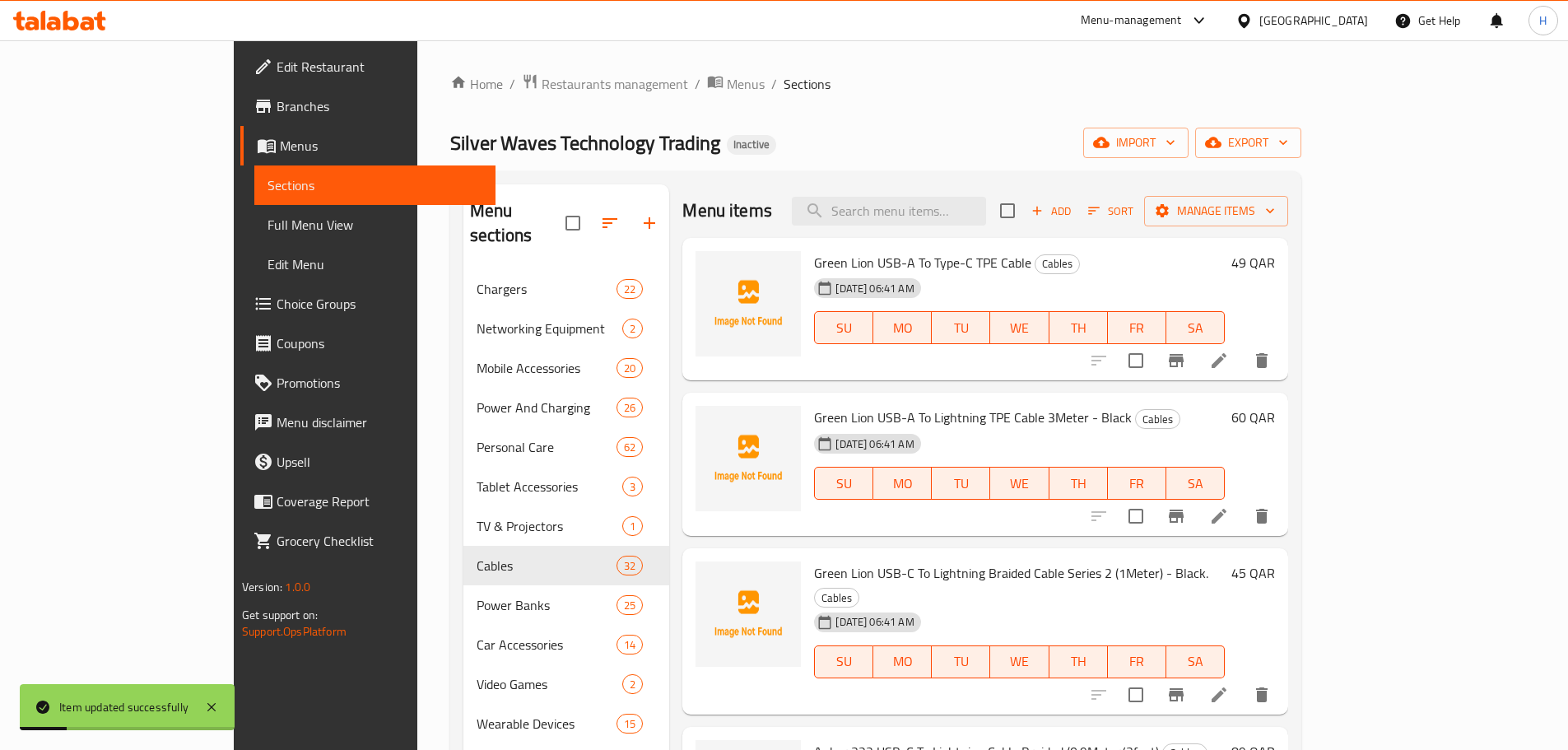
click at [941, 228] on div "Menu items Add Sort Manage items" at bounding box center [985, 211] width 605 height 54
drag, startPoint x: 944, startPoint y: 154, endPoint x: 941, endPoint y: 166, distance: 12.4
click at [944, 158] on div "Silver Waves Technology Trading Inactive import export" at bounding box center [876, 143] width 851 height 31
click at [946, 189] on div "Menu items Add Sort Manage items" at bounding box center [985, 211] width 605 height 54
click at [939, 222] on input "search" at bounding box center [888, 210] width 194 height 29
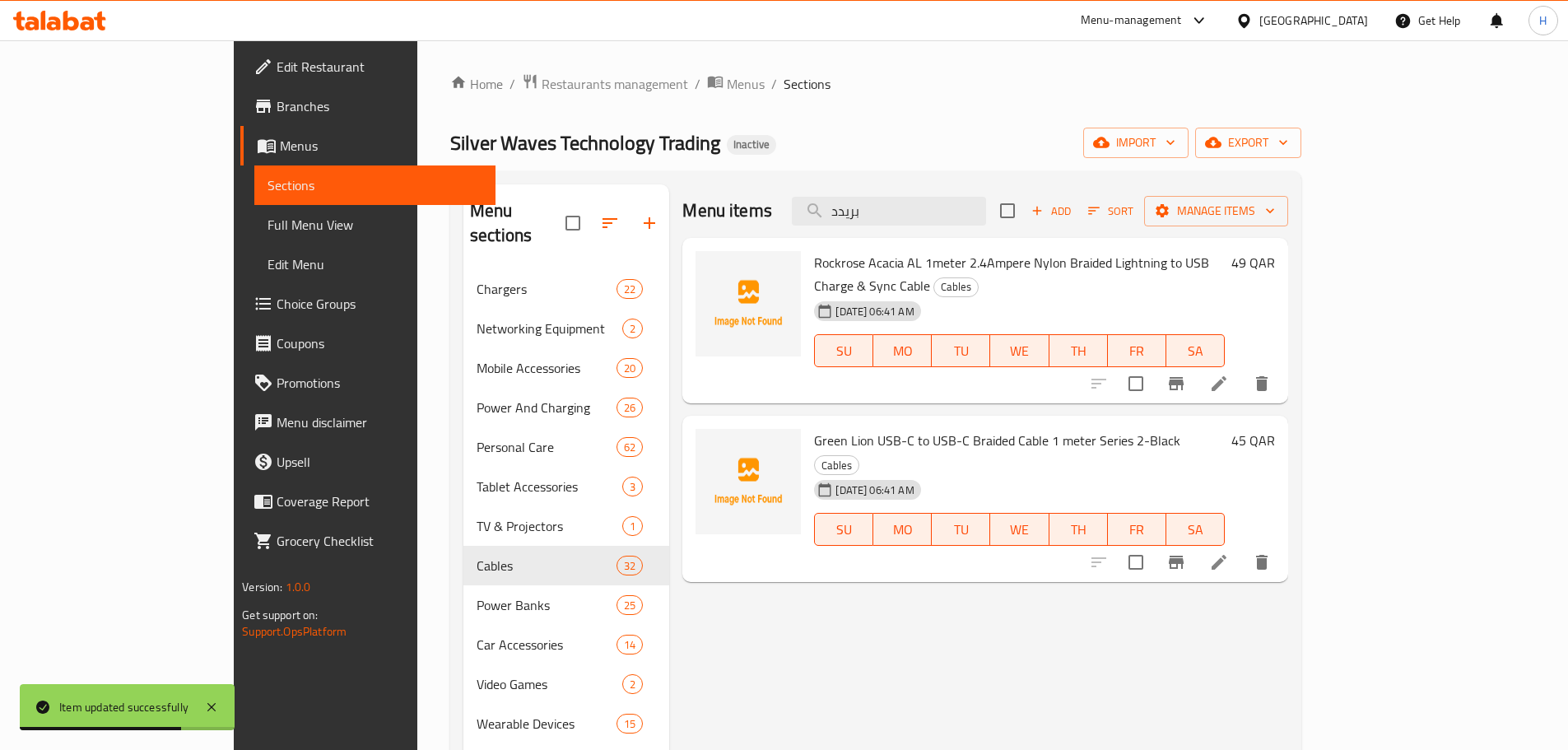
type input "بريدد"
click at [1281, 542] on div at bounding box center [1180, 562] width 202 height 40
click at [1242, 547] on li at bounding box center [1219, 562] width 46 height 30
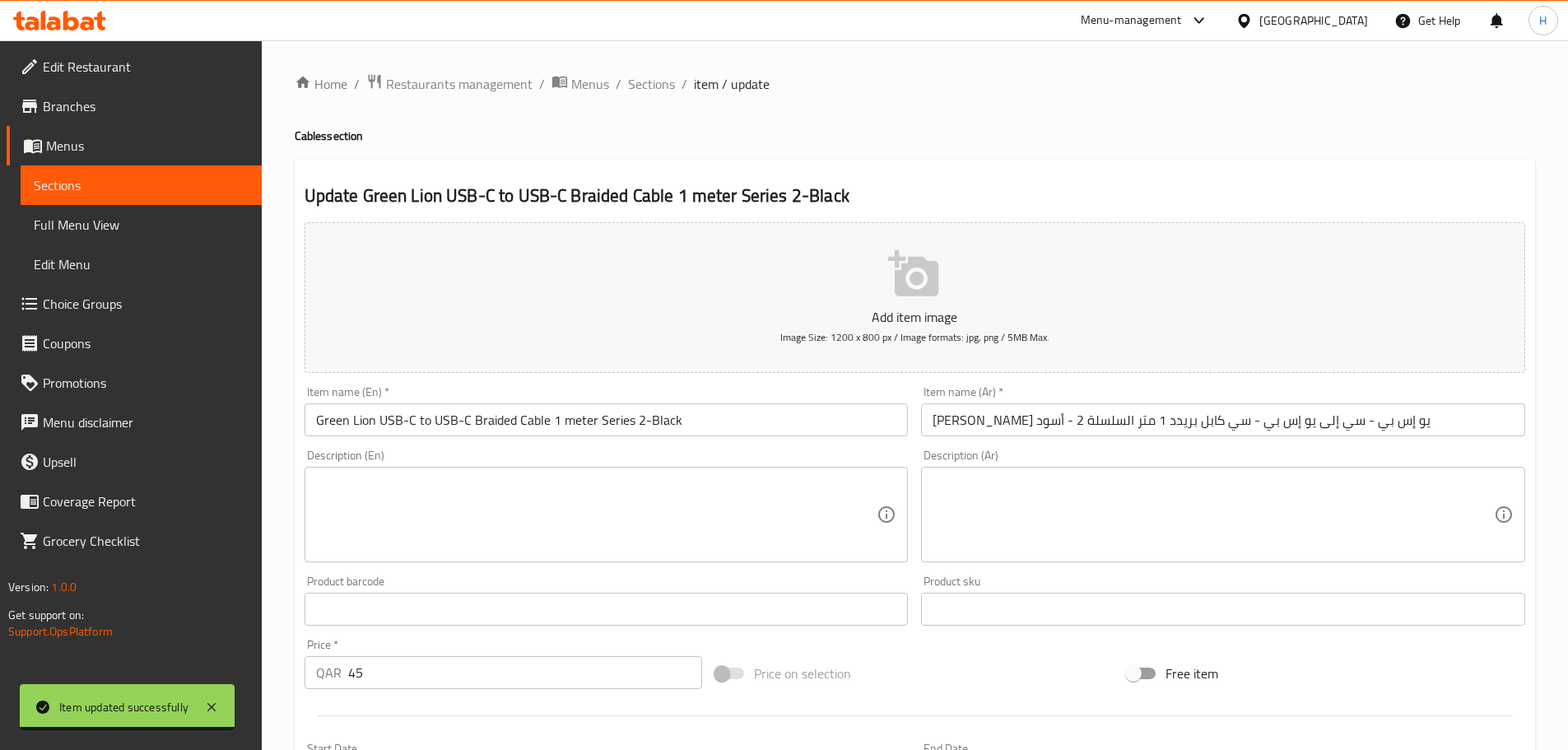
click at [1077, 416] on input "[PERSON_NAME] يو إس بي - سي إلى يو إس بي - سي كابل بريدد 1 متر السلسلة 2 - أسود" at bounding box center [1222, 420] width 604 height 33
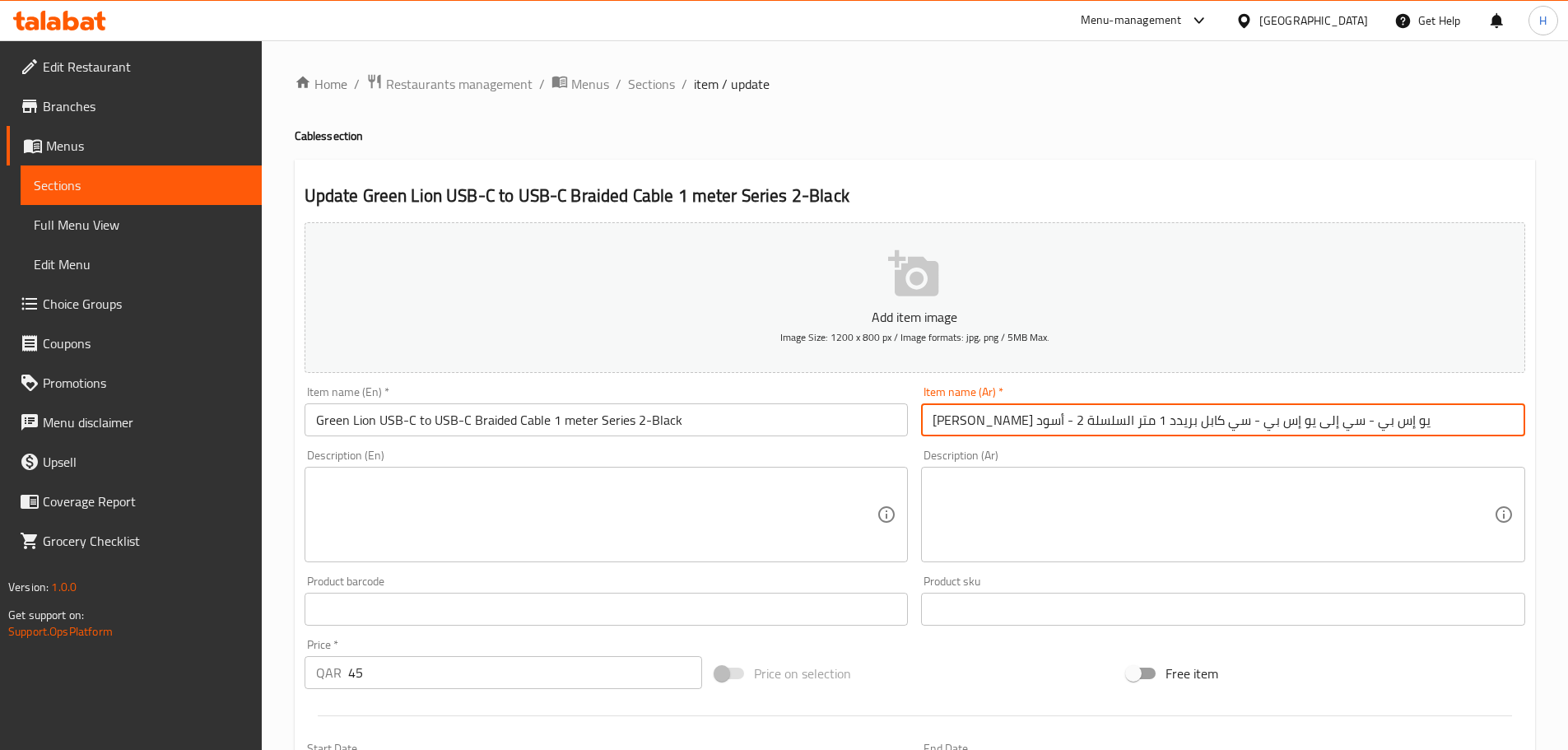
drag, startPoint x: 1077, startPoint y: 416, endPoint x: 1106, endPoint y: 417, distance: 29.0
click at [1106, 417] on input "[PERSON_NAME] يو إس بي - سي إلى يو إس بي - سي كابل بريدد 1 متر السلسلة 2 - أسود" at bounding box center [1222, 420] width 604 height 33
paste input "مضفر"
type input "جرين ليون يو إس بي - سي إلى يو إس بي - سي كابل مضفر 1 متر السلسلة 2 - أسود"
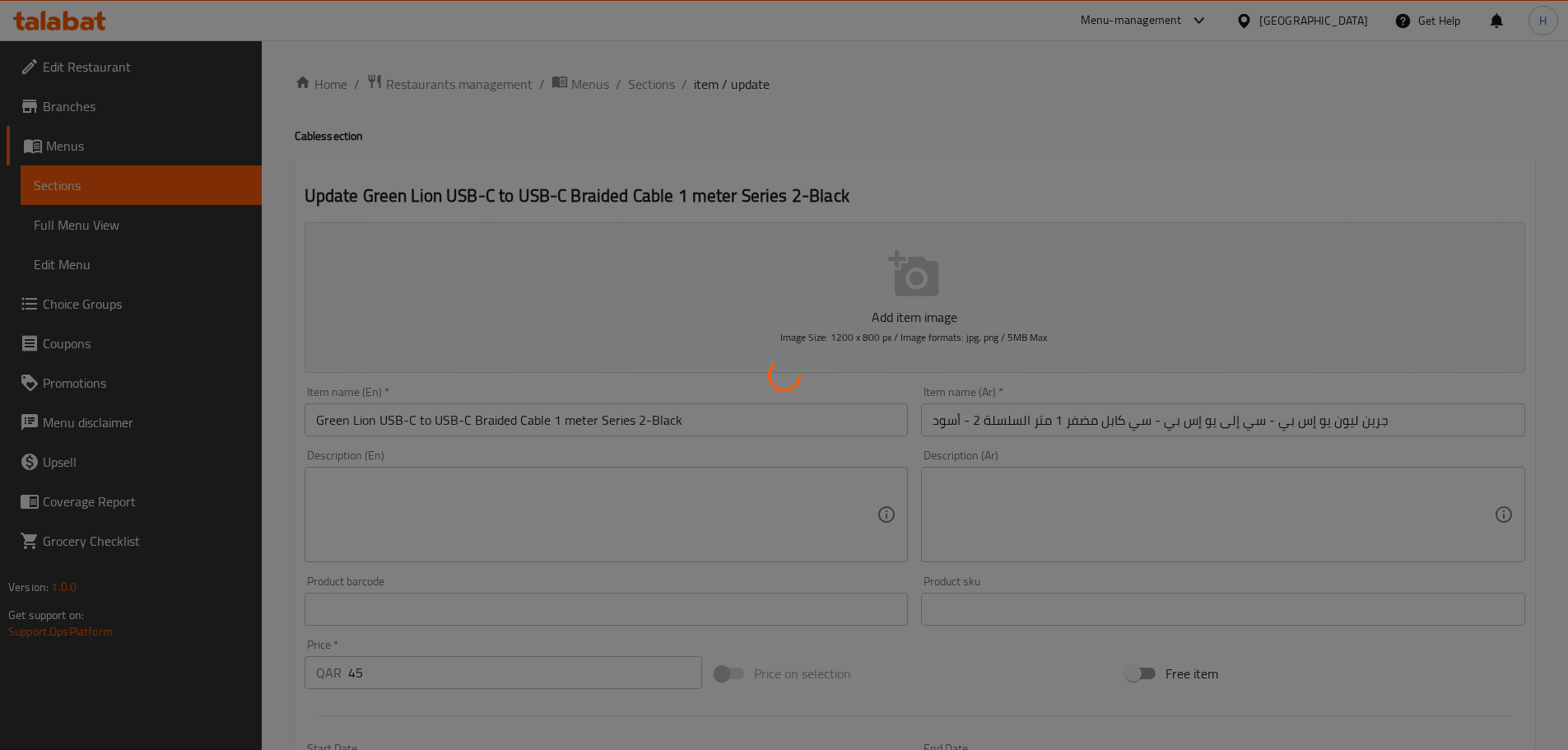
click at [765, 420] on div at bounding box center [784, 375] width 1568 height 750
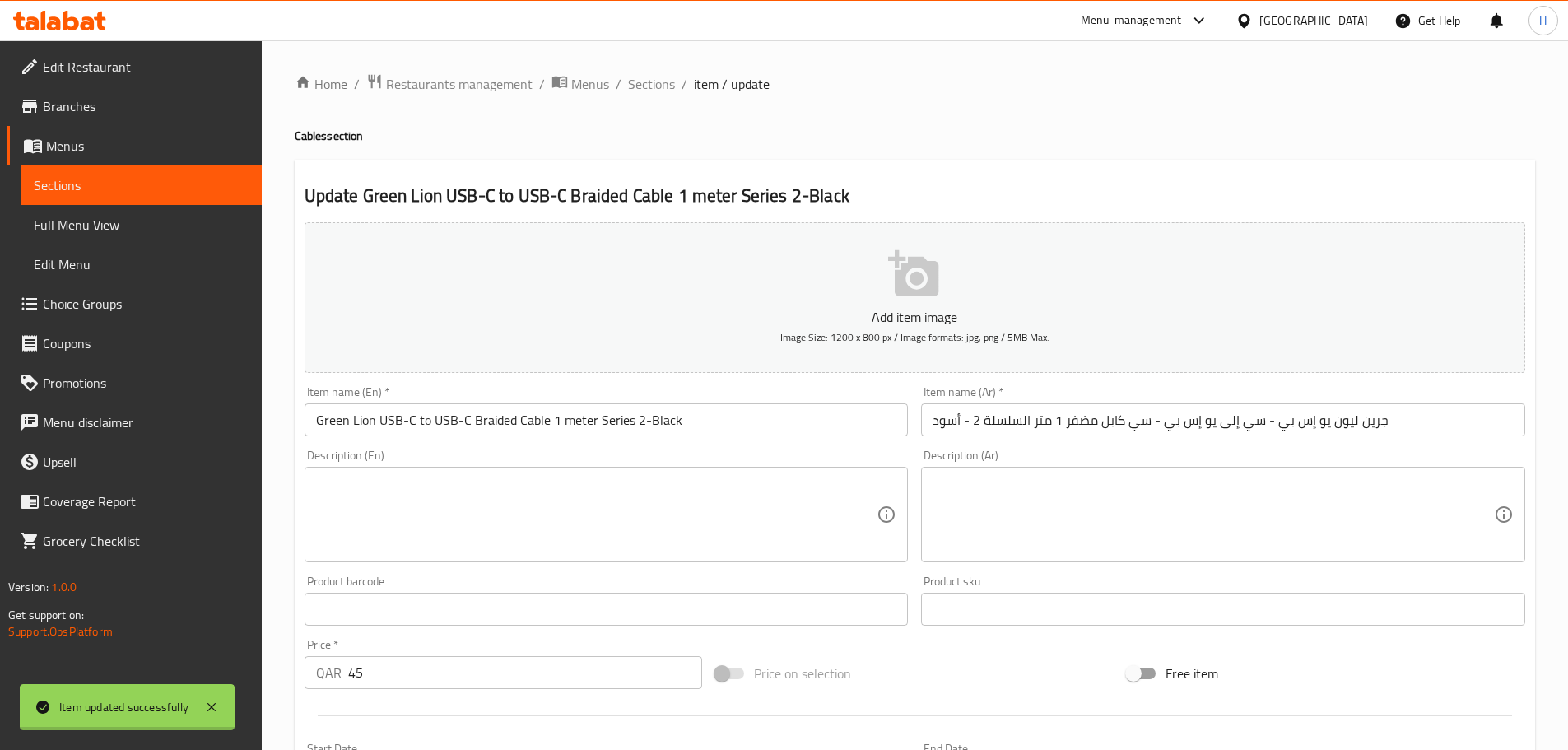
click at [618, 421] on div at bounding box center [784, 375] width 1568 height 750
click at [618, 421] on input "Green Lion USB-C to USB-C Braided Cable 1 meter Series 2-Black" at bounding box center [606, 420] width 604 height 33
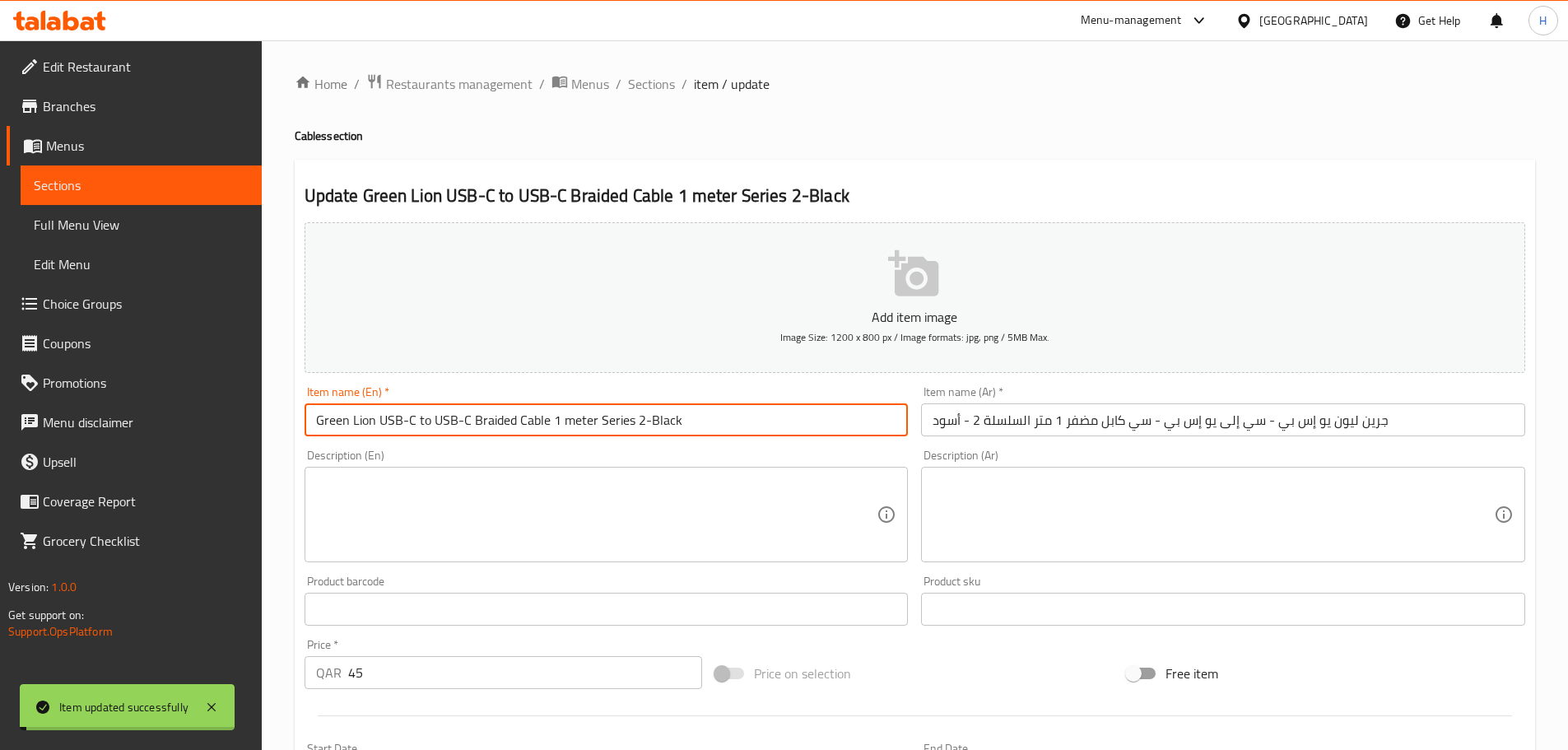
click at [618, 421] on input "Green Lion USB-C to USB-C Braided Cable 1 meter Series 2-Black" at bounding box center [606, 420] width 604 height 33
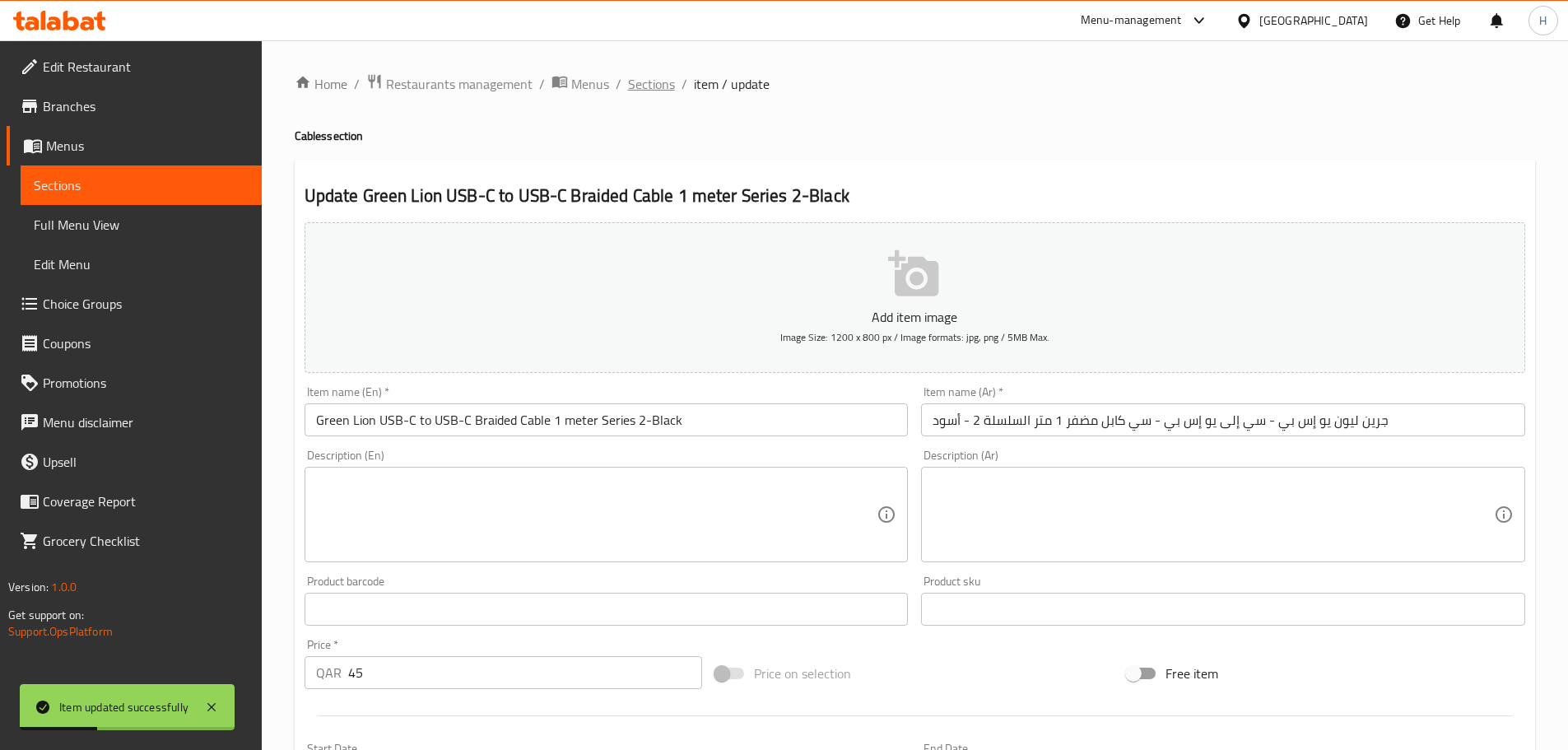
click at [666, 88] on span "Sections" at bounding box center [651, 83] width 47 height 19
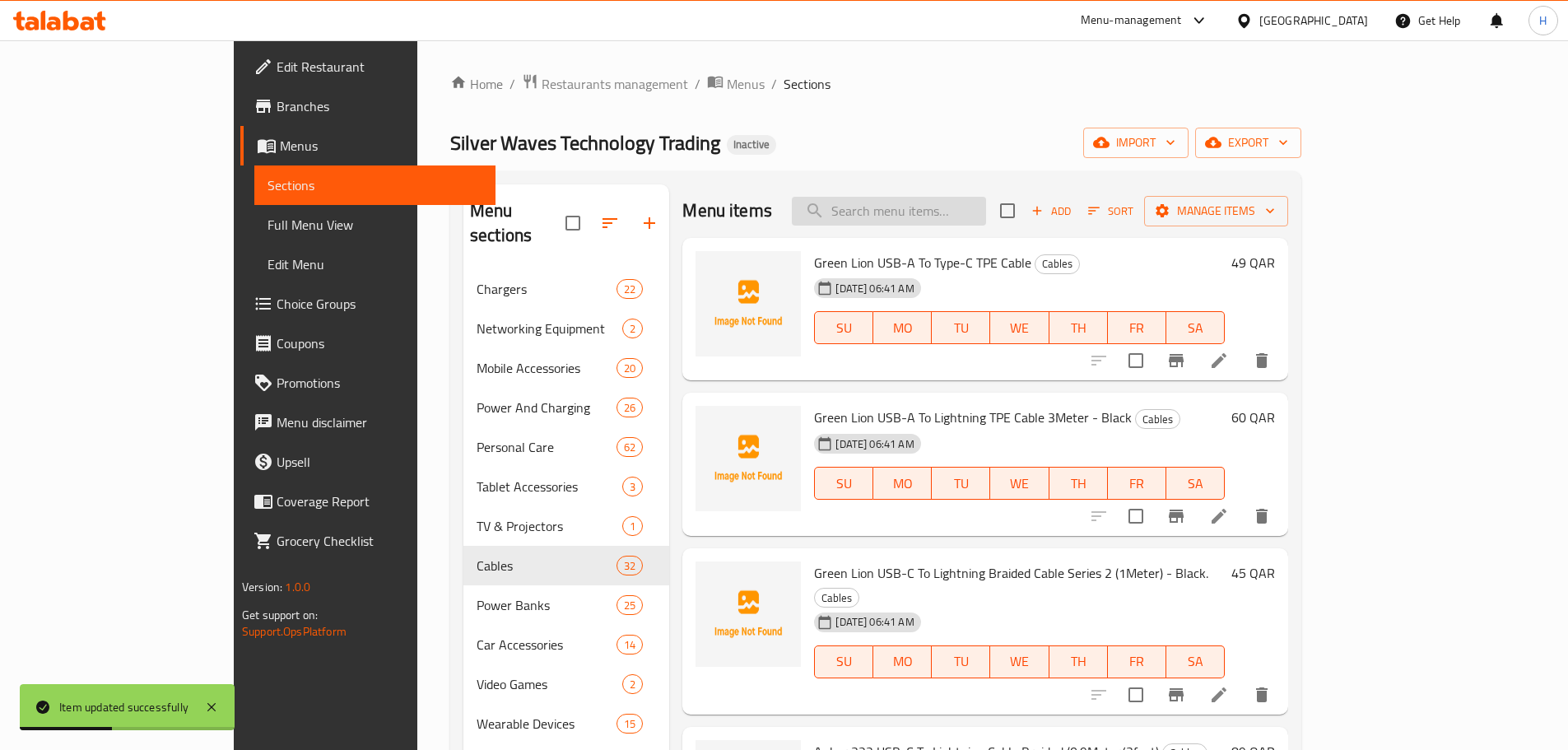
click at [937, 216] on input "search" at bounding box center [888, 210] width 194 height 29
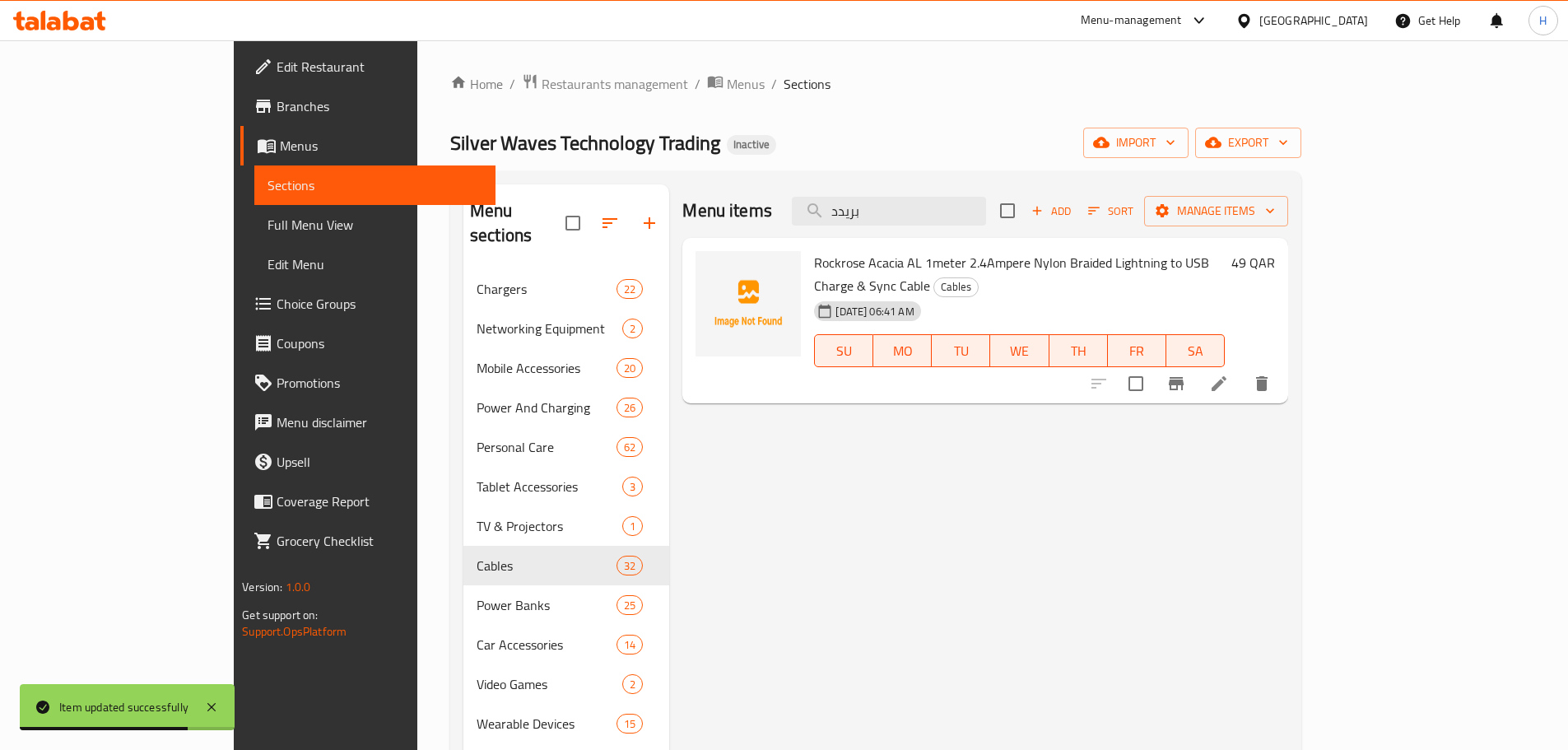
type input "بريدد"
click at [1242, 369] on li at bounding box center [1219, 384] width 46 height 30
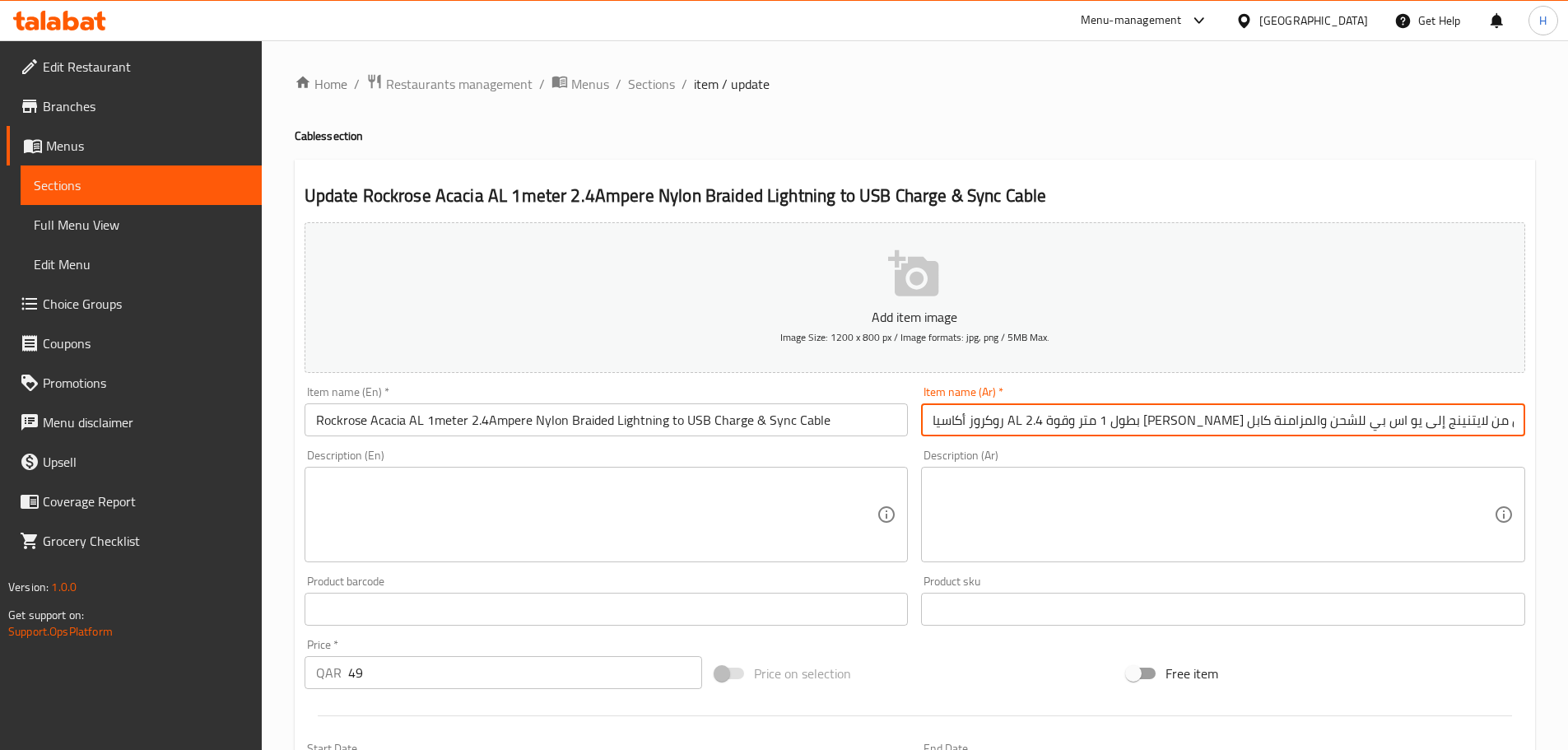
click at [1373, 421] on input "روكروز أكاسيا AL بطول 1 متر وقوة 2.4 [PERSON_NAME] من النايلون من لايتنينج إلى …" at bounding box center [1222, 420] width 604 height 33
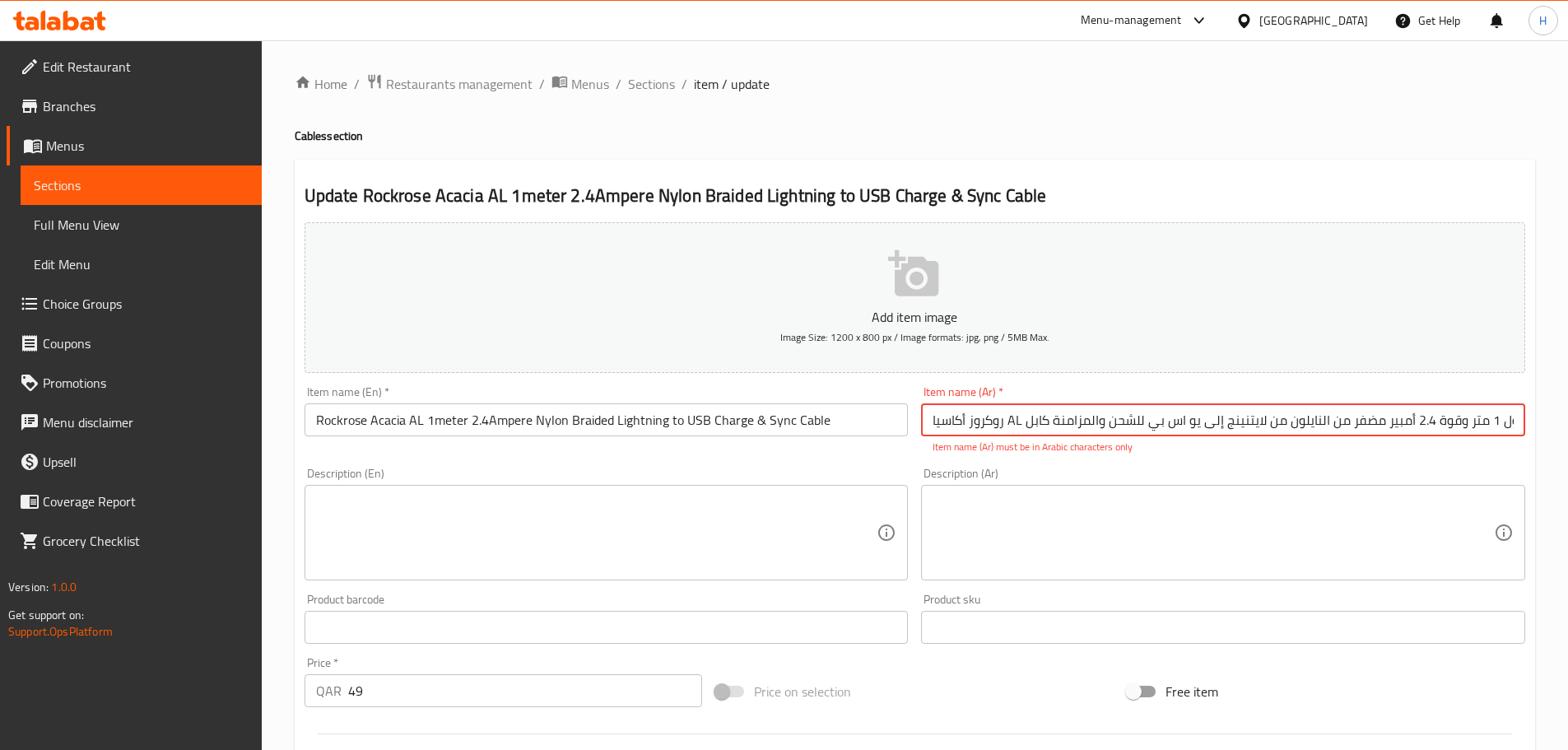
click at [1016, 422] on input "روكروز أكاسيا AL بطول 1 متر وقوة 2.4 أمبير مضفر من النايلون من لايتنينج إلى يو …" at bounding box center [1222, 420] width 604 height 33
drag, startPoint x: 1014, startPoint y: 420, endPoint x: 1025, endPoint y: 420, distance: 11.0
click at [1025, 420] on input "روكروز أكاسيا AL بطول 1 متر وقوة 2.4 أمبير مضفر من النايلون من لايتنينج إلى يو …" at bounding box center [1222, 420] width 604 height 33
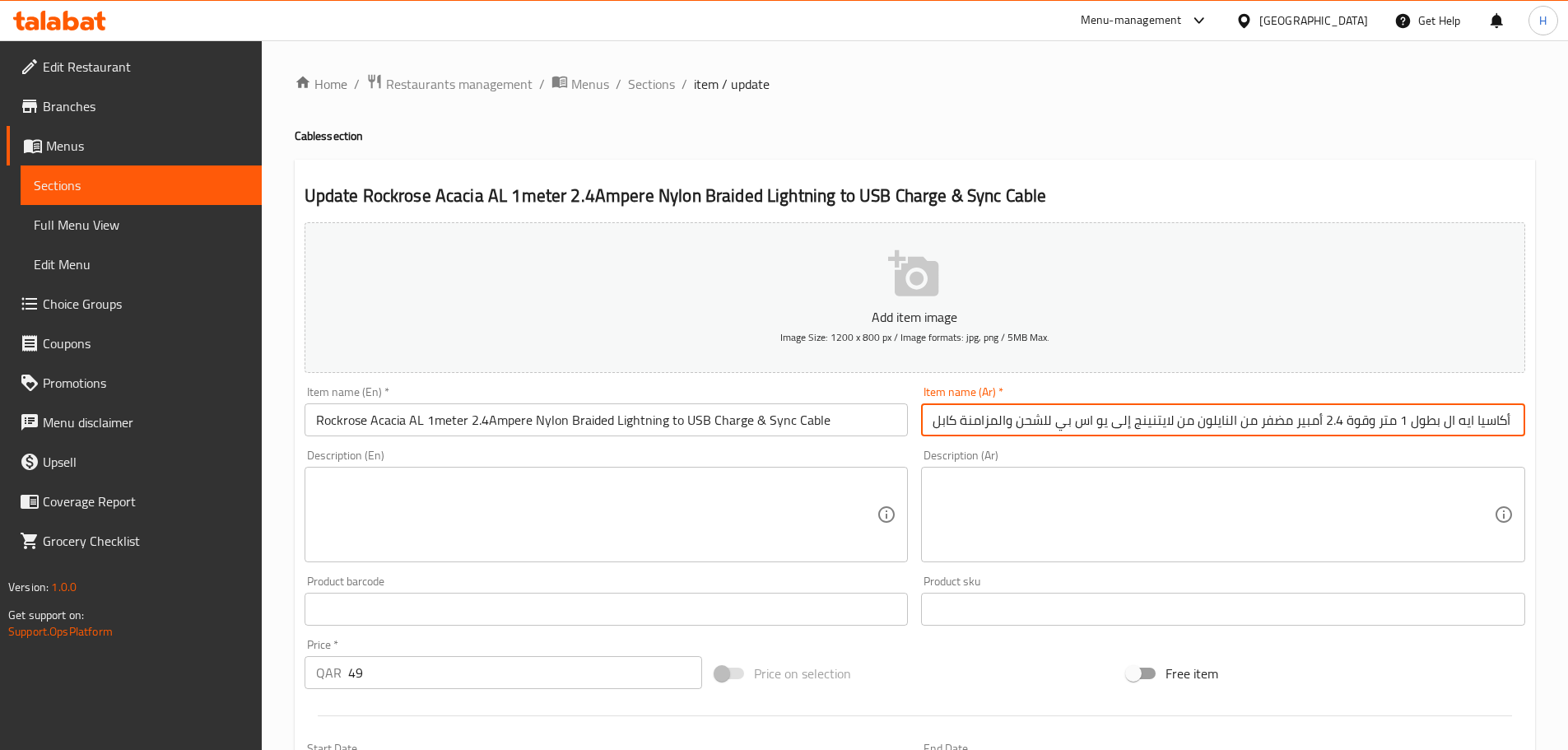
type input "روكروز أكاسيا ايه ال بطول 1 متر وقوة 2.4 أمبير مضفر من النايلون من لايتنينج إلى…"
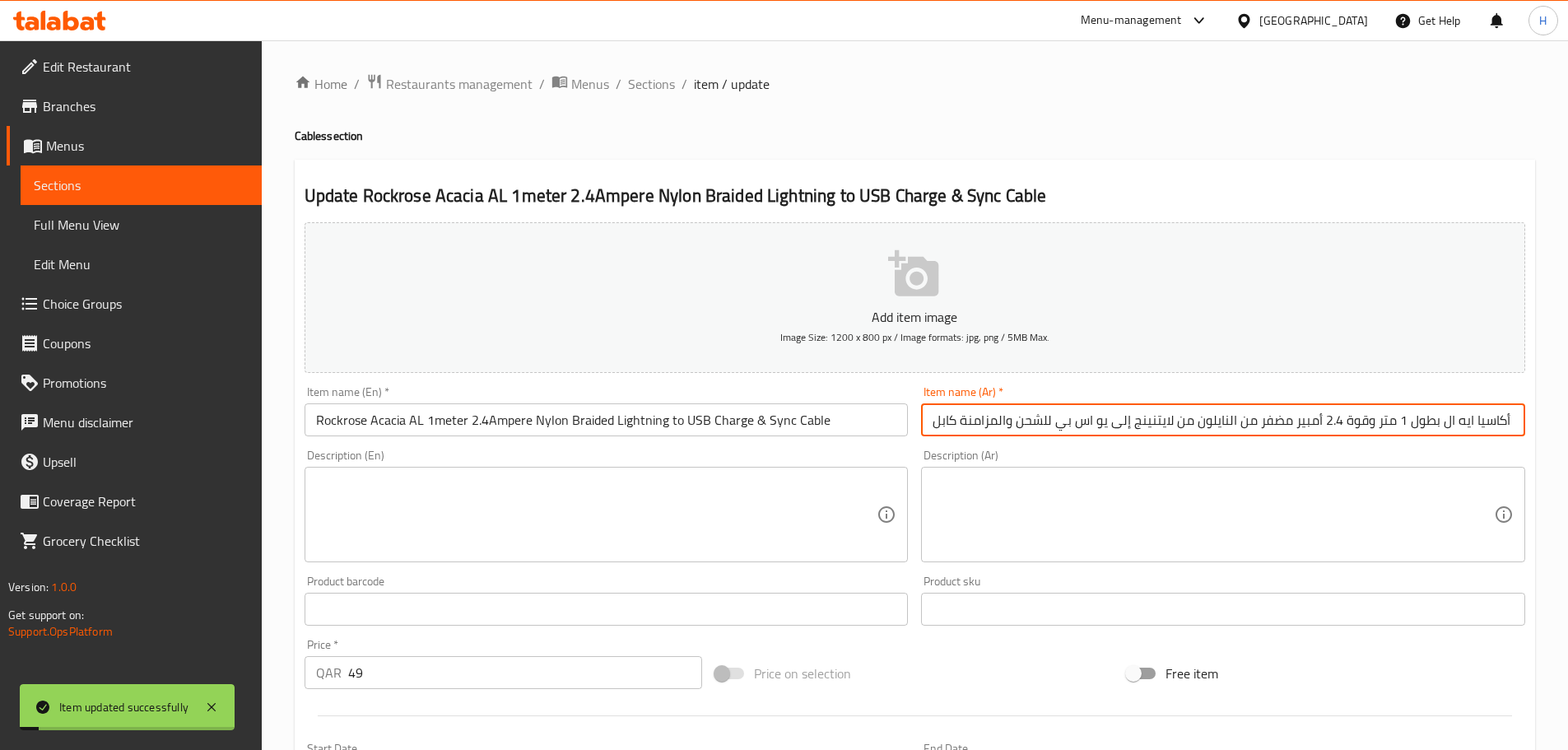
click at [845, 426] on input "Rockrose Acacia AL 1meter 2.4Ampere Nylon Braided Lightning to USB Charge & Syn…" at bounding box center [606, 420] width 604 height 33
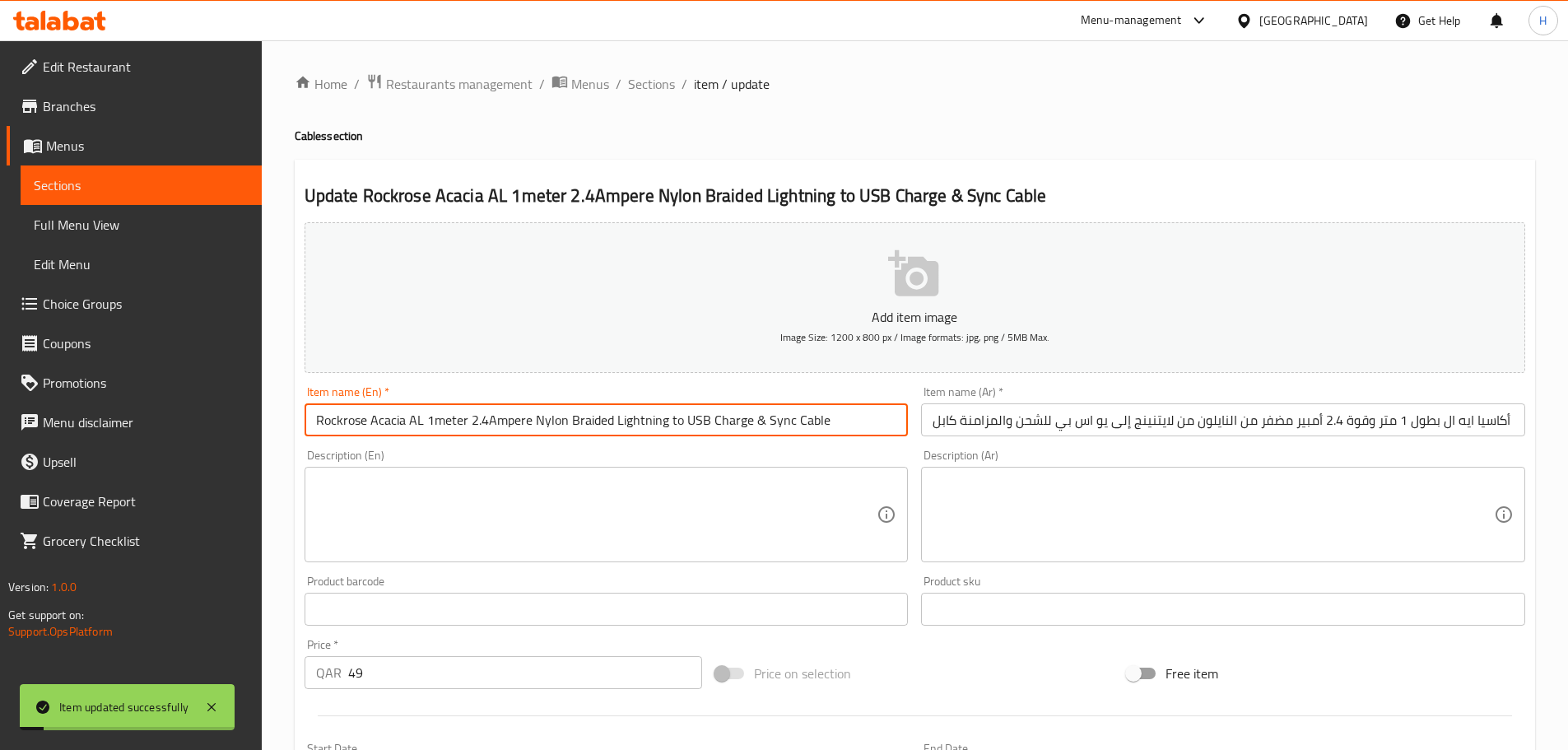
click at [844, 426] on input "Rockrose Acacia AL 1meter 2.4Ampere Nylon Braided Lightning to USB Charge & Syn…" at bounding box center [606, 420] width 604 height 33
click at [844, 426] on input "Rockrose Acacia AL 1meter 2.4Ampere Nylon Braided Lightning to USB Charge & Syn…" at bounding box center [606, 420] width 604 height 33
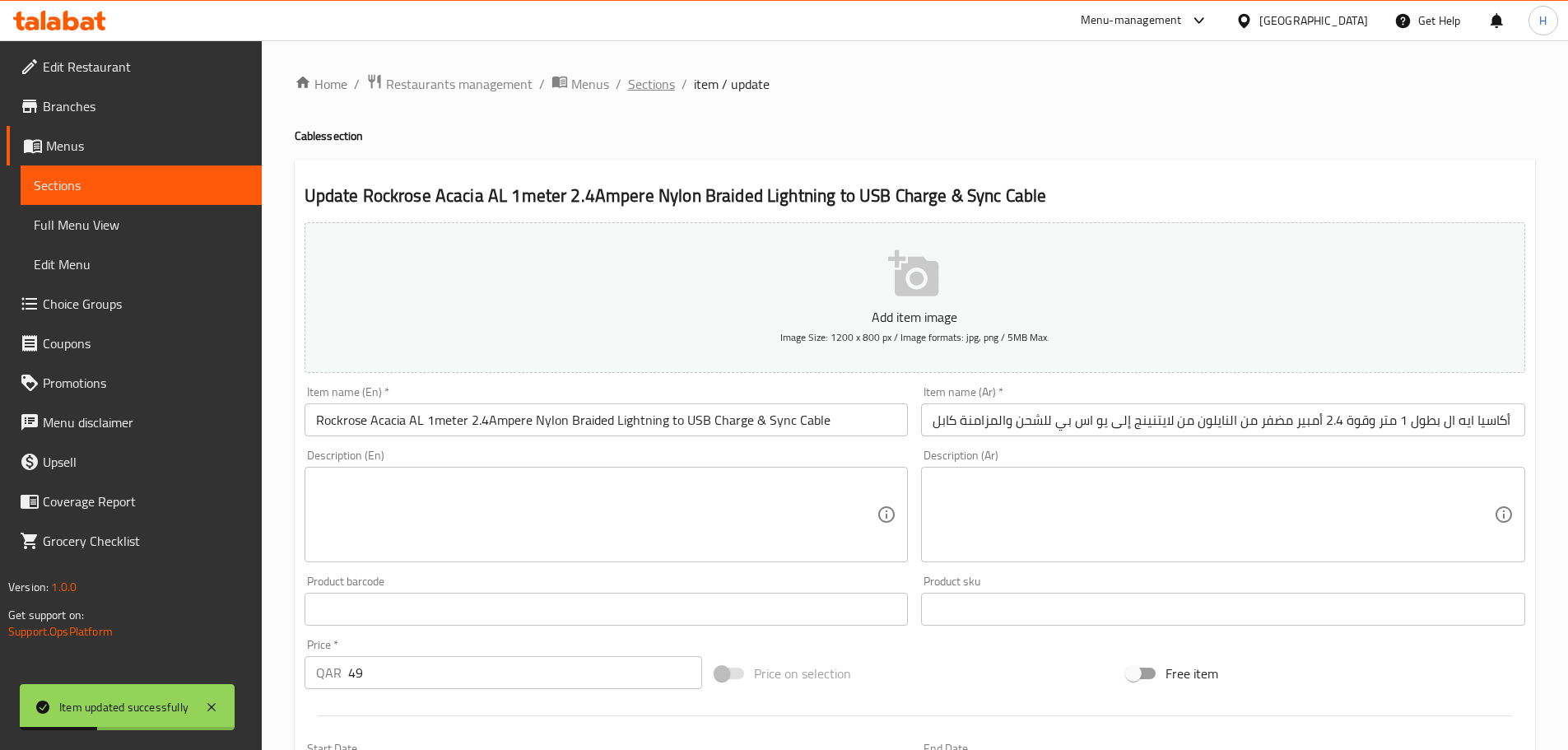
click at [664, 89] on span "Sections" at bounding box center [651, 83] width 47 height 19
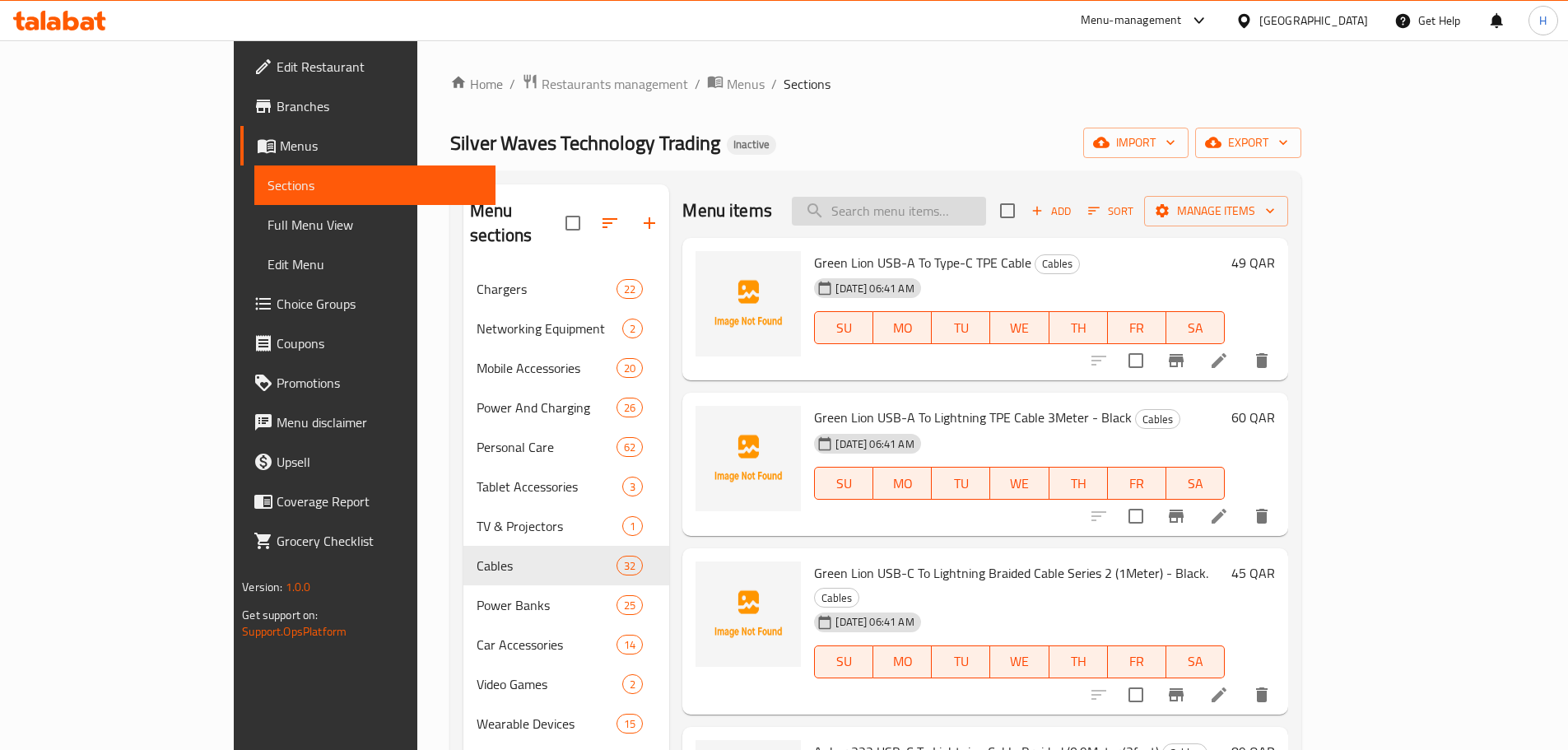
click at [932, 206] on input "search" at bounding box center [888, 210] width 194 height 29
paste input "ثلاثي المنافذ"
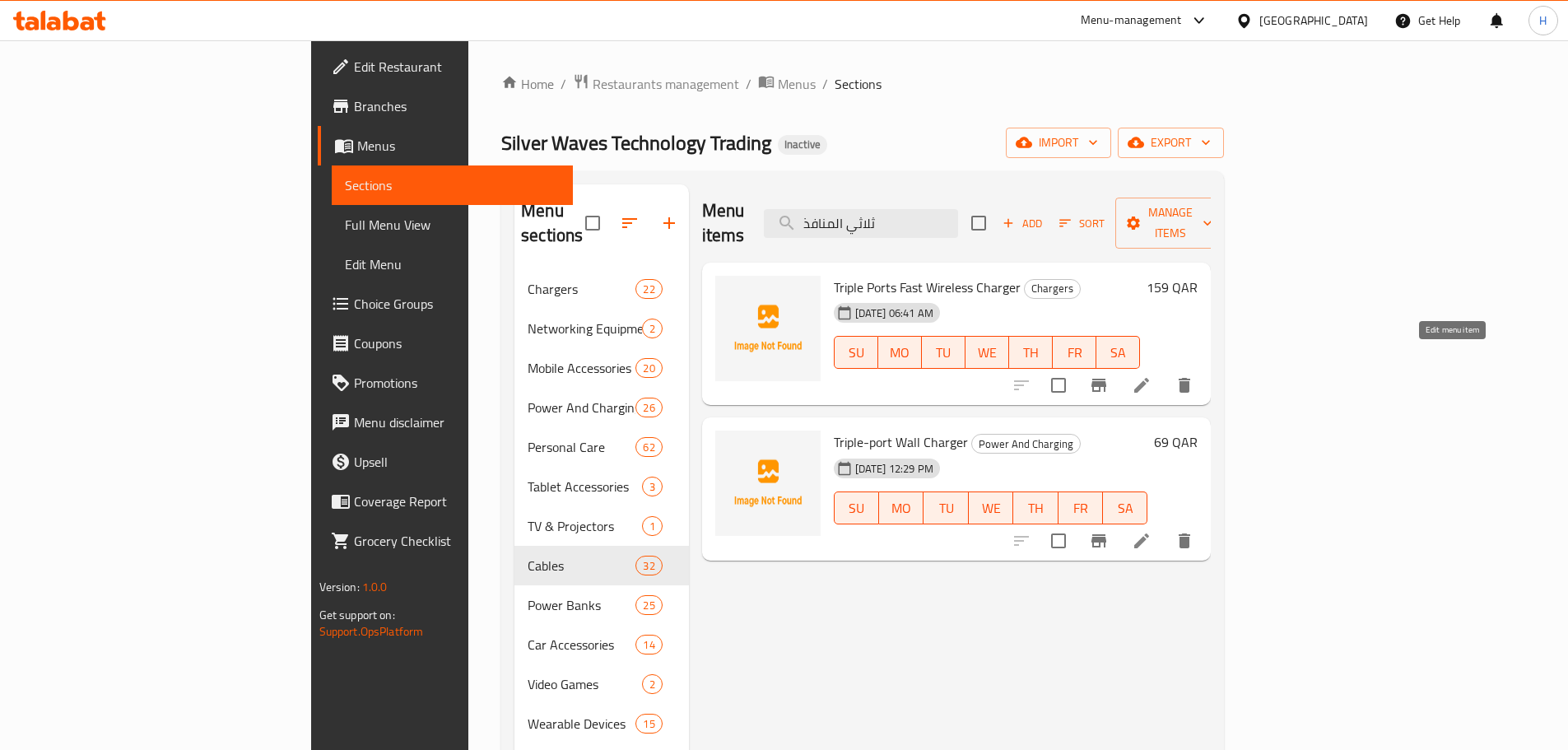
type input "ثلاثي المنافذ"
click at [1149, 377] on icon at bounding box center [1141, 385] width 15 height 15
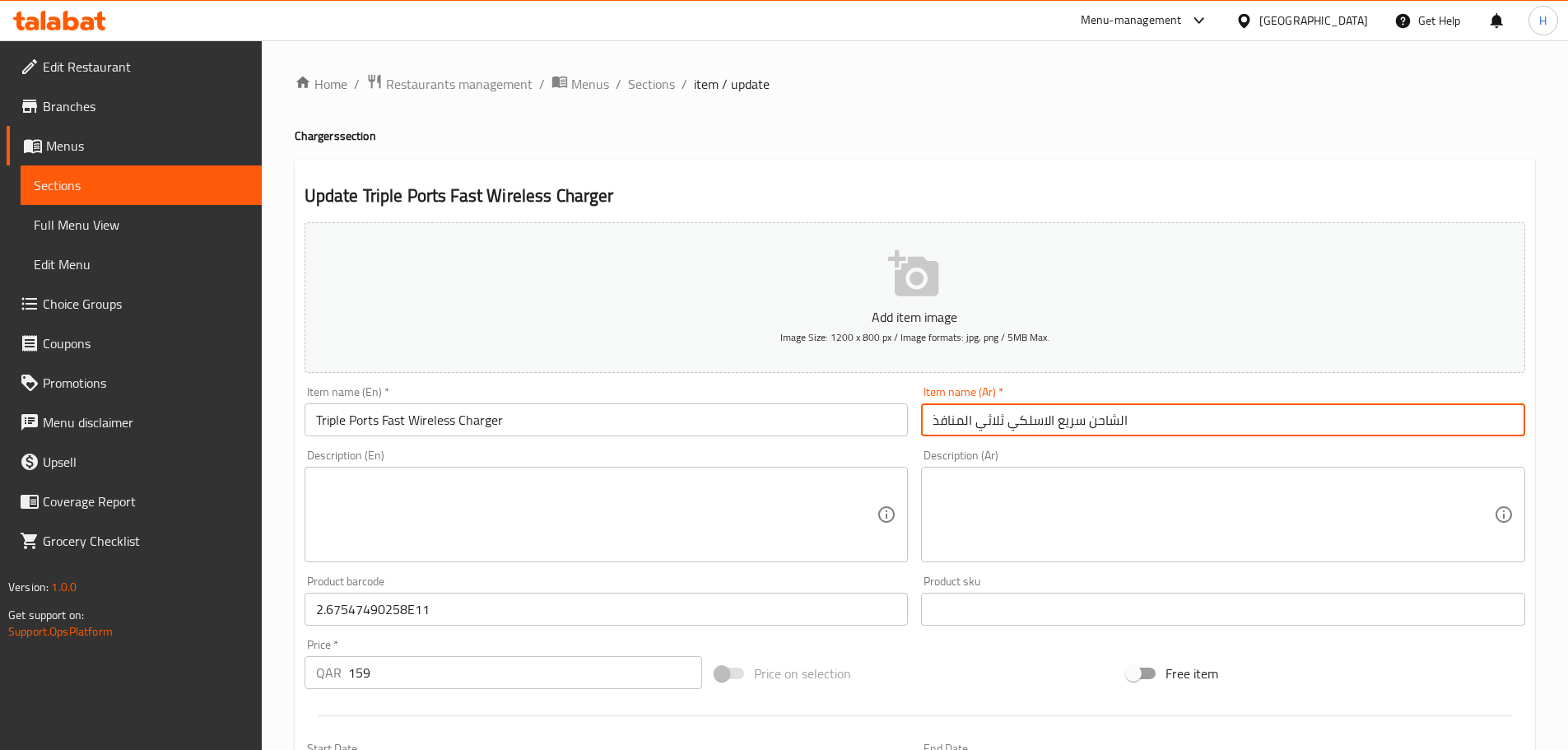
click at [1036, 423] on input "الشاحن سريع الاسلكي ثلاثي المنافذ" at bounding box center [1222, 420] width 604 height 33
paste input "احن سريع"
type input "شاحن سريع لاسلكي ثلاثي المنافذ"
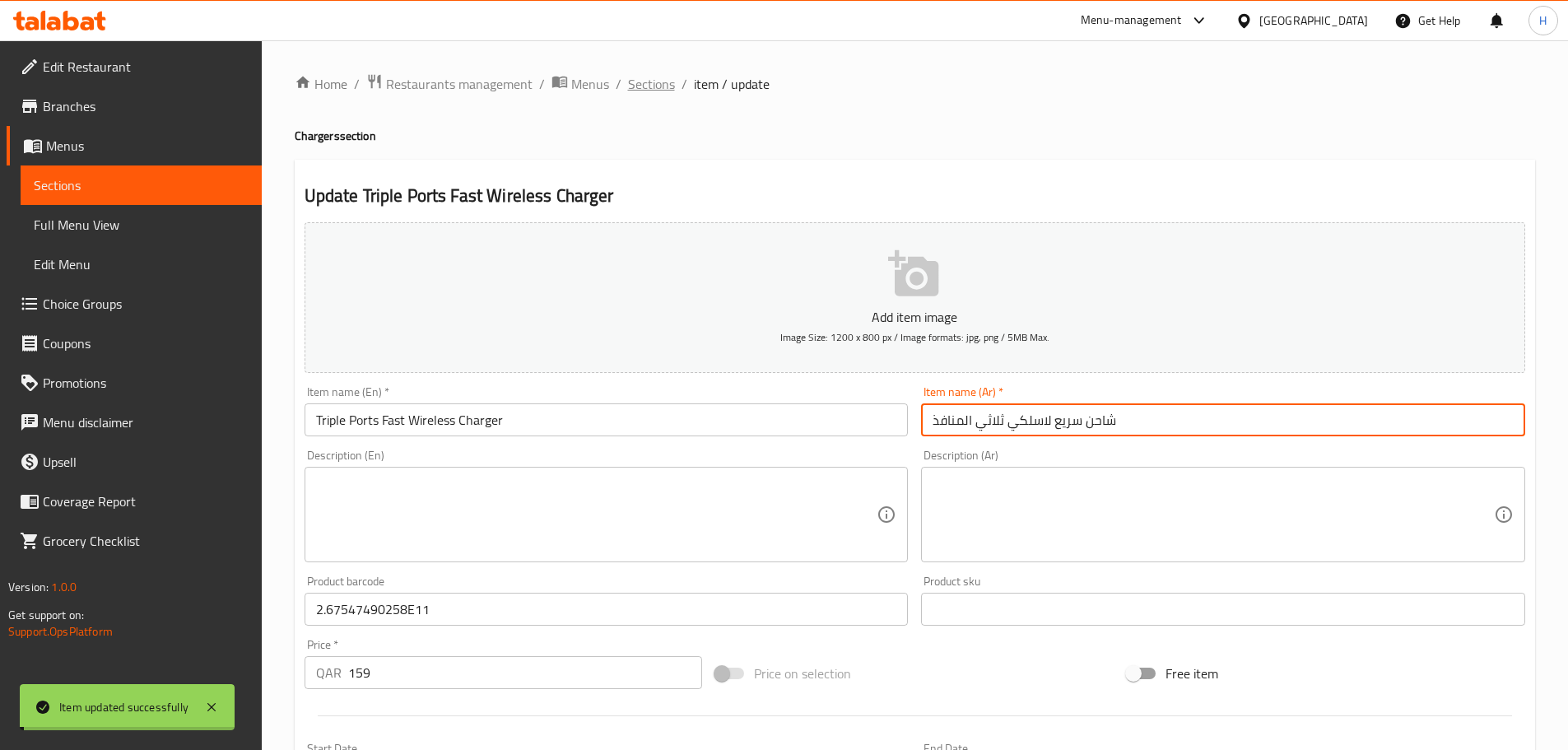
click at [657, 83] on span "Sections" at bounding box center [651, 83] width 47 height 19
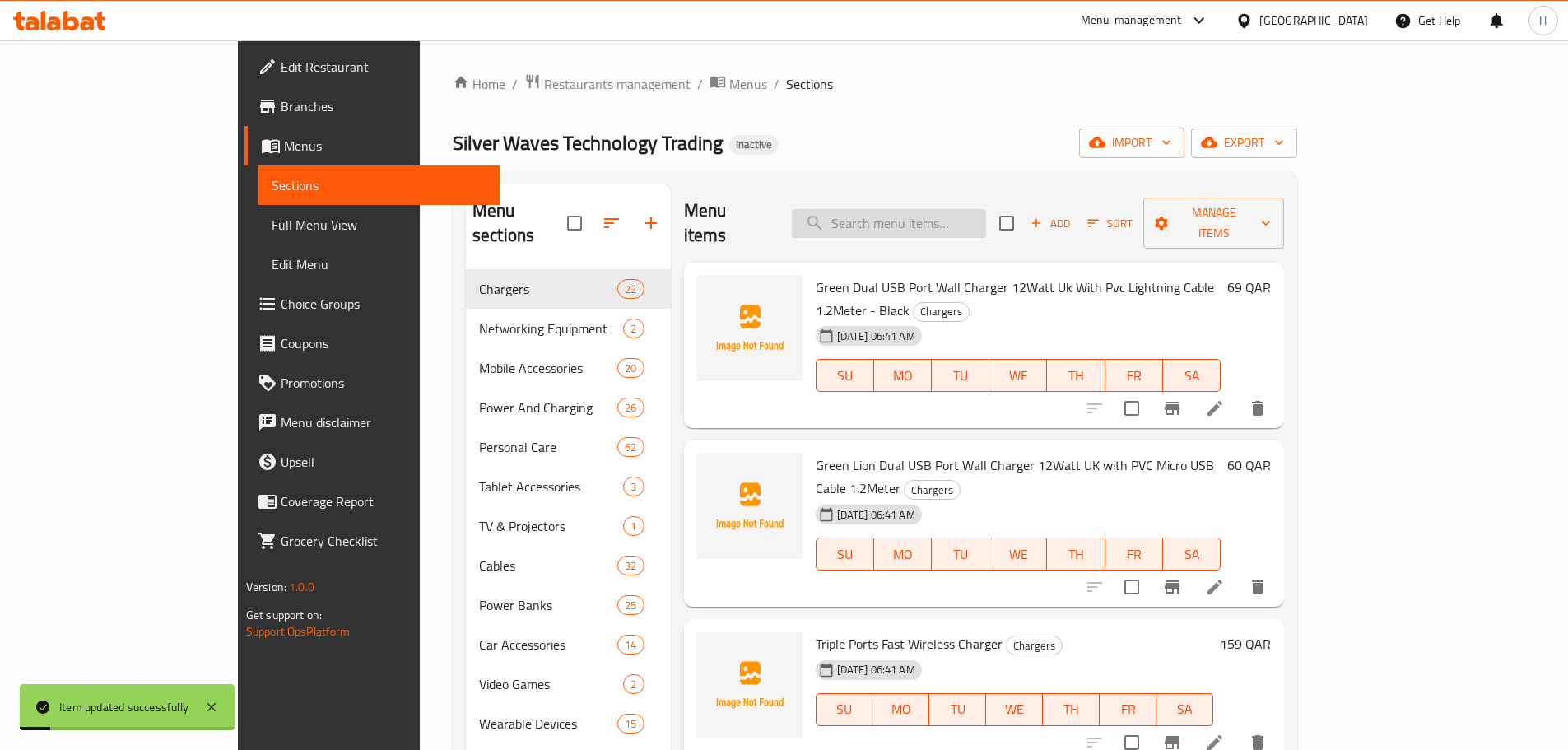
click at [957, 209] on input "search" at bounding box center [888, 222] width 194 height 29
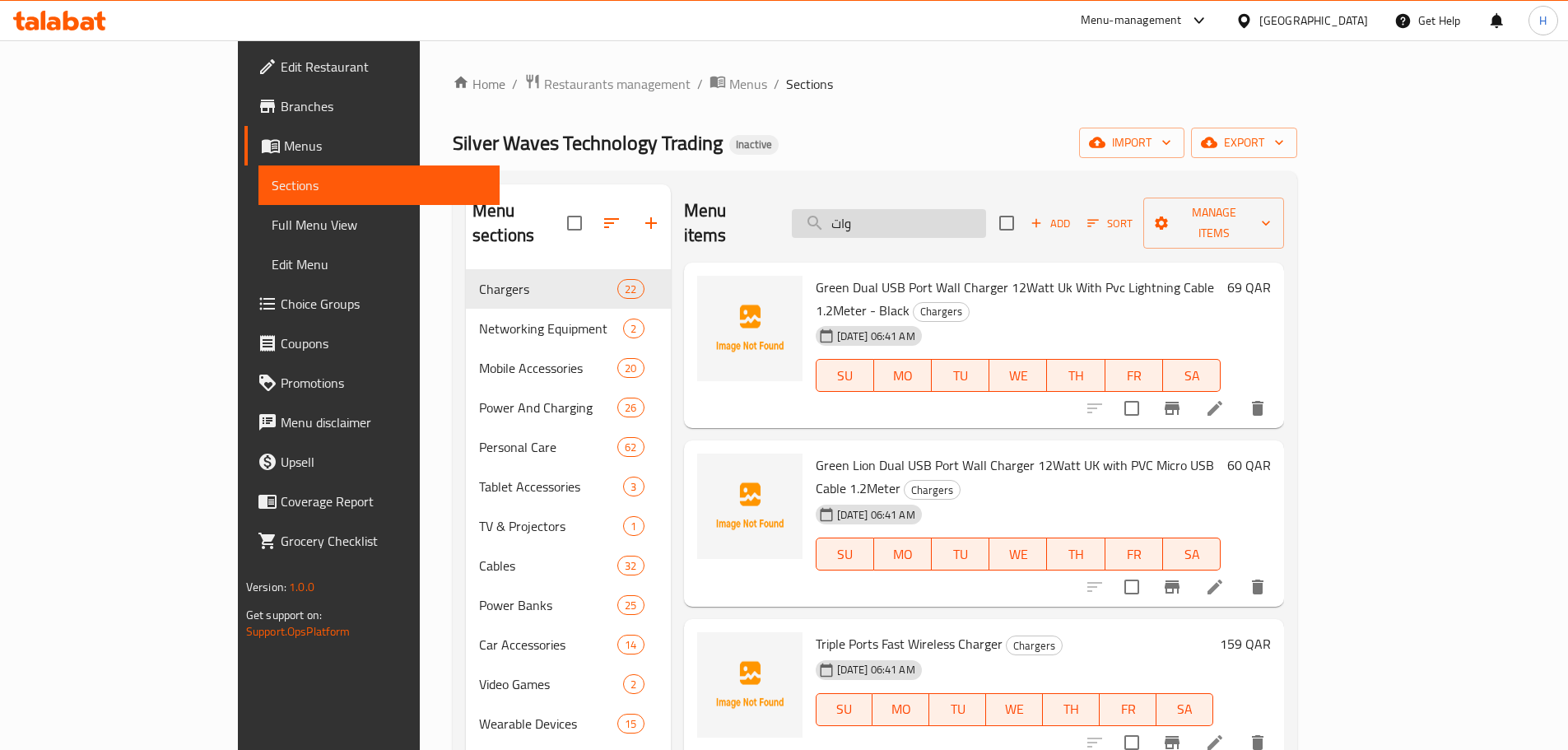
click at [977, 218] on input "وات" at bounding box center [888, 222] width 194 height 29
paste input "وة 12 وات المملكة المتحدة مع كابل مايكرو يو إس بي من مادة بي في سي"
click at [977, 218] on input "قوة 12 وات المملكة المتحدة مع كابل مايكرو يو إس بي من مادة بي في سي" at bounding box center [888, 222] width 194 height 29
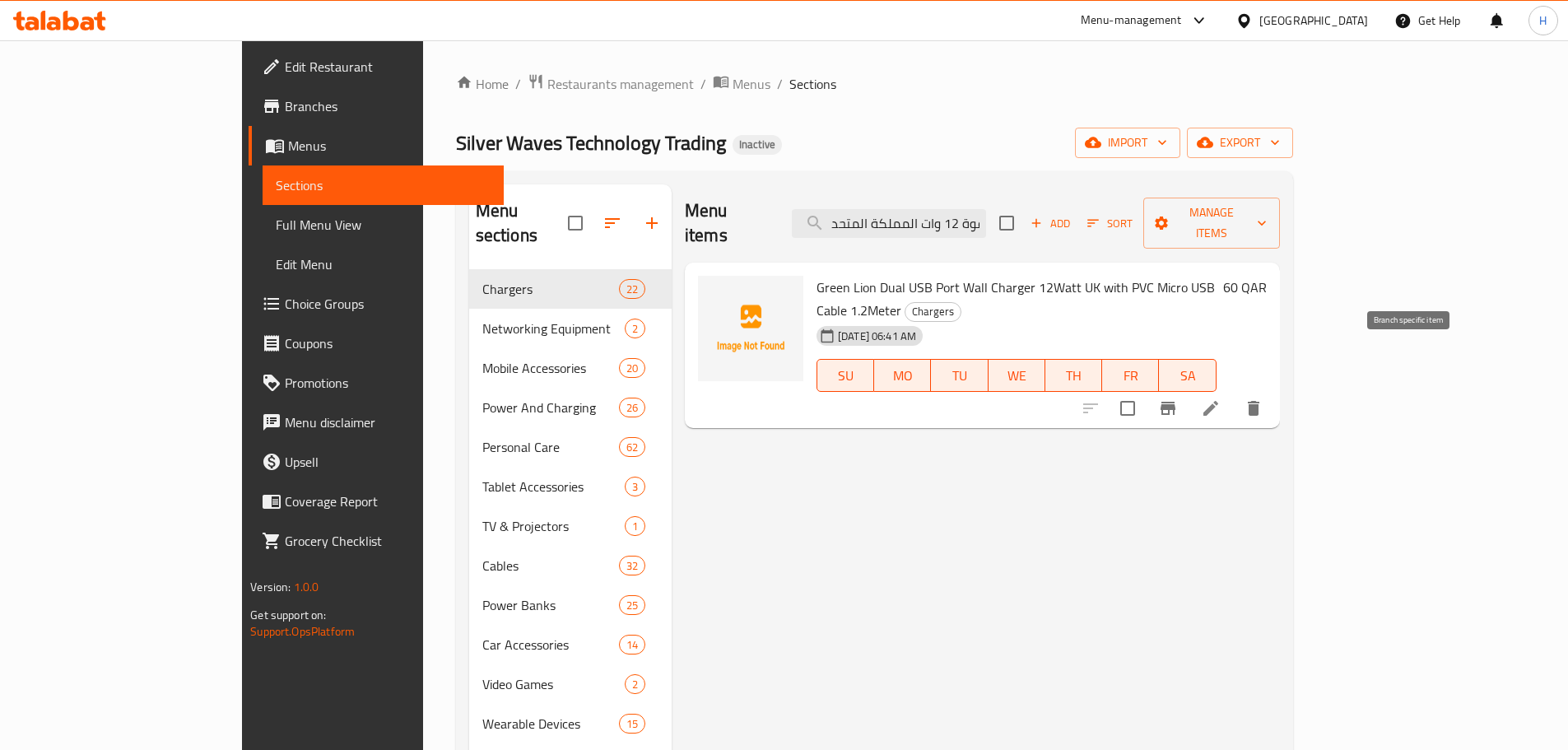
type input "قوة 12 وات المملكة المتحدة مع كابل مايكرو يو إس بي من مادة بي في سي"
click at [1220, 399] on icon at bounding box center [1210, 408] width 19 height 19
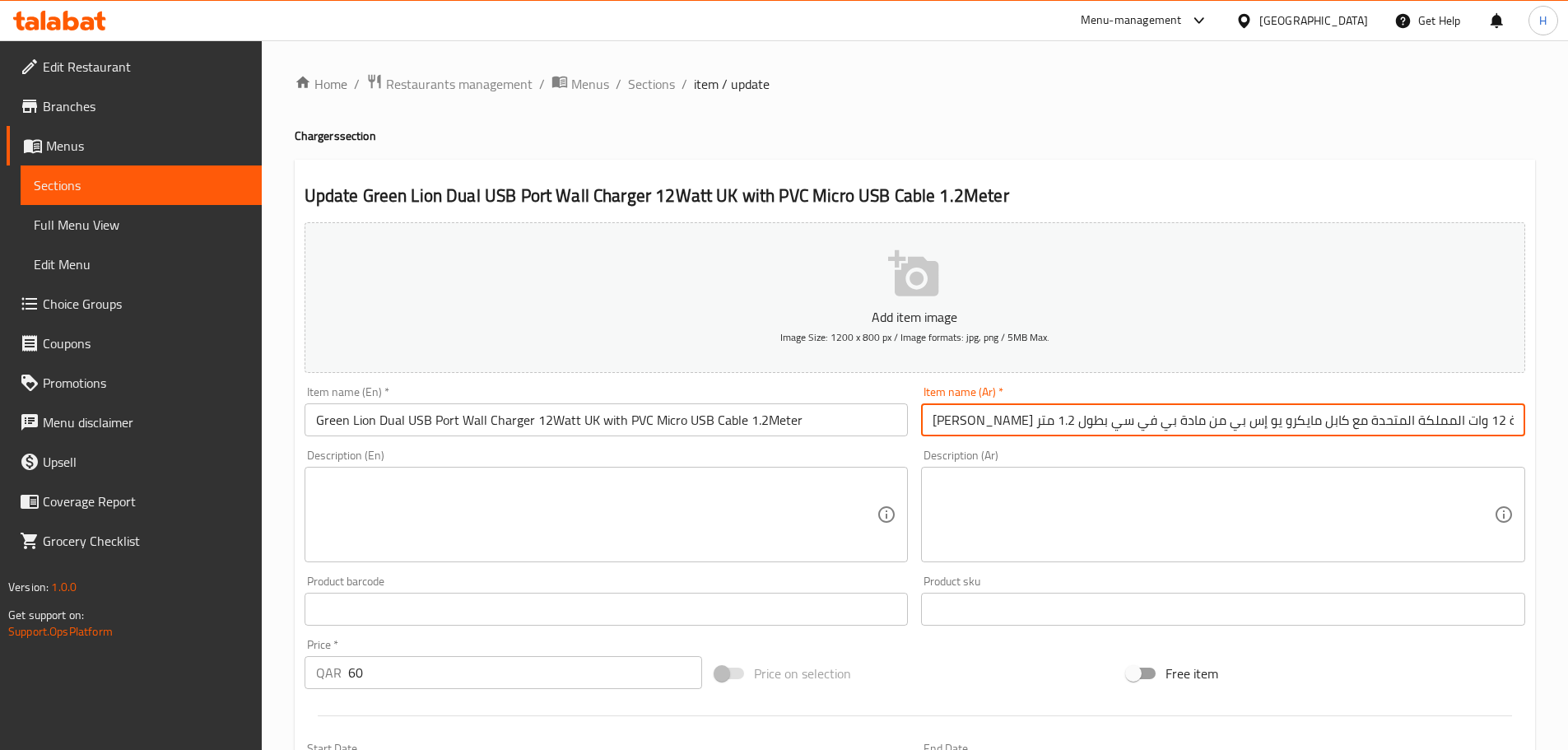
click at [1366, 423] on input "[PERSON_NAME] حائطي بمنفذي يو إس بي ثنائي بقوة 12 وات المملكة المتحدة مع كابل م…" at bounding box center [1222, 420] width 604 height 33
type input "[PERSON_NAME] حائطي بمنفذي يو إس بي ثنائي بقوة 12 واط المملكة المتحدة مع كابل م…"
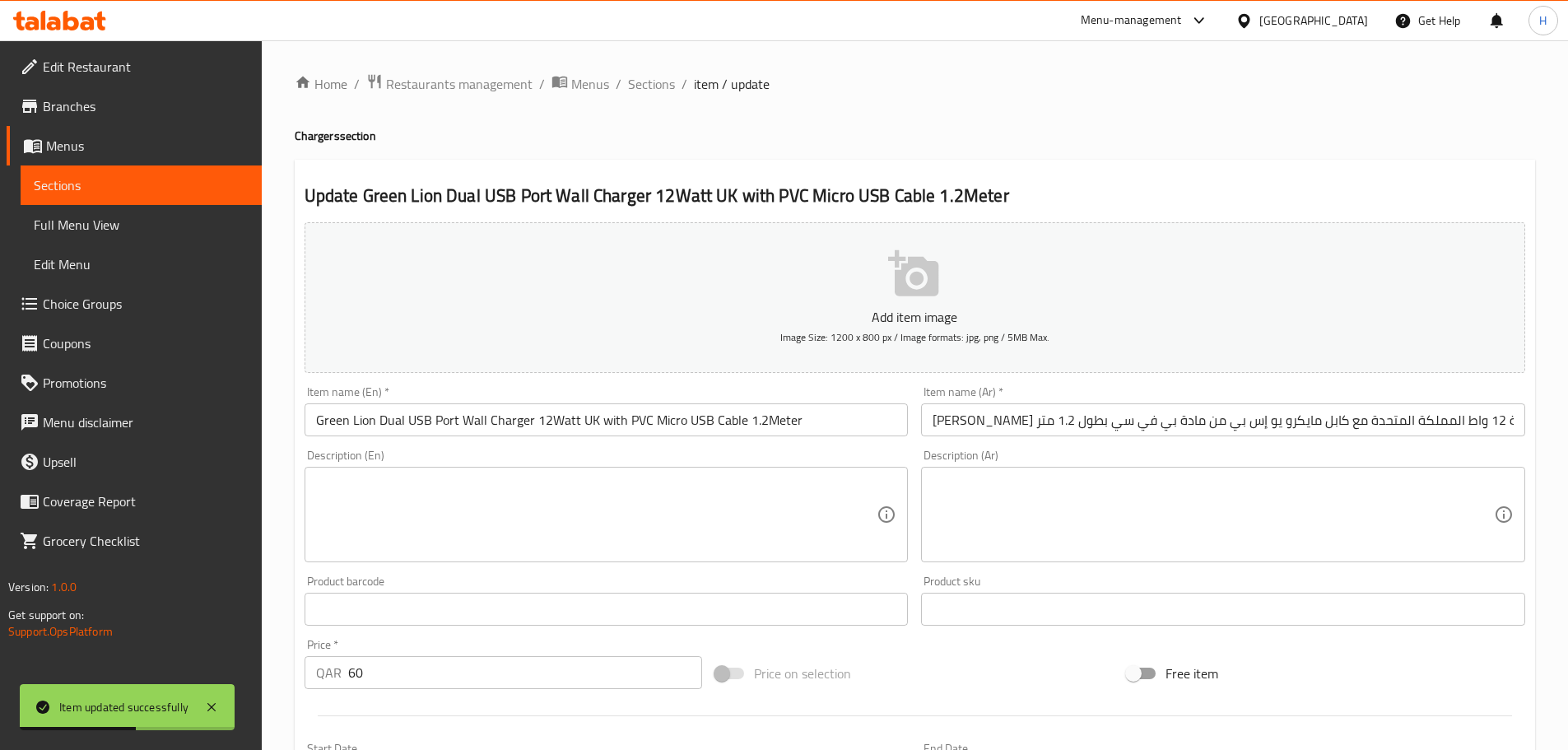
drag, startPoint x: 656, startPoint y: 86, endPoint x: 677, endPoint y: 120, distance: 40.0
click at [656, 85] on span "Sections" at bounding box center [651, 83] width 47 height 19
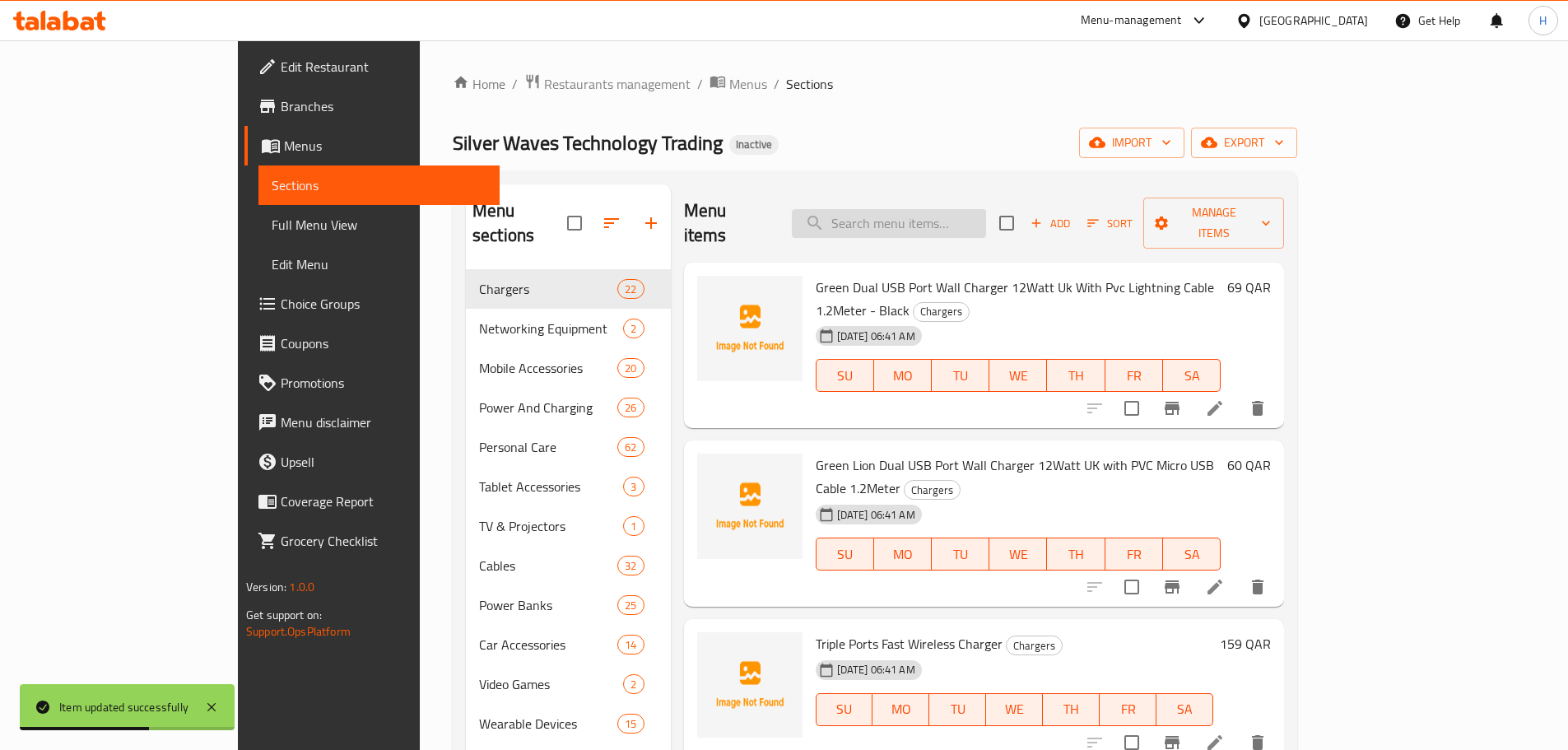
click at [986, 209] on input "search" at bounding box center [888, 222] width 194 height 29
paste input "شاحن سيارة دولي نيورك يو إس بي تايب-سي بقوة 2.1 أمبير"
click at [986, 219] on input "شاحن سيارة دولي نيورك يو إس بي تايب-سي بقوة 2.1 أمبير" at bounding box center [888, 222] width 194 height 29
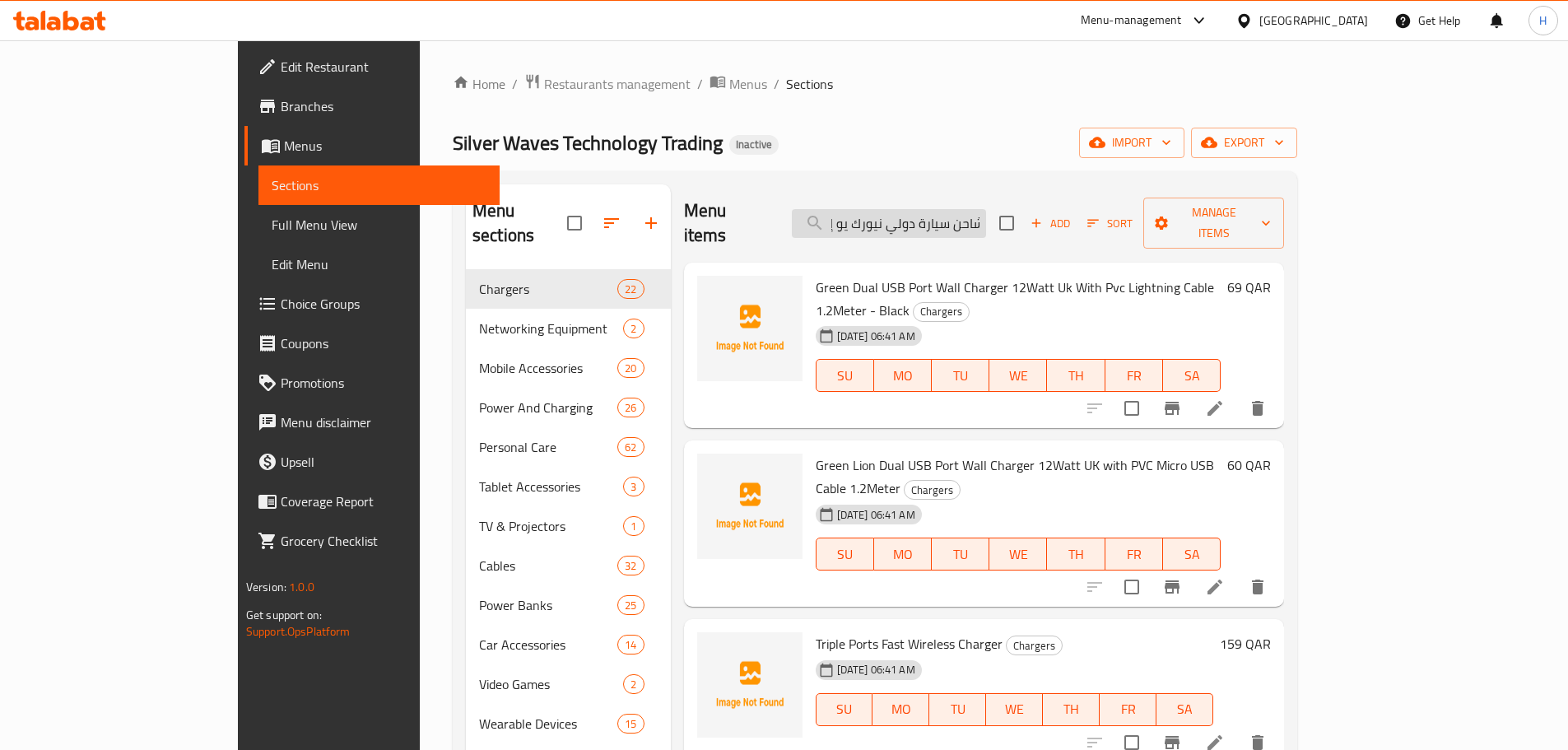
click at [986, 219] on input "شاحن سيارة دولي نيورك يو إس بي تايب-سي بقوة 2.1 أمبير" at bounding box center [888, 222] width 194 height 29
paste input "search"
click at [986, 219] on input "شاحن سيارة دولي نيورك يو إس بي تايب-سي بقوة 2.1 أمبير" at bounding box center [888, 222] width 194 height 29
type input "شاحن سيارة دولي نيورك يو إس بي تايب-سي بقوة 2.1 أمبير"
click at [1225, 399] on icon at bounding box center [1214, 408] width 19 height 19
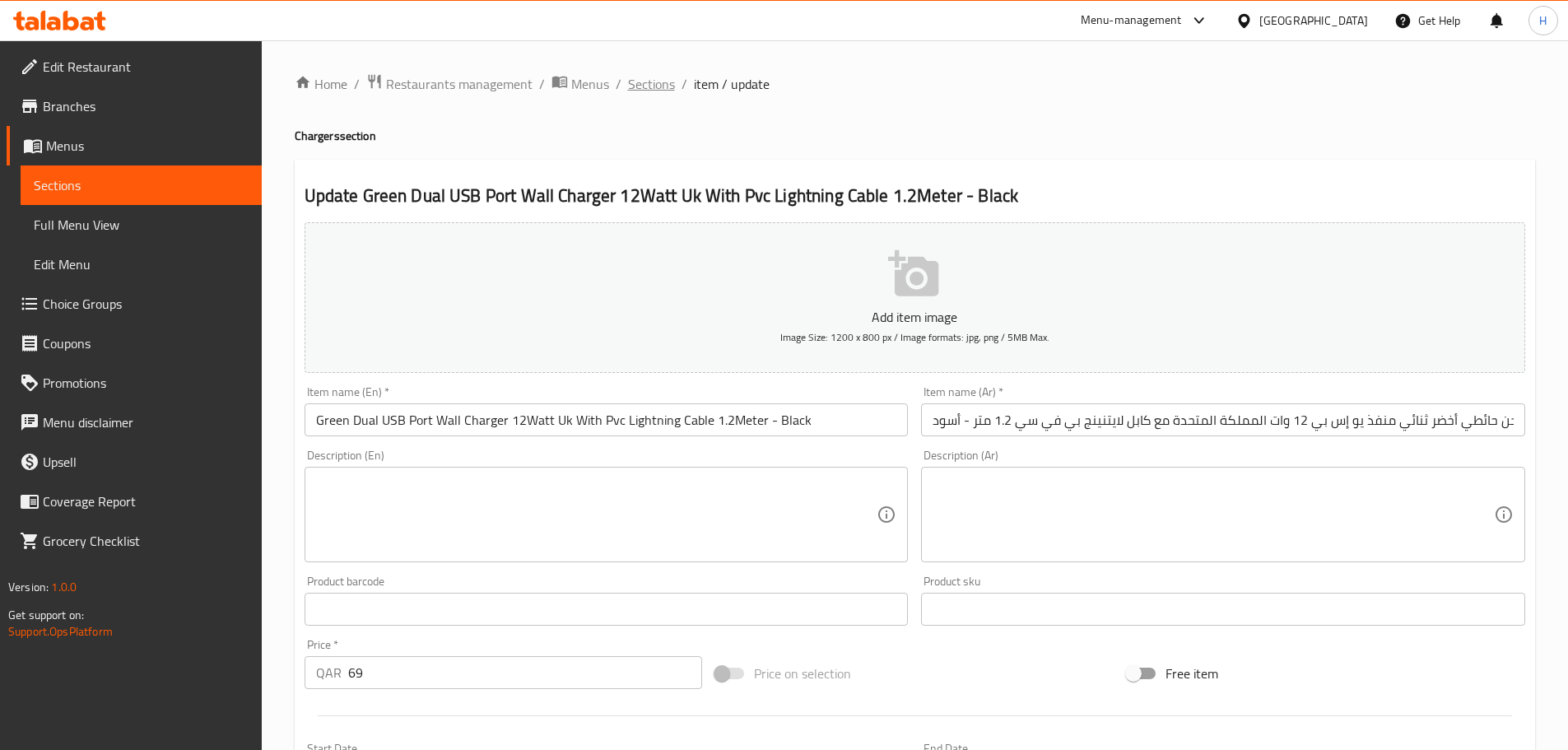
click at [648, 86] on span "Sections" at bounding box center [651, 83] width 47 height 19
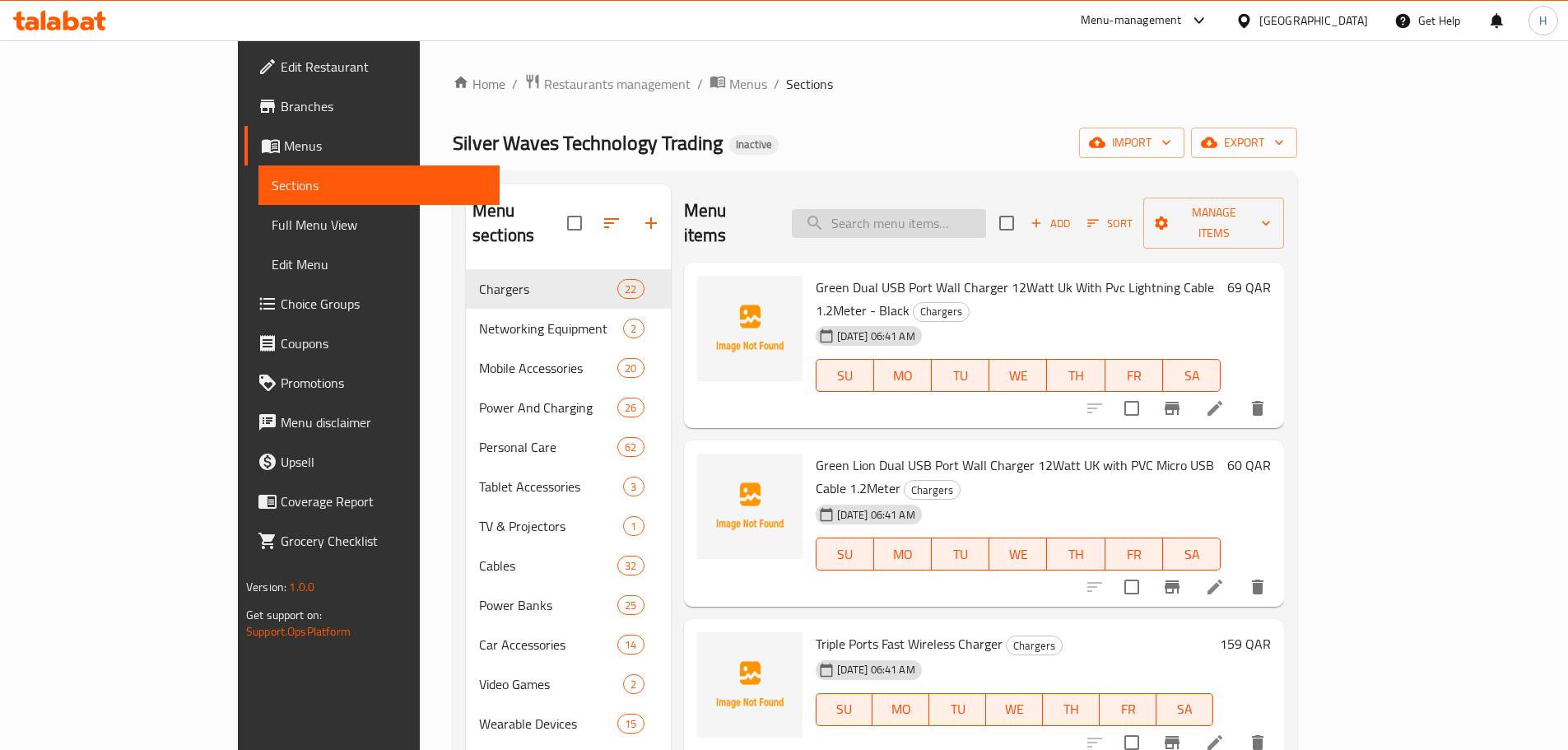
click at [933, 209] on input "search" at bounding box center [888, 222] width 194 height 29
paste input "شاحن سيارة دولي نيورك يو إس بي تايب-سي بقوة 2.1 أمبير"
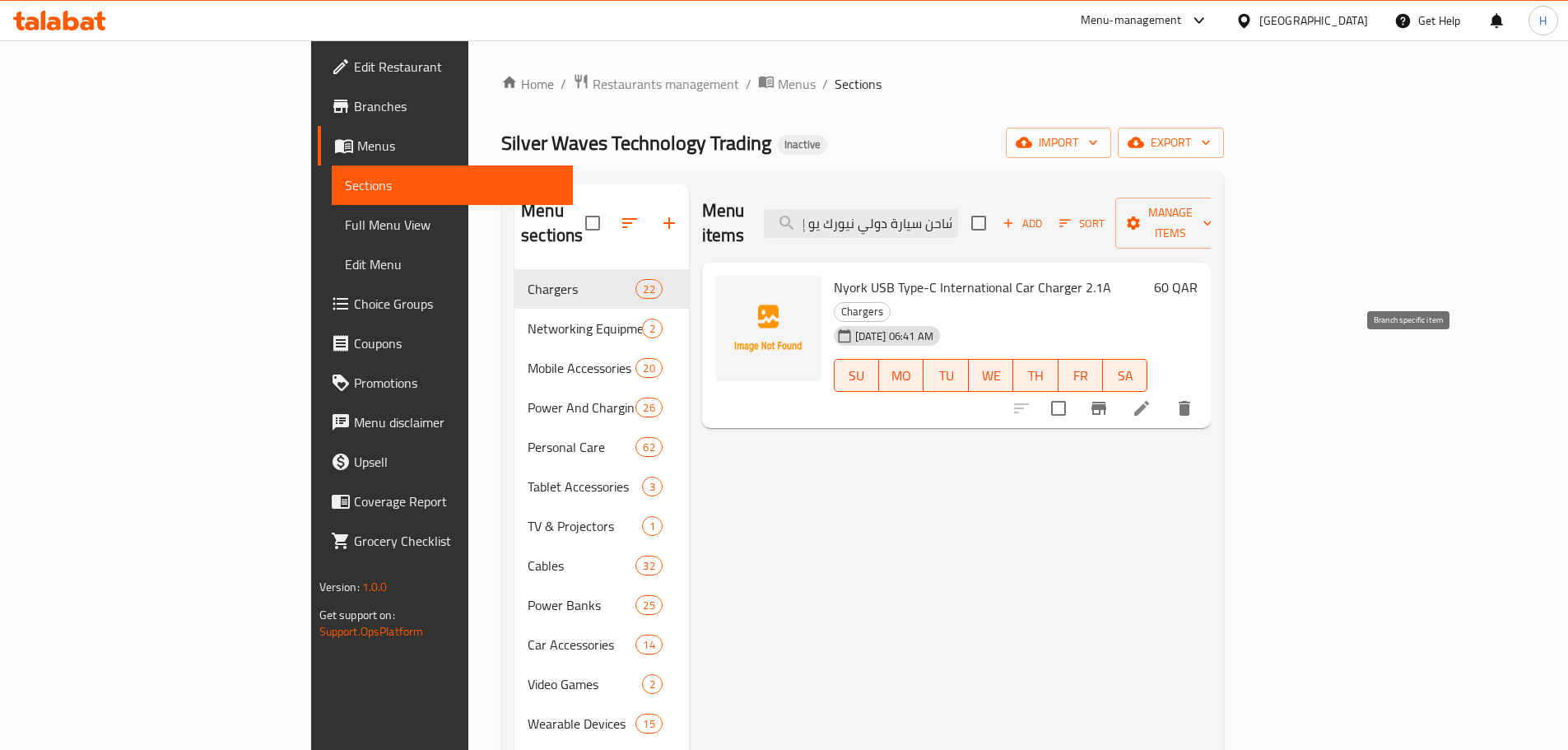
type input "شاحن سيارة دولي نيورك يو إس بي تايب-سي بقوة 2.1 أمبير"
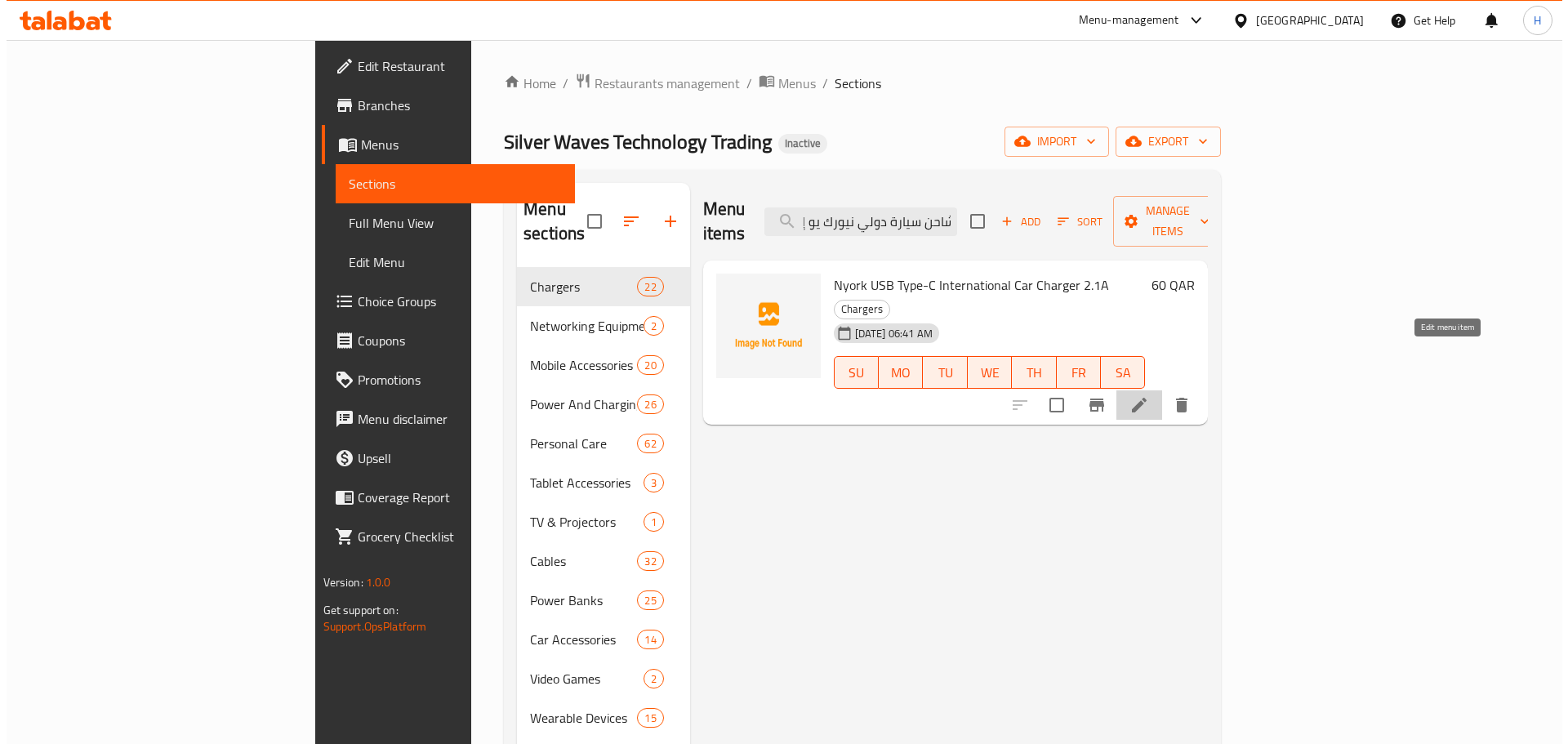
scroll to position [0, 0]
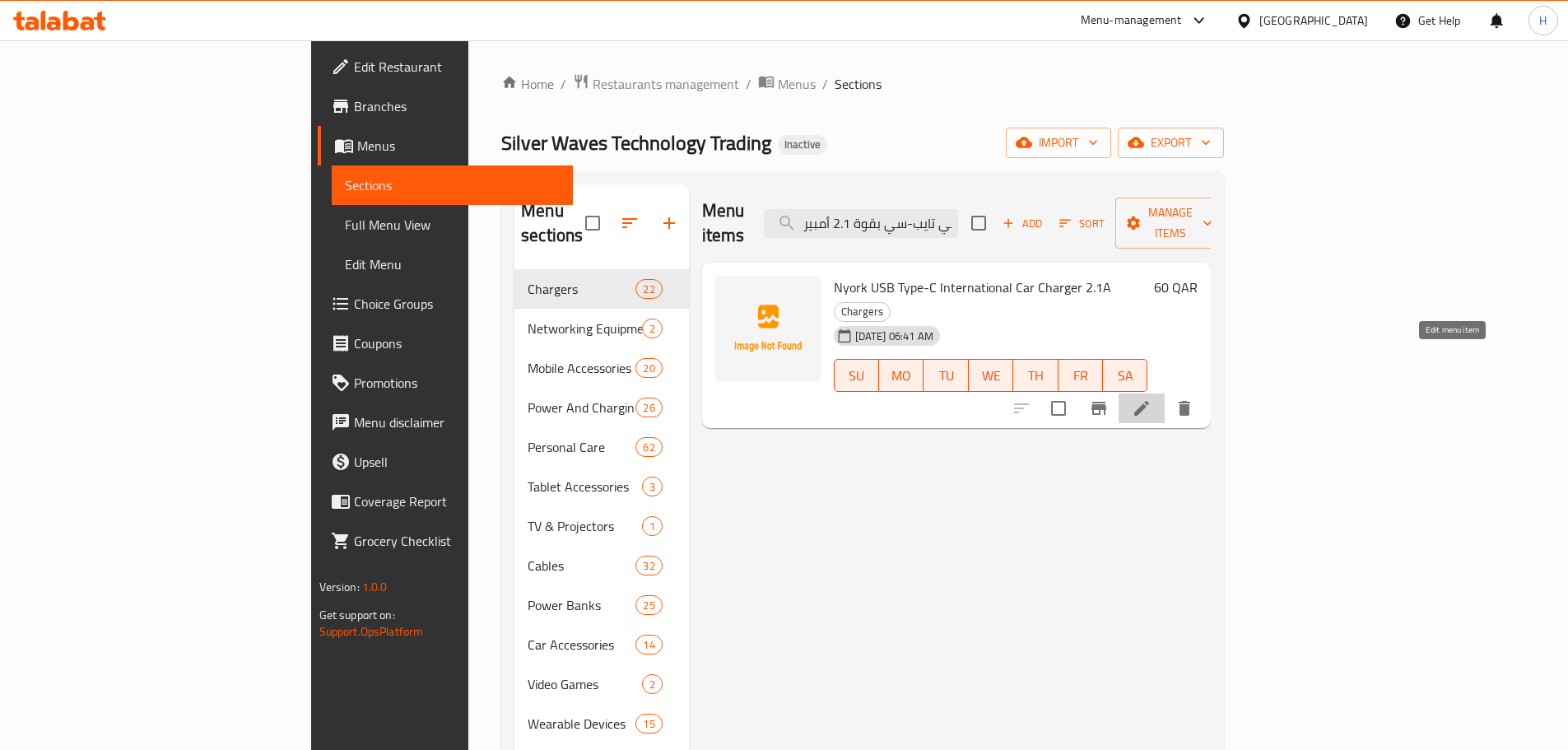
click at [1152, 399] on icon at bounding box center [1141, 408] width 19 height 19
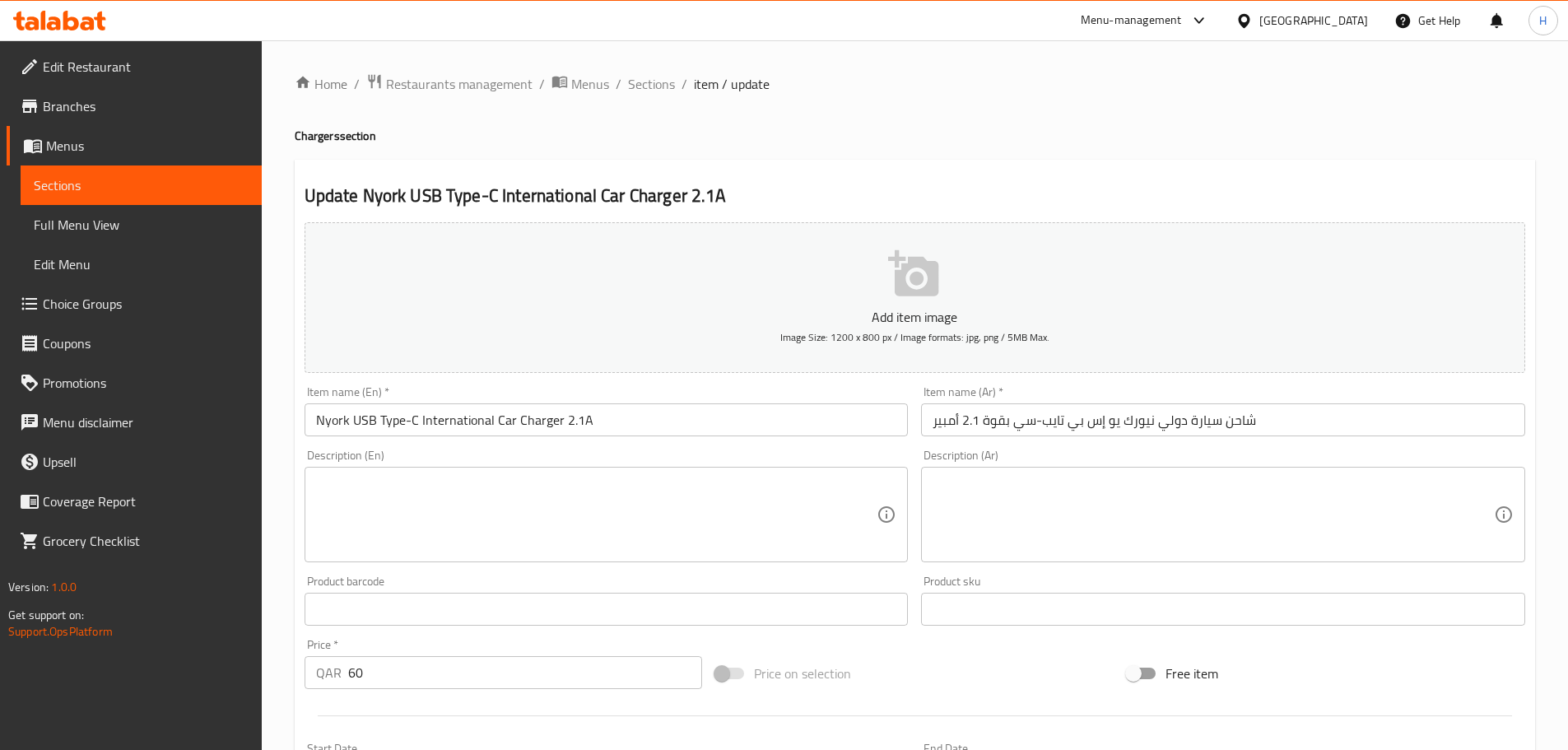
click at [1137, 421] on input "شاحن سيارة دولي نيورك يو إس بي تايب-سي بقوة 2.1 أمبير" at bounding box center [1222, 420] width 604 height 33
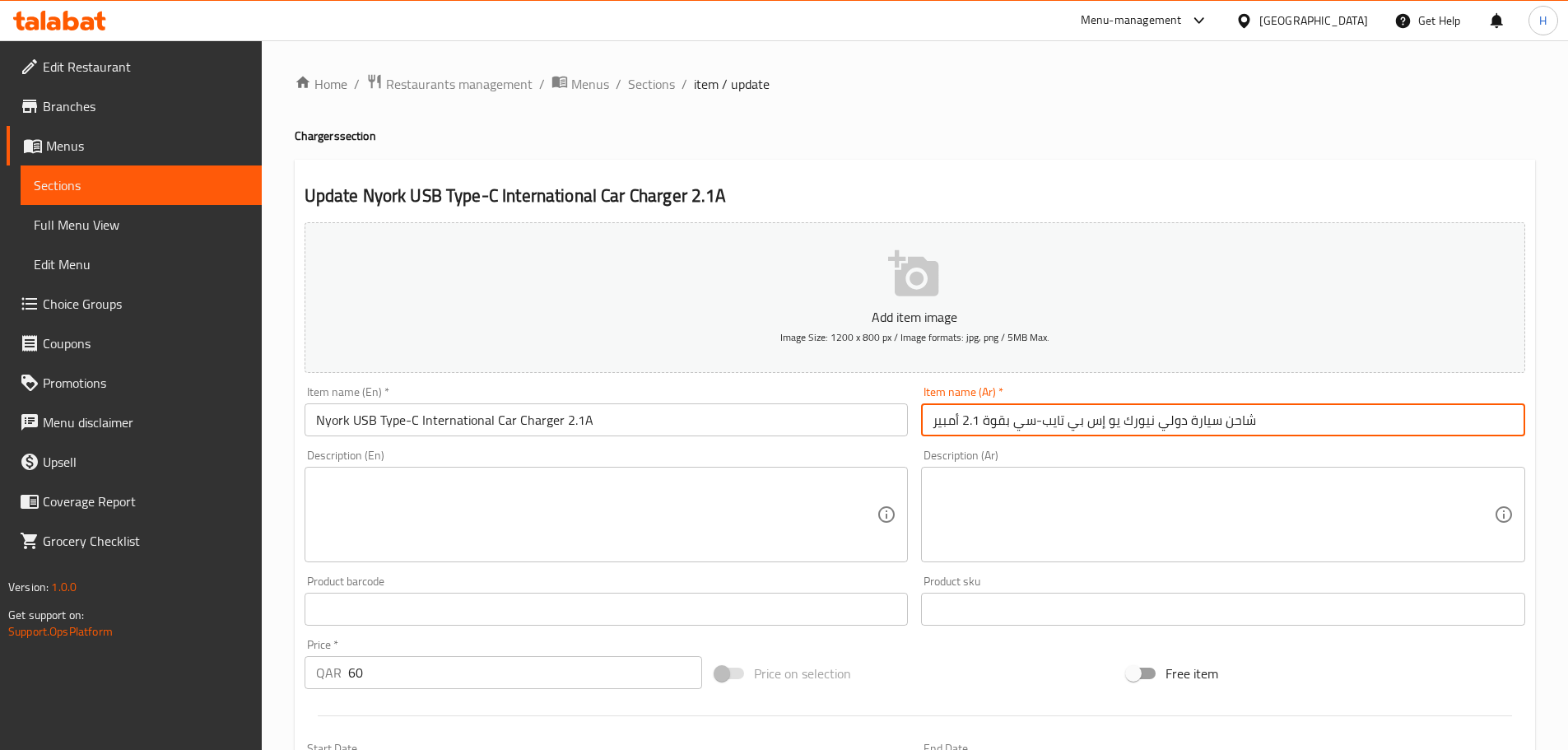
click at [1145, 421] on input "شاحن سيارة دولي نيورك يو إس بي تايب-سي بقوة 2.1 أمبير" at bounding box center [1222, 420] width 604 height 33
type input "شاحن سيارة دولي نيويورك يو إس بي تايب-سي بقوة 2.1 أمبير"
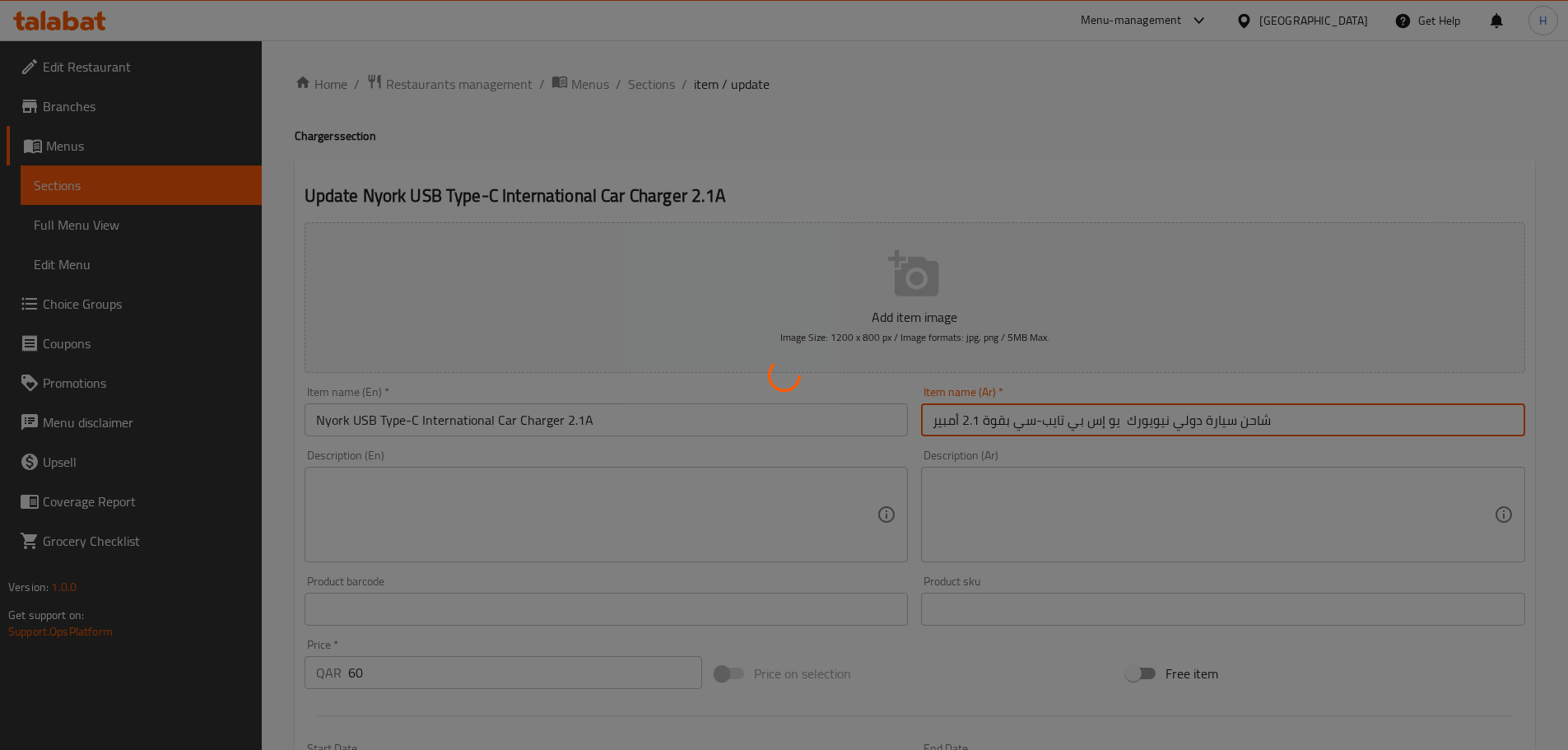
click at [1148, 421] on div at bounding box center [784, 375] width 1568 height 750
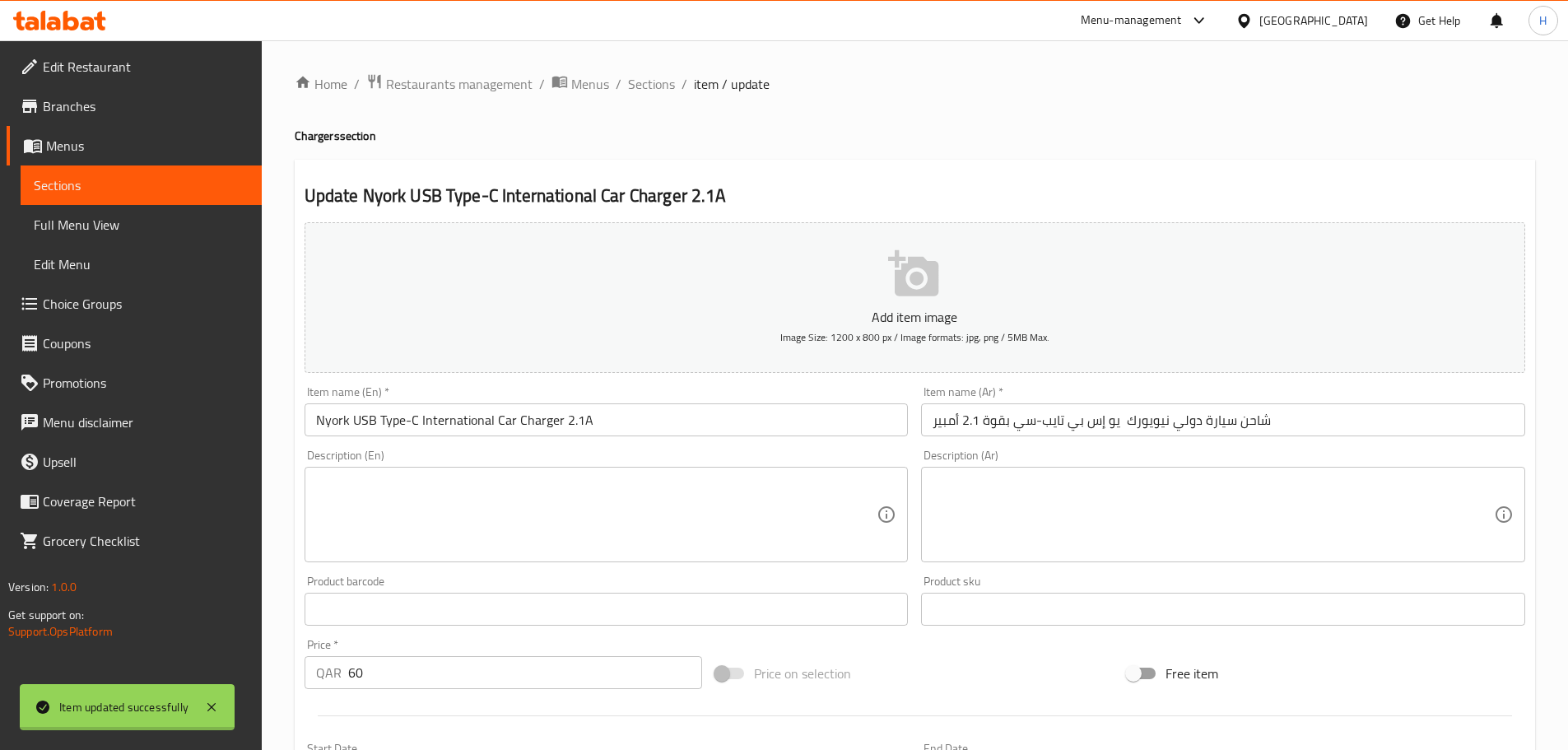
click at [1148, 421] on div at bounding box center [784, 375] width 1568 height 750
click at [1148, 420] on input "شاحن سيارة دولي نيويورك يو إس بي تايب-سي بقوة 2.1 أمبير" at bounding box center [1222, 420] width 604 height 33
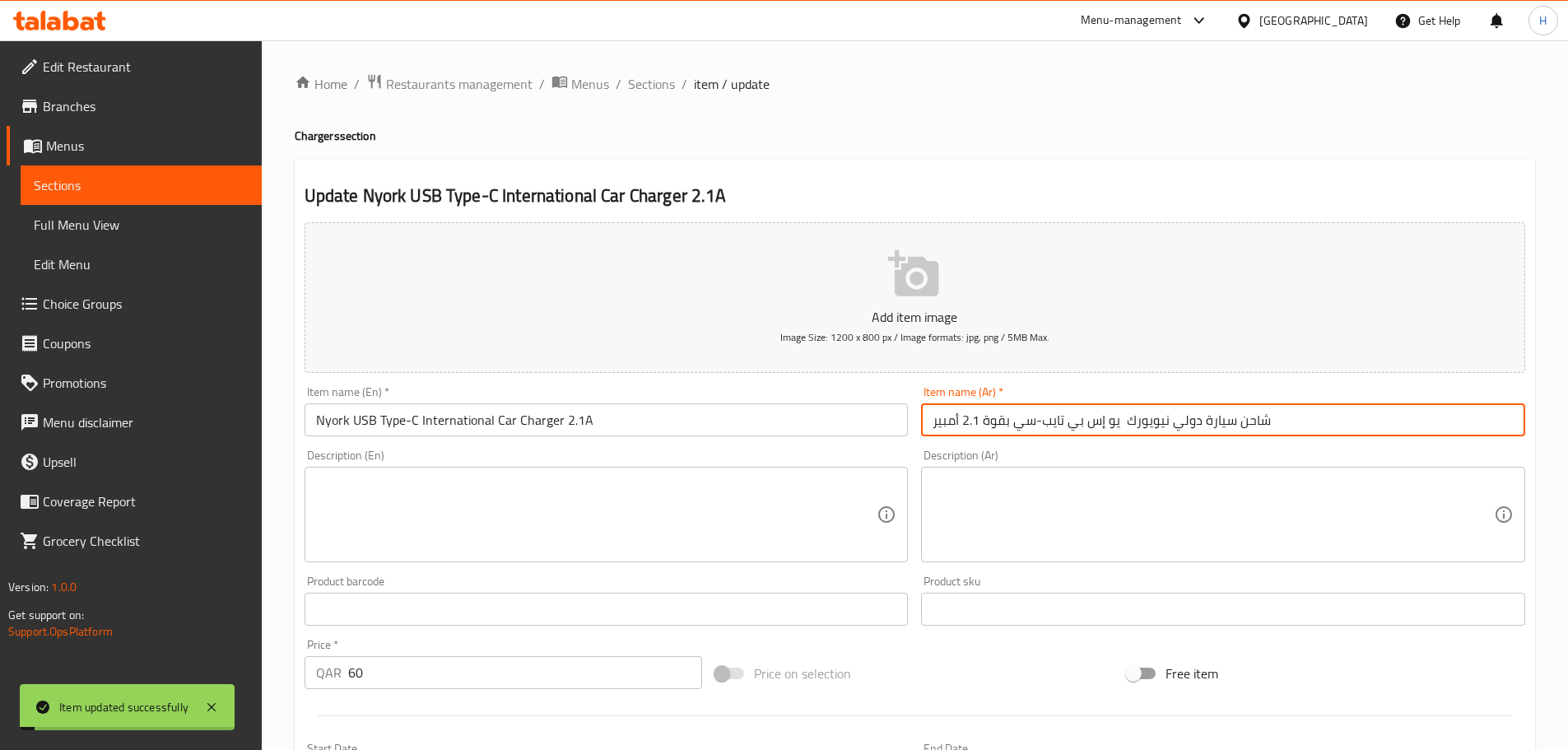
click at [1148, 420] on input "شاحن سيارة دولي نيويورك يو إس بي تايب-سي بقوة 2.1 أمبير" at bounding box center [1222, 420] width 604 height 33
drag, startPoint x: 630, startPoint y: 82, endPoint x: 594, endPoint y: 11, distance: 79.6
click at [631, 82] on span "Sections" at bounding box center [651, 83] width 47 height 19
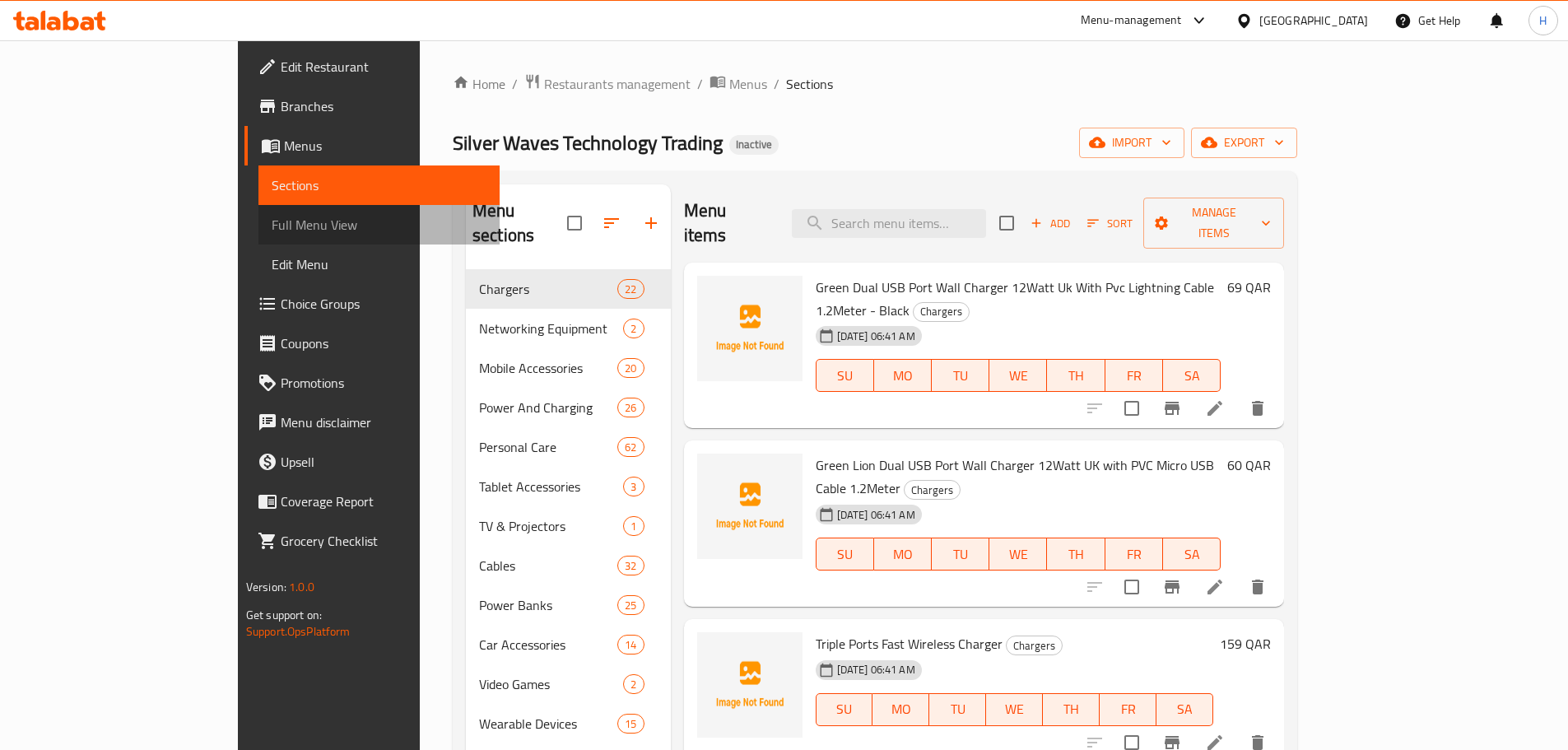
drag, startPoint x: 135, startPoint y: 234, endPoint x: 216, endPoint y: 210, distance: 84.5
click at [259, 235] on link "Full Menu View" at bounding box center [379, 224] width 241 height 40
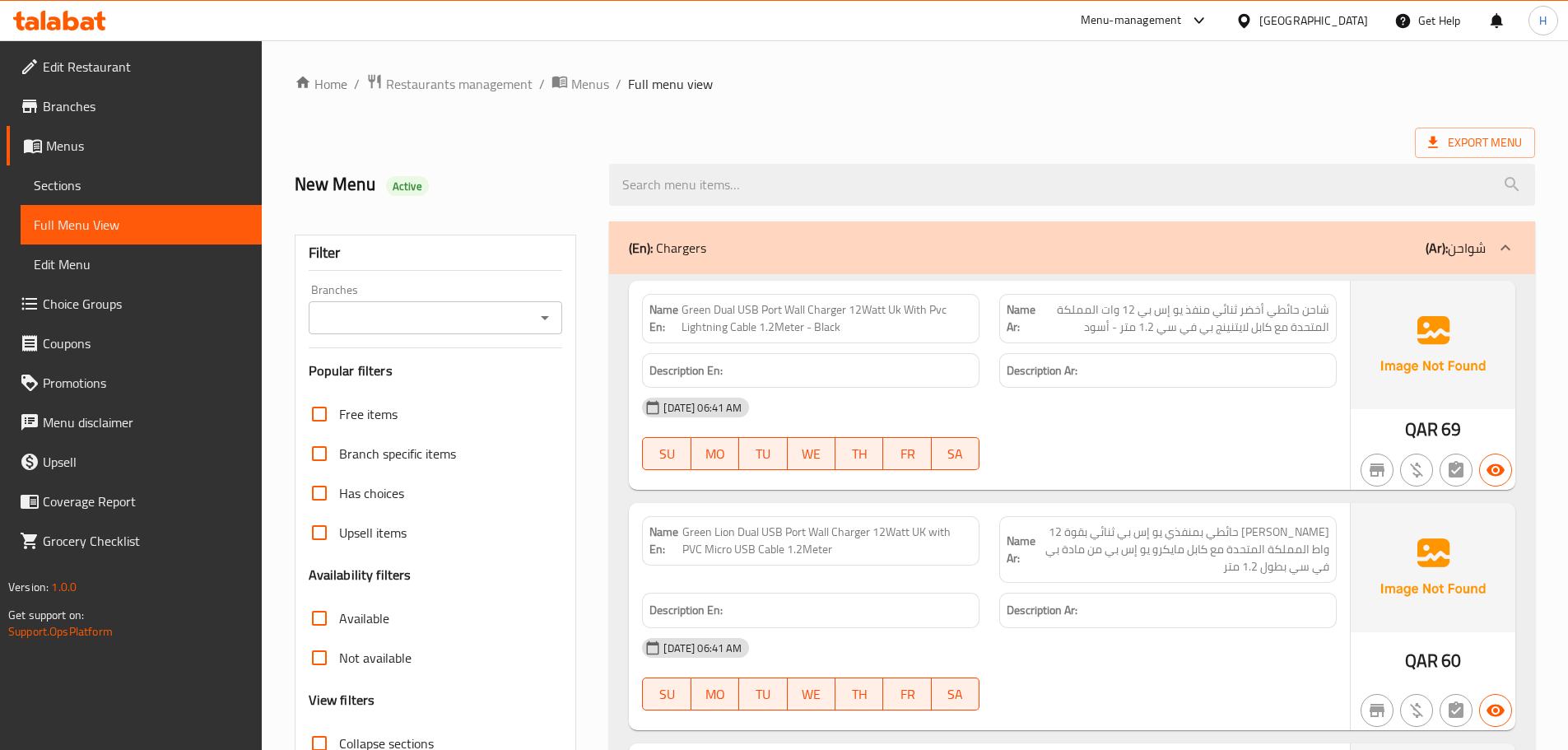
click at [515, 299] on div "Branches Branches" at bounding box center [436, 309] width 254 height 50
click at [527, 313] on input "Branches" at bounding box center [422, 317] width 217 height 23
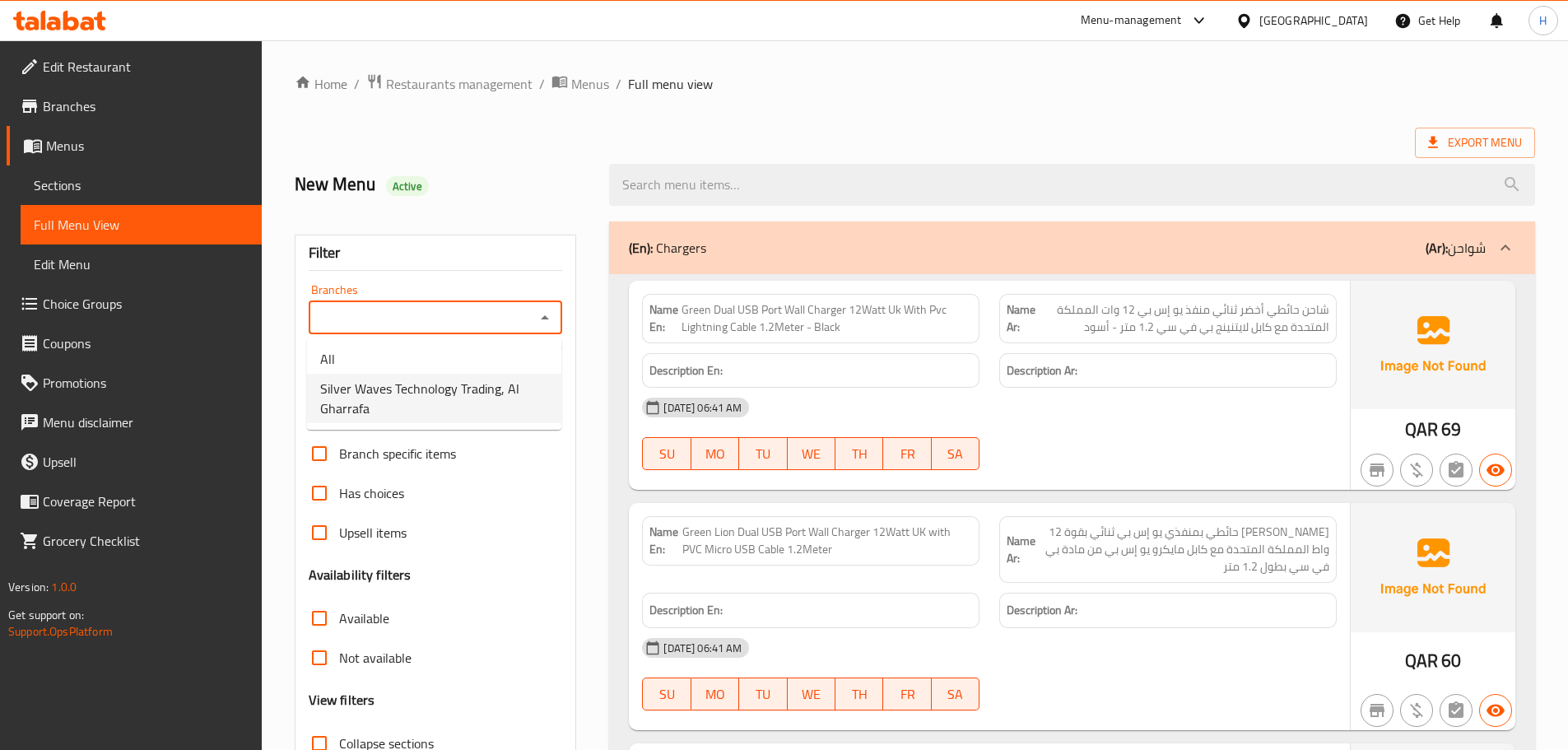
click at [481, 379] on span "Silver Waves Technology Trading, Al Gharrafa" at bounding box center [434, 398] width 228 height 40
type input "Silver Waves Technology Trading, Al Gharrafa"
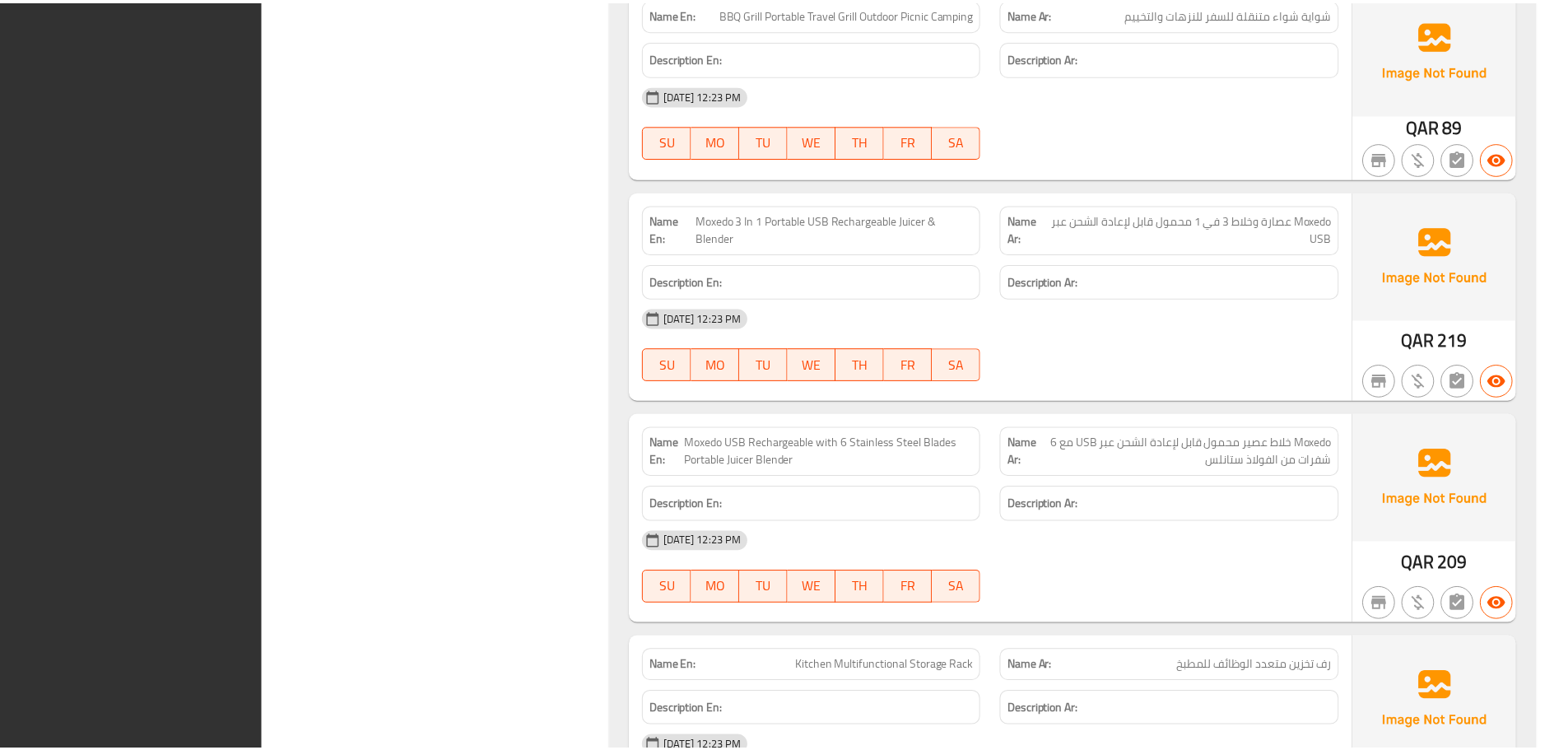
scroll to position [137879, 0]
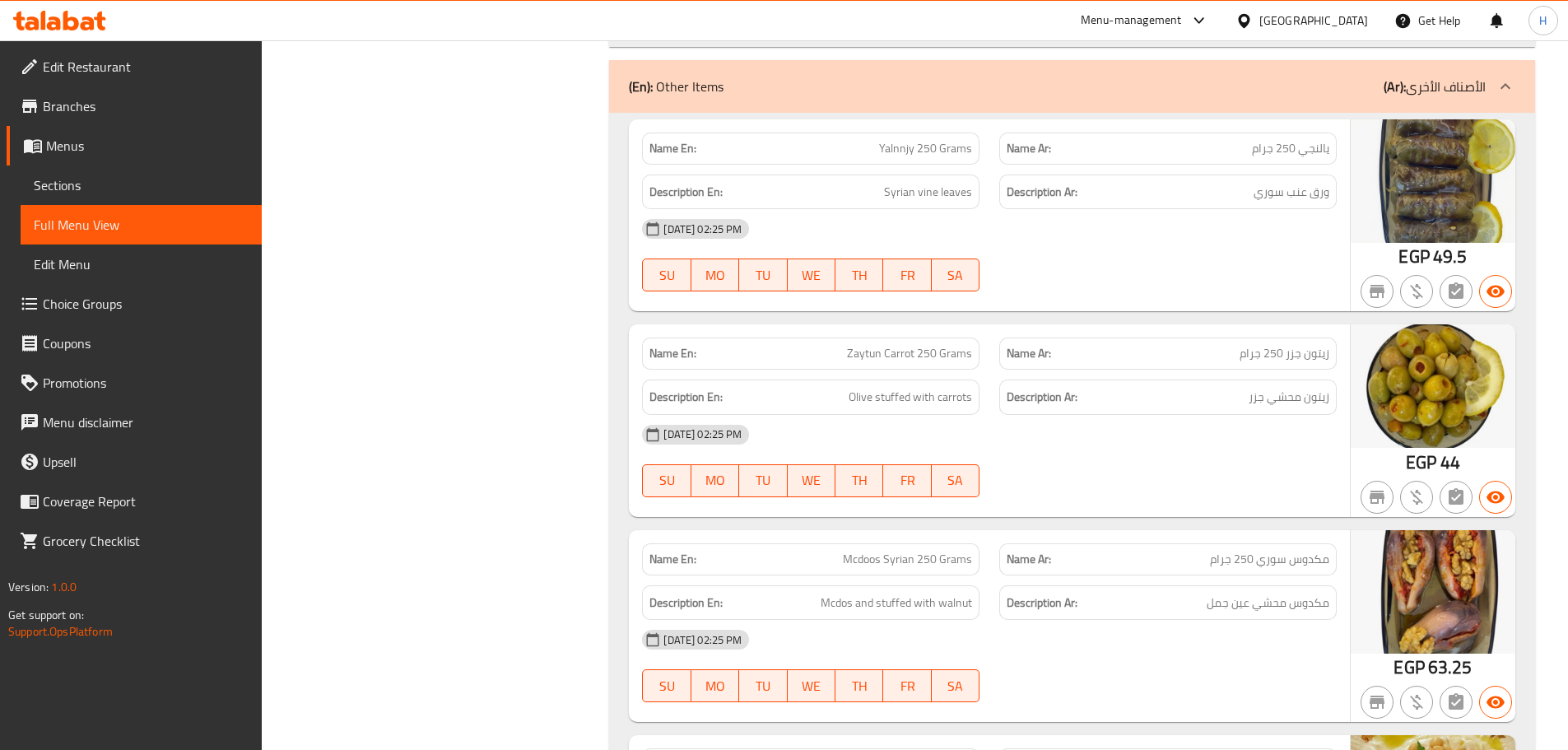
scroll to position [37285, 0]
